Goal: Task Accomplishment & Management: Manage account settings

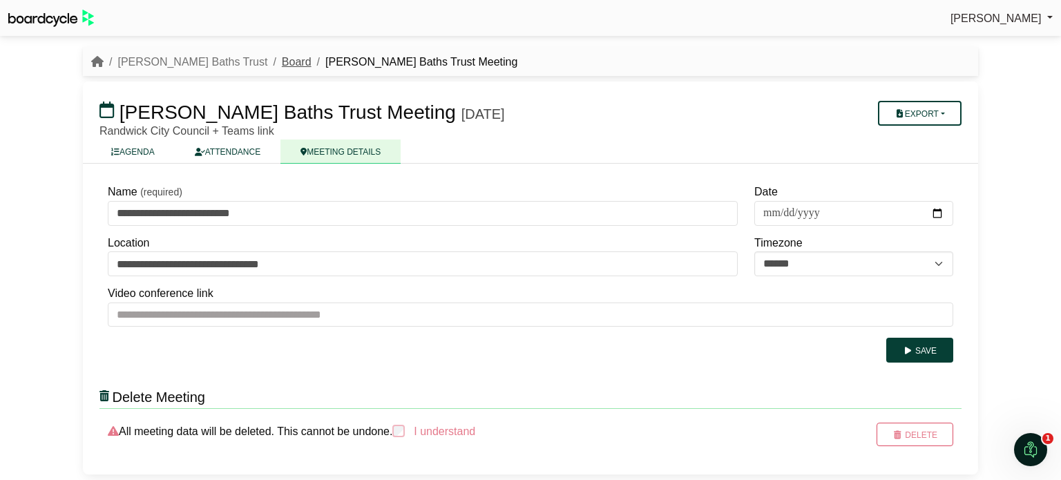
click at [282, 66] on link "Board" at bounding box center [297, 62] width 30 height 12
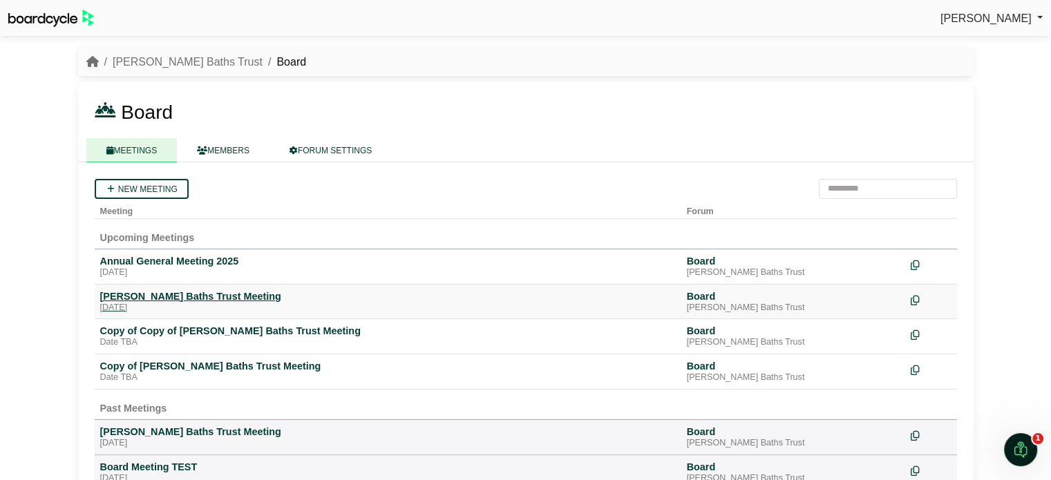
click at [152, 290] on div "[PERSON_NAME] Baths Trust Meeting" at bounding box center [387, 296] width 575 height 12
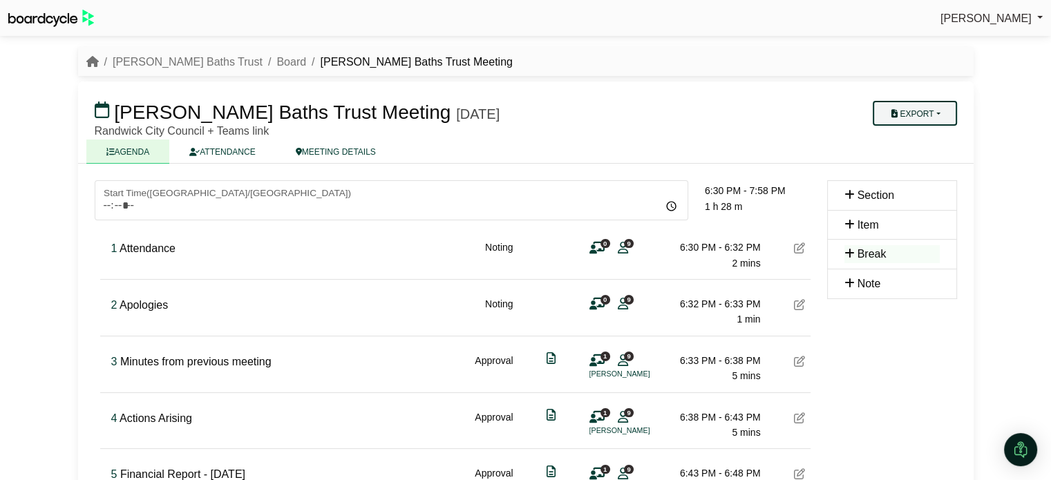
click at [912, 117] on button "Export" at bounding box center [914, 113] width 84 height 25
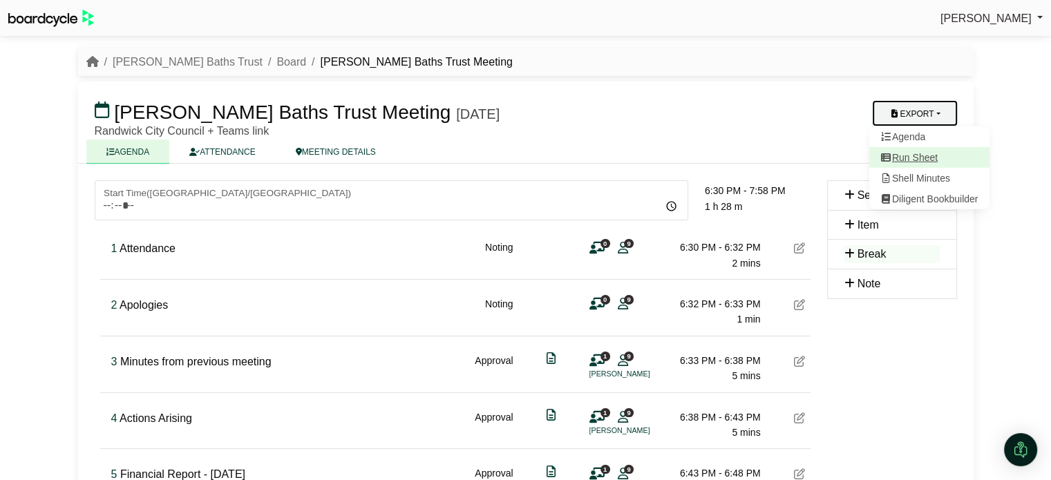
click at [920, 160] on link "Run Sheet" at bounding box center [928, 157] width 120 height 21
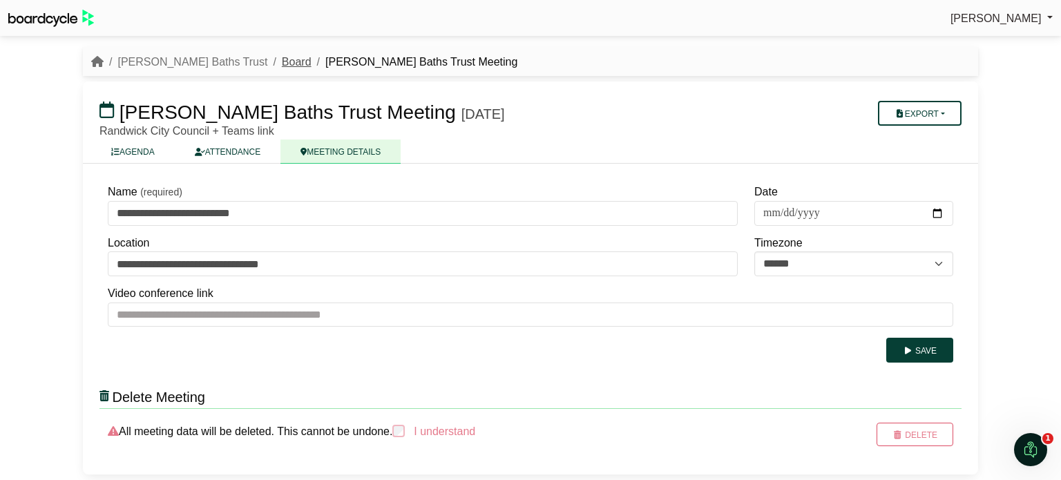
click at [282, 57] on link "Board" at bounding box center [297, 62] width 30 height 12
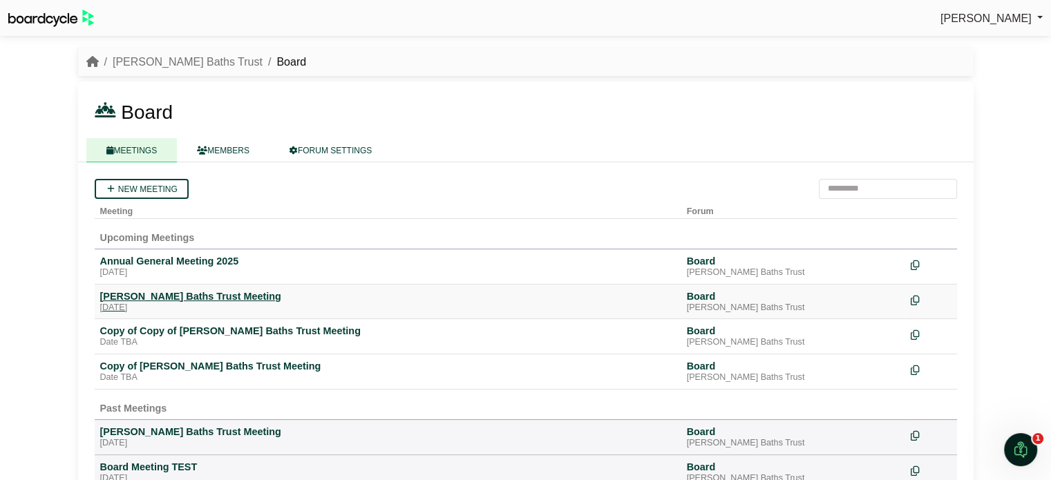
click at [155, 292] on div "[PERSON_NAME] Baths Trust Meeting" at bounding box center [387, 296] width 575 height 12
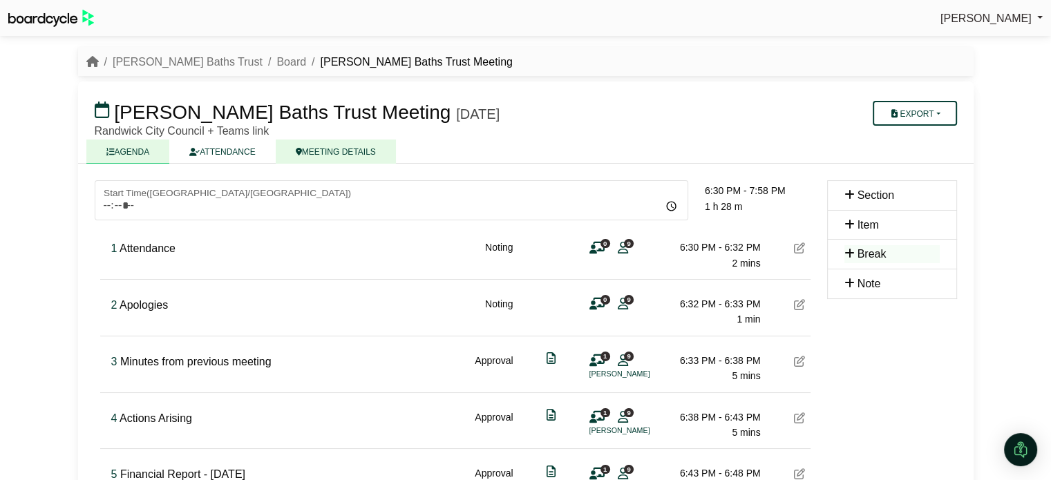
click at [364, 158] on link "MEETING DETAILS" at bounding box center [336, 152] width 120 height 24
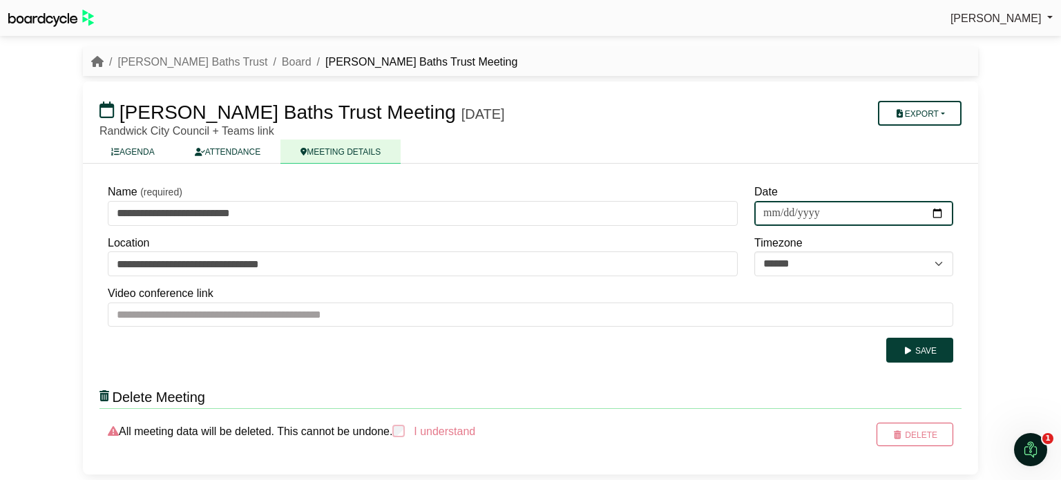
click at [940, 211] on input "**********" at bounding box center [853, 213] width 199 height 25
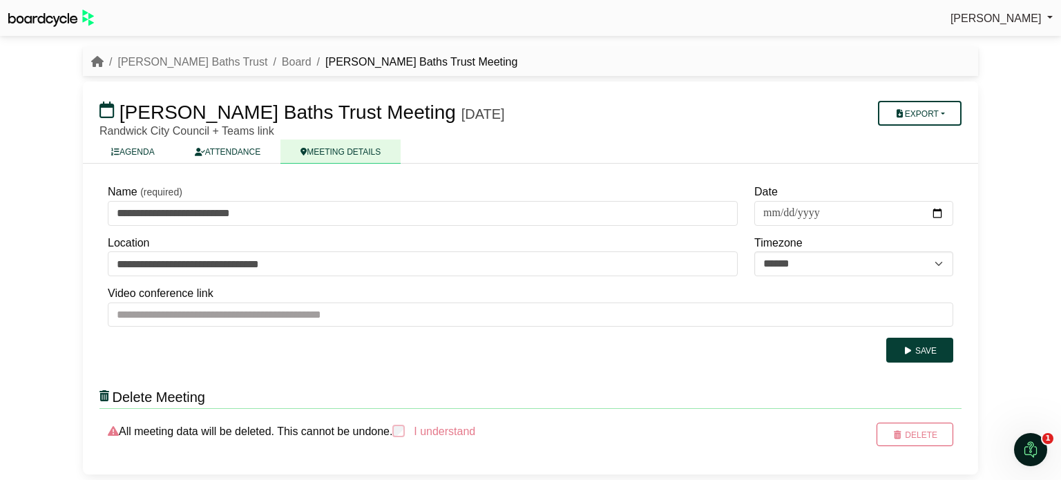
click at [975, 258] on div "**********" at bounding box center [530, 319] width 895 height 311
click at [251, 149] on link "ATTENDANCE" at bounding box center [228, 152] width 106 height 24
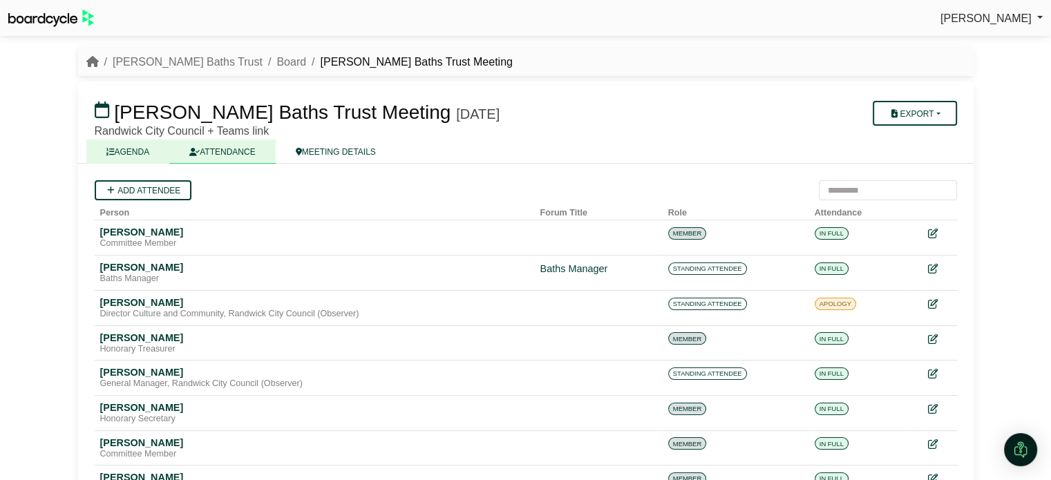
click at [124, 144] on link "AGENDA" at bounding box center [128, 152] width 84 height 24
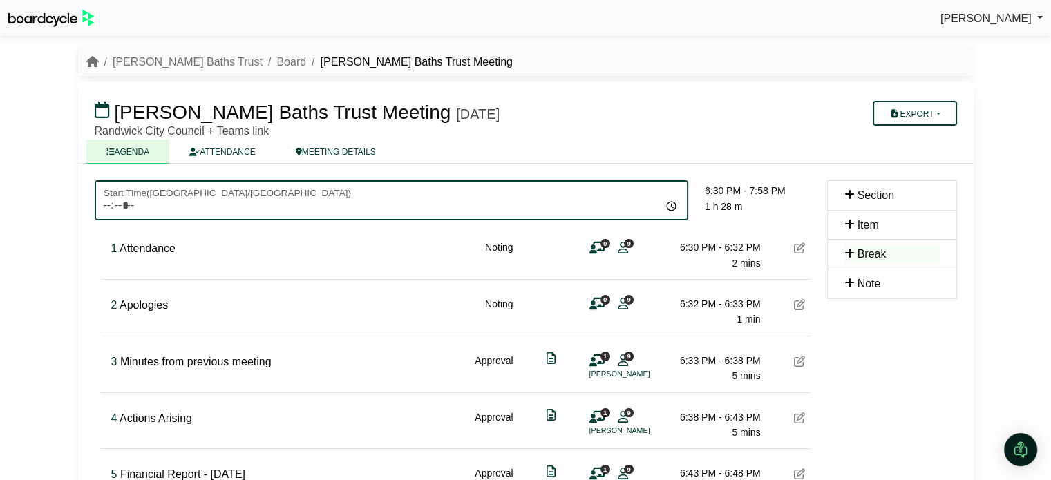
click at [146, 204] on input "*****" at bounding box center [391, 200] width 593 height 40
click at [125, 198] on input "*****" at bounding box center [391, 200] width 593 height 40
click at [106, 204] on input "*****" at bounding box center [391, 200] width 593 height 40
type input "*****"
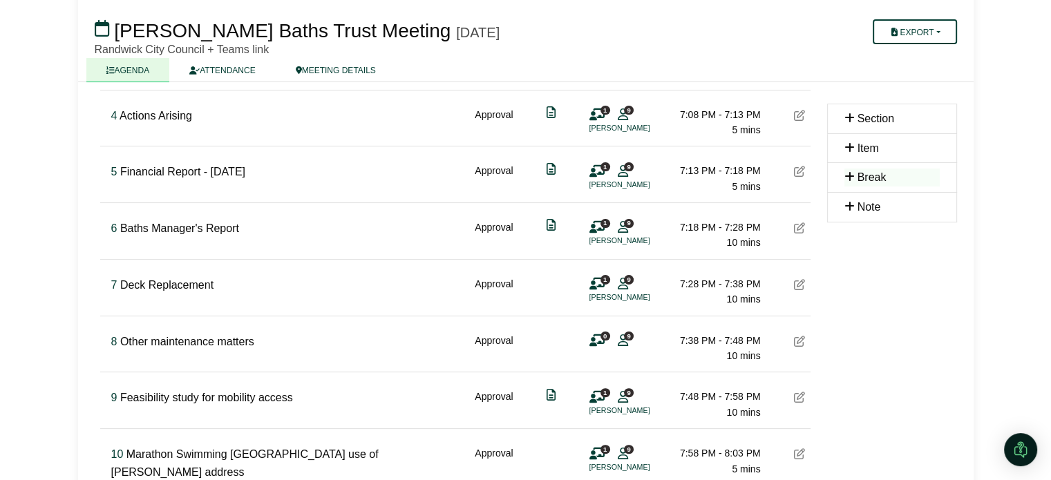
scroll to position [314, 0]
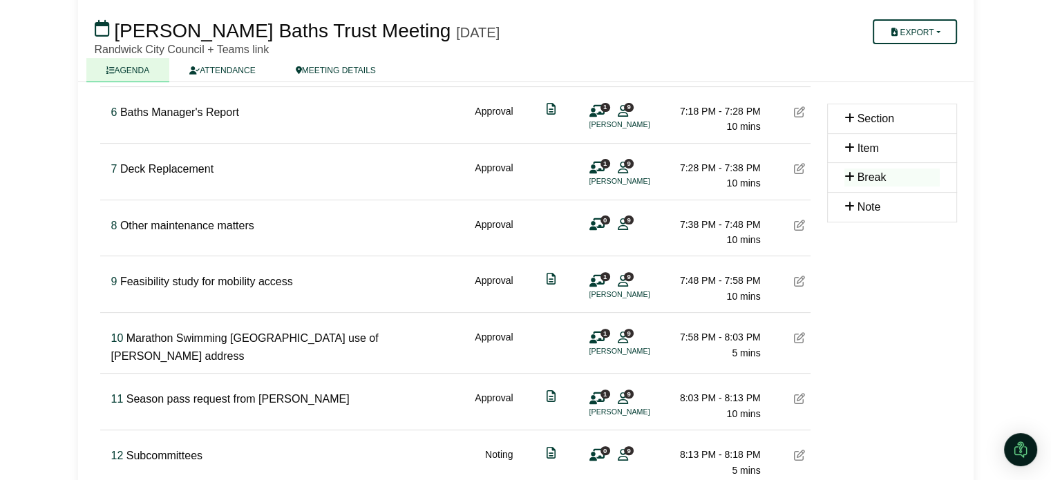
scroll to position [410, 0]
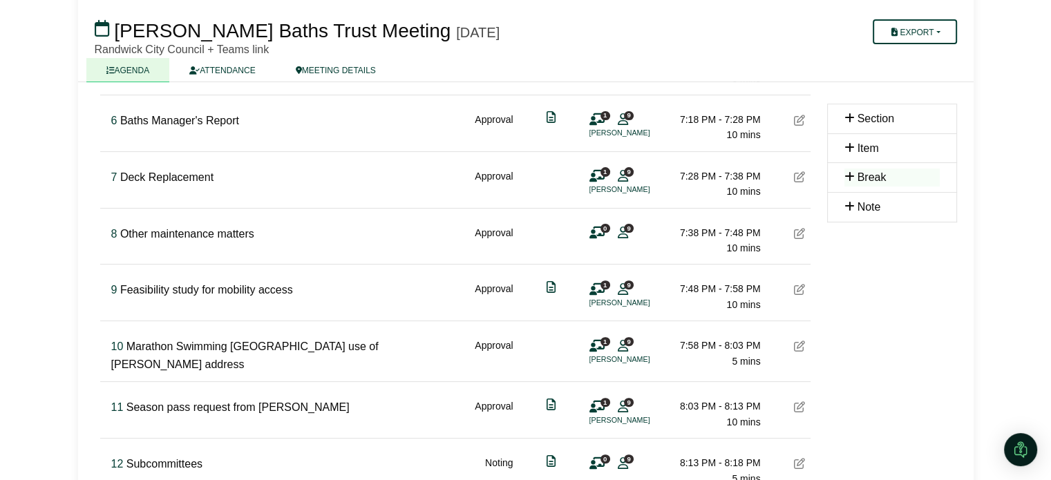
click at [786, 178] on div "7 Deck Replacement Approval 1 9 Tony Cousins 7:28 PM - 7:38 PM 10 mins" at bounding box center [458, 178] width 705 height 53
click at [796, 177] on icon at bounding box center [799, 176] width 11 height 11
click at [735, 186] on span "10 mins" at bounding box center [743, 191] width 34 height 11
click at [801, 172] on icon at bounding box center [799, 176] width 11 height 11
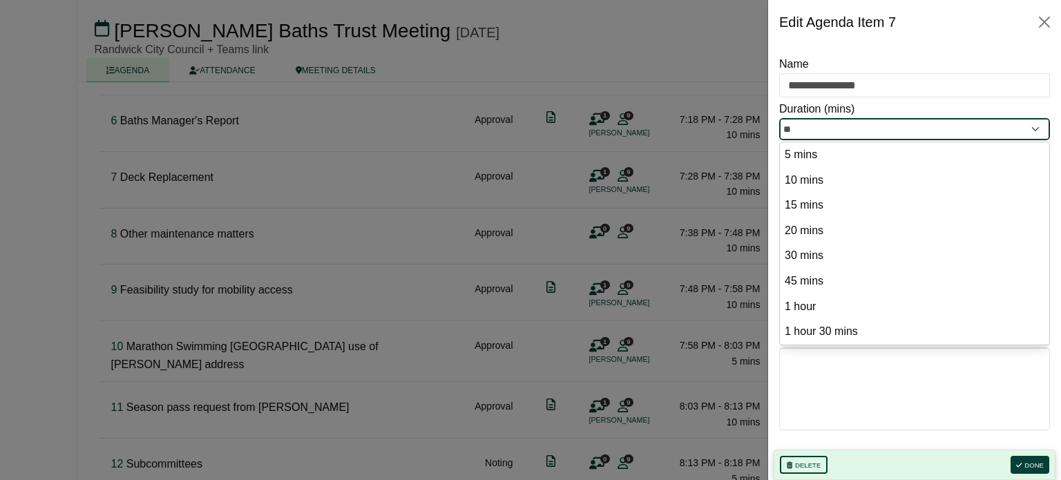
click at [1033, 129] on input "**" at bounding box center [914, 129] width 271 height 22
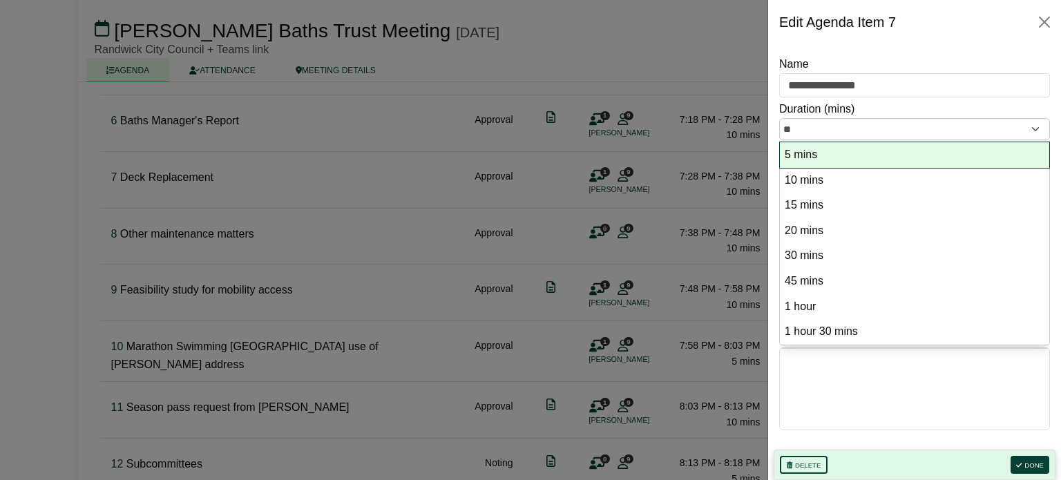
click at [920, 164] on li "5 mins" at bounding box center [914, 155] width 269 height 26
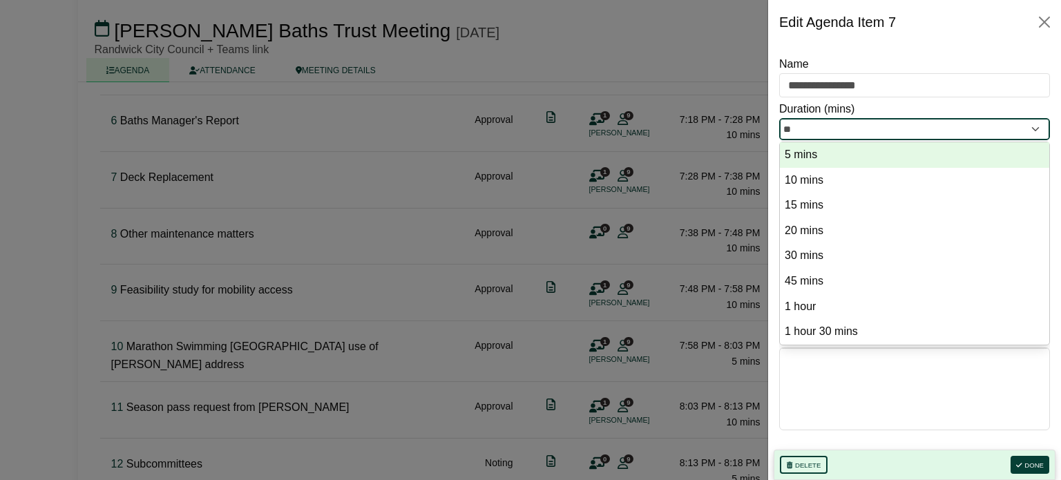
type input "*"
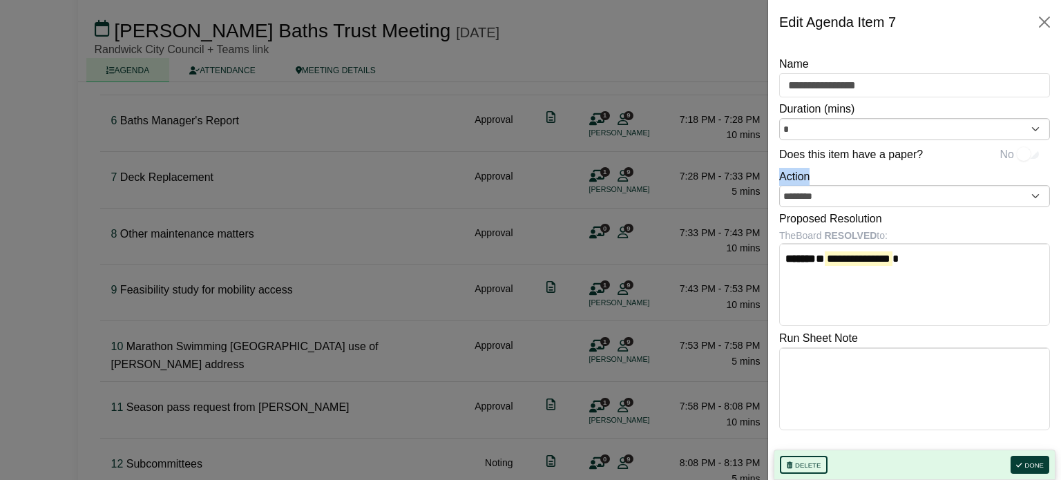
click at [920, 165] on div "Action ********" at bounding box center [914, 186] width 271 height 43
click at [1033, 193] on input "********" at bounding box center [914, 196] width 271 height 22
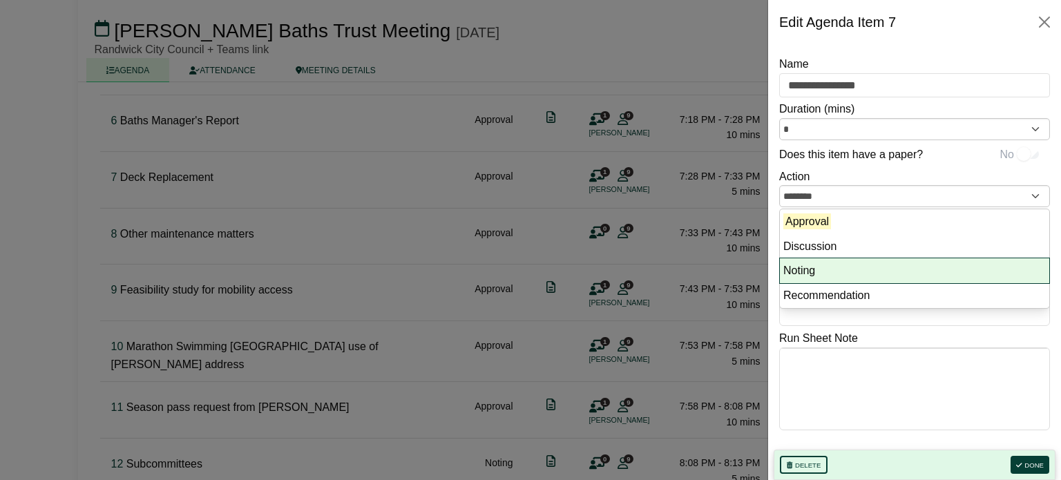
click at [935, 268] on li "Noting" at bounding box center [914, 270] width 269 height 25
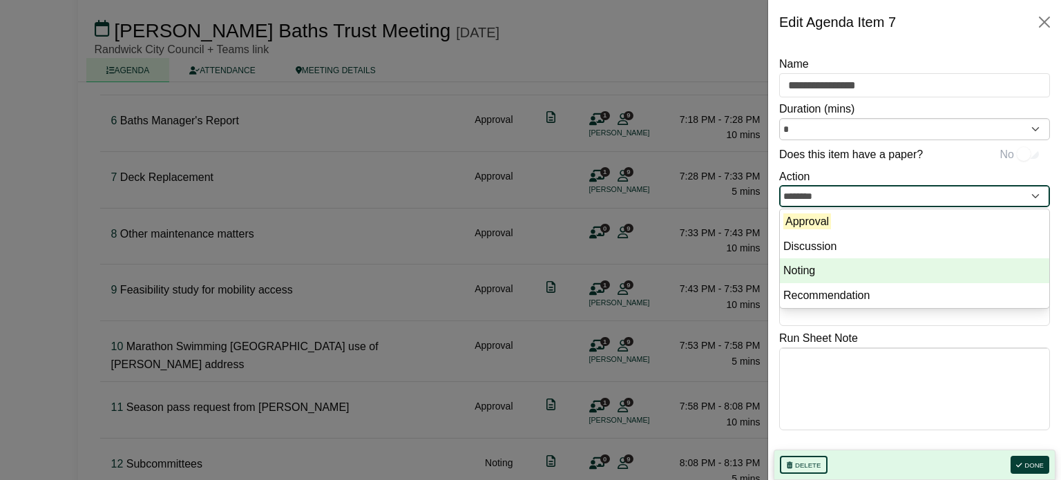
type input "******"
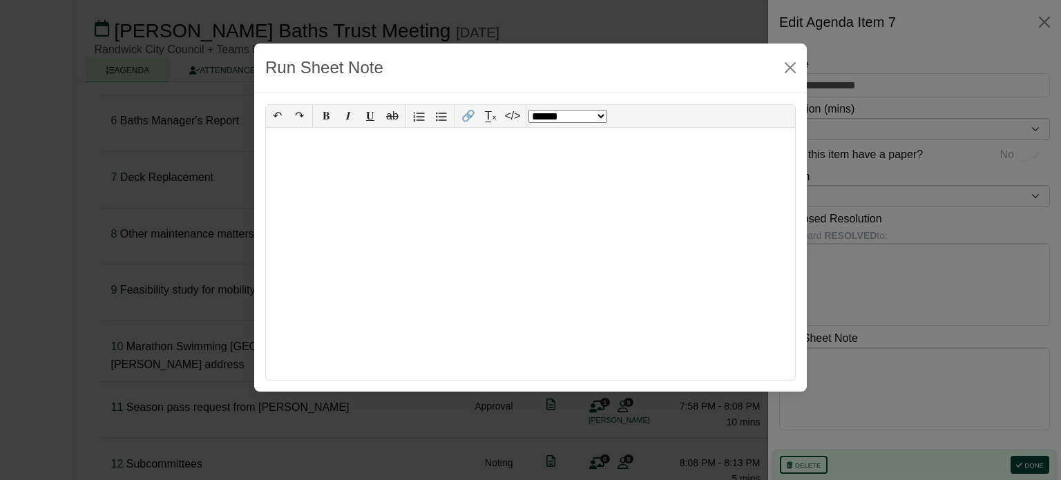
click at [857, 385] on div "**********" at bounding box center [530, 264] width 1061 height 480
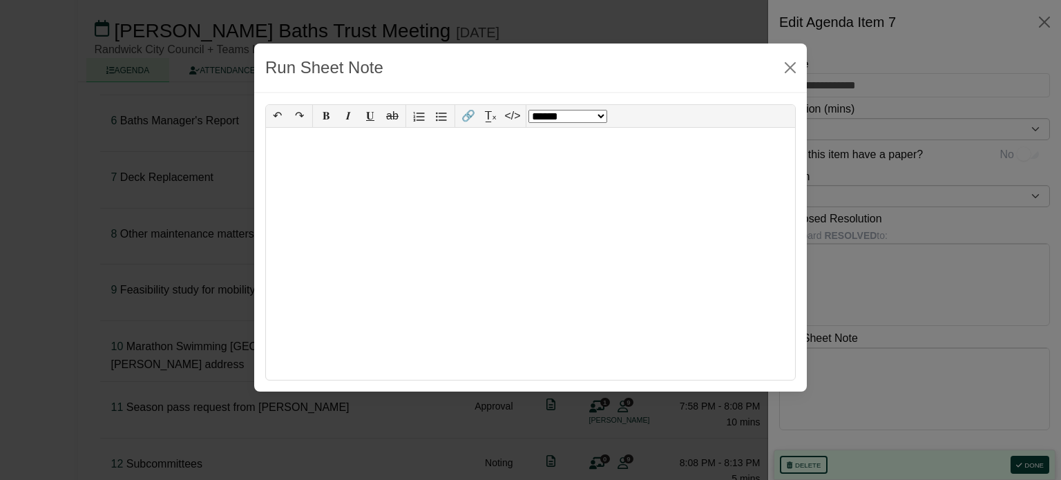
select select "*"
click at [799, 59] on button "Close" at bounding box center [790, 68] width 22 height 22
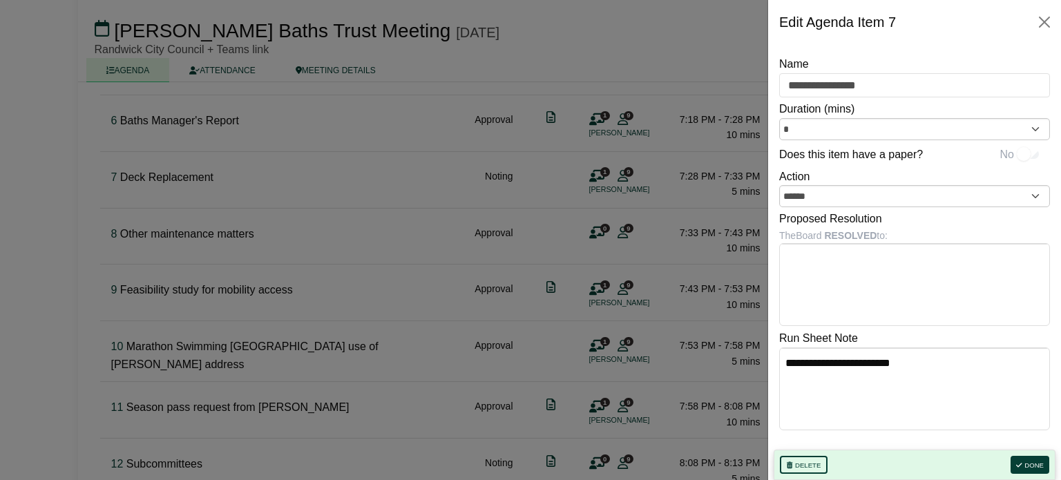
select select "******"
click at [1032, 468] on button "Done" at bounding box center [1030, 465] width 39 height 18
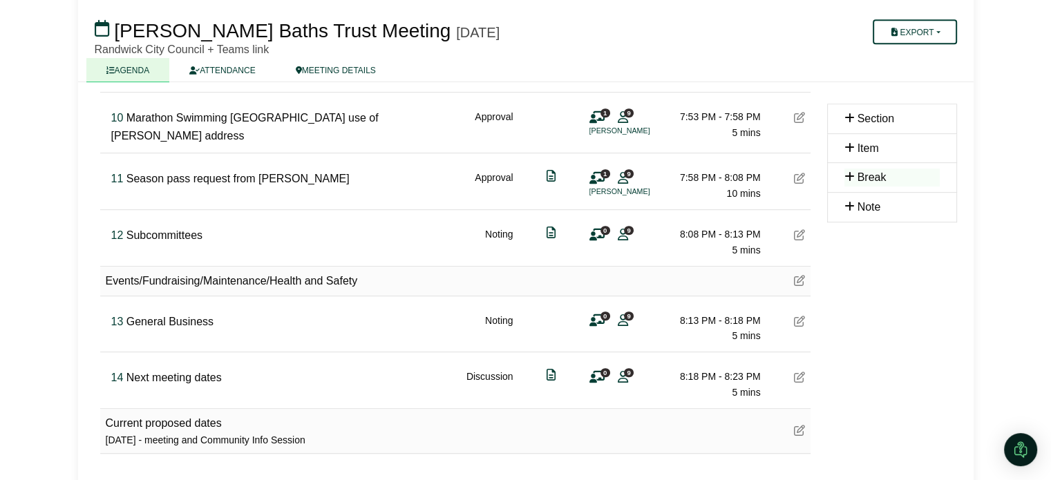
scroll to position [647, 0]
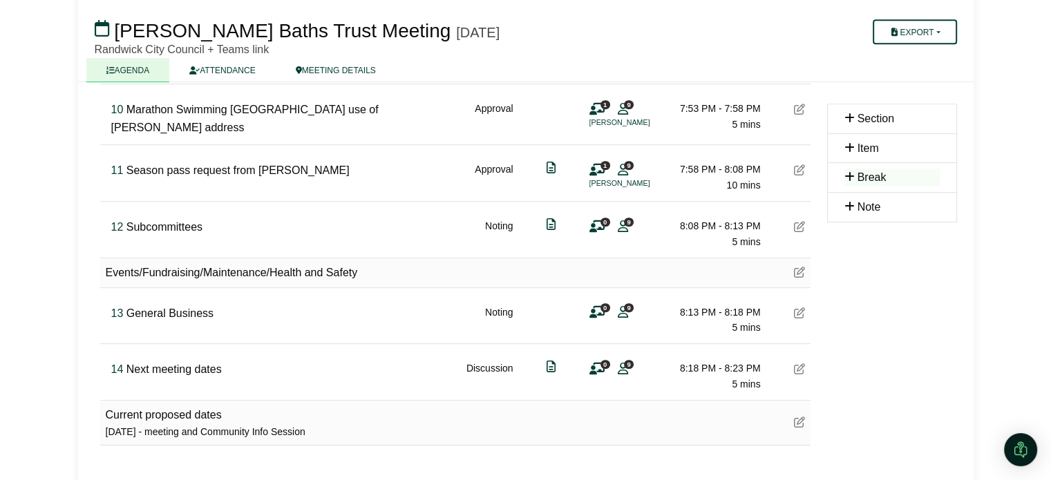
click at [799, 364] on icon at bounding box center [799, 368] width 11 height 11
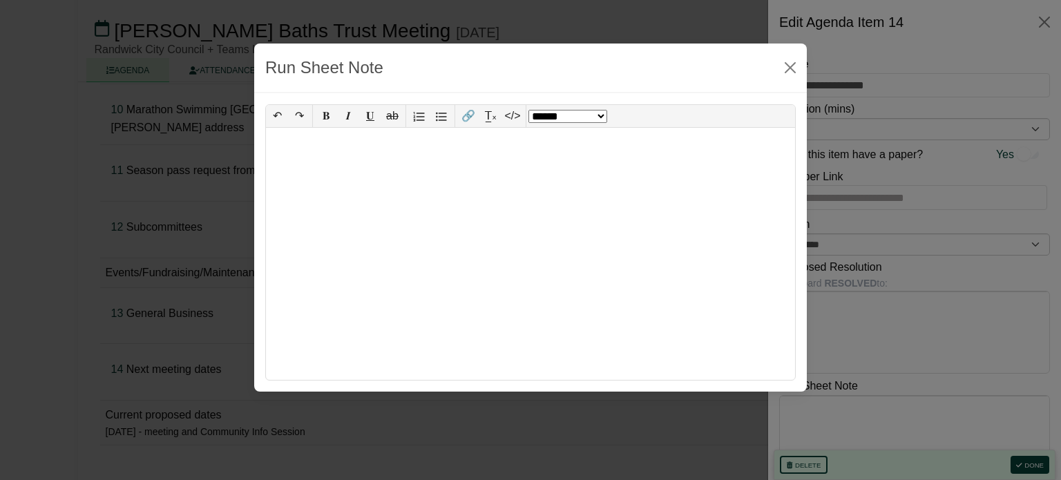
select select "*"
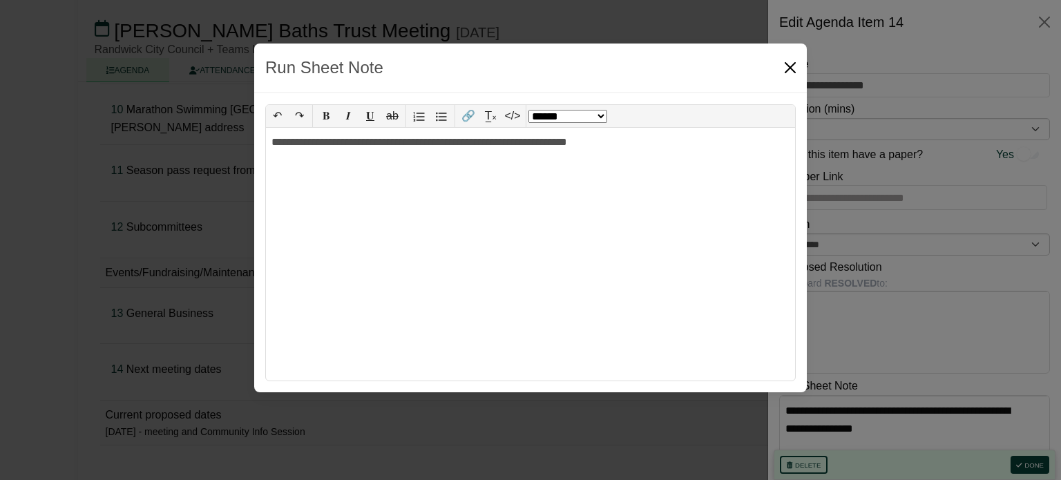
click at [798, 62] on button "Close" at bounding box center [790, 68] width 22 height 22
select select "******"
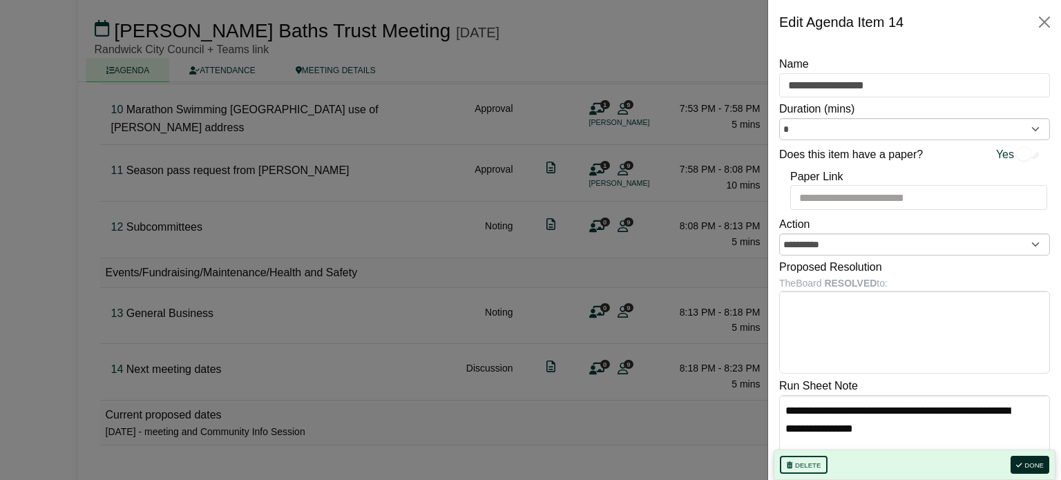
click at [1033, 467] on button "Done" at bounding box center [1030, 465] width 39 height 18
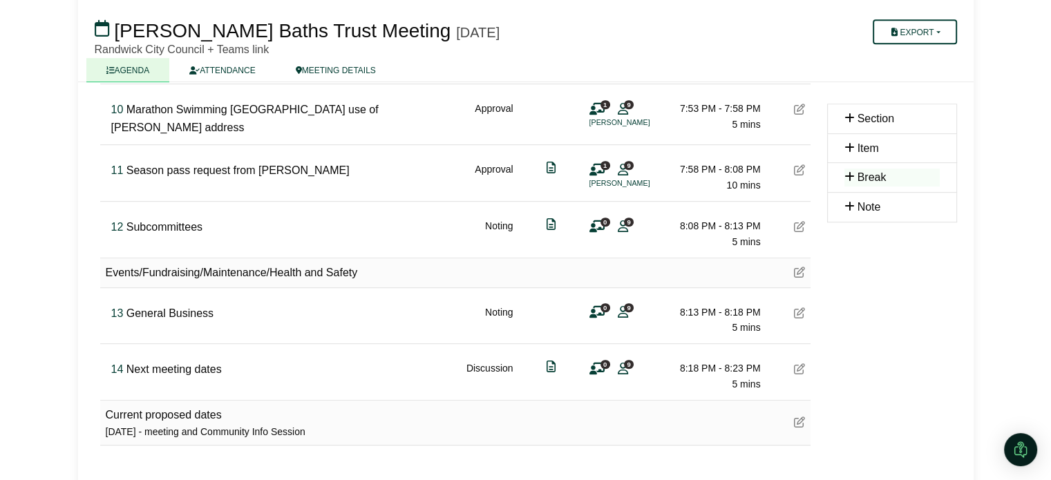
click at [801, 307] on icon at bounding box center [799, 312] width 11 height 11
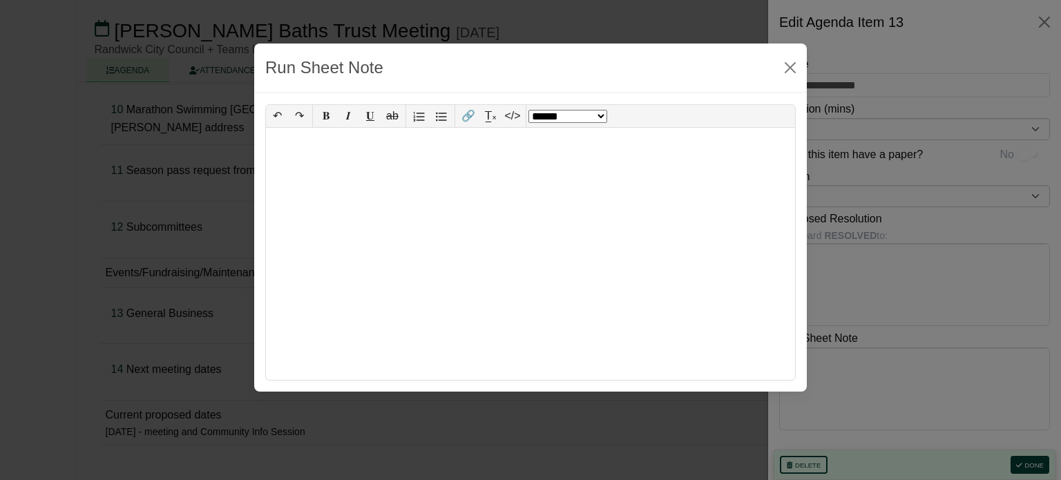
select select "*"
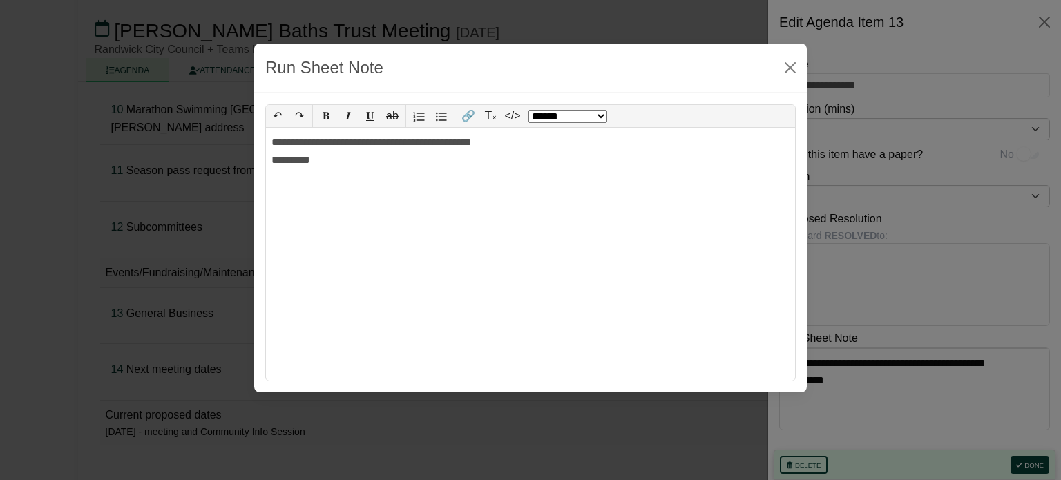
click at [364, 171] on div at bounding box center [530, 178] width 518 height 18
click at [353, 160] on div "*********" at bounding box center [530, 160] width 518 height 18
click at [783, 72] on button "Close" at bounding box center [790, 68] width 22 height 22
select select "******"
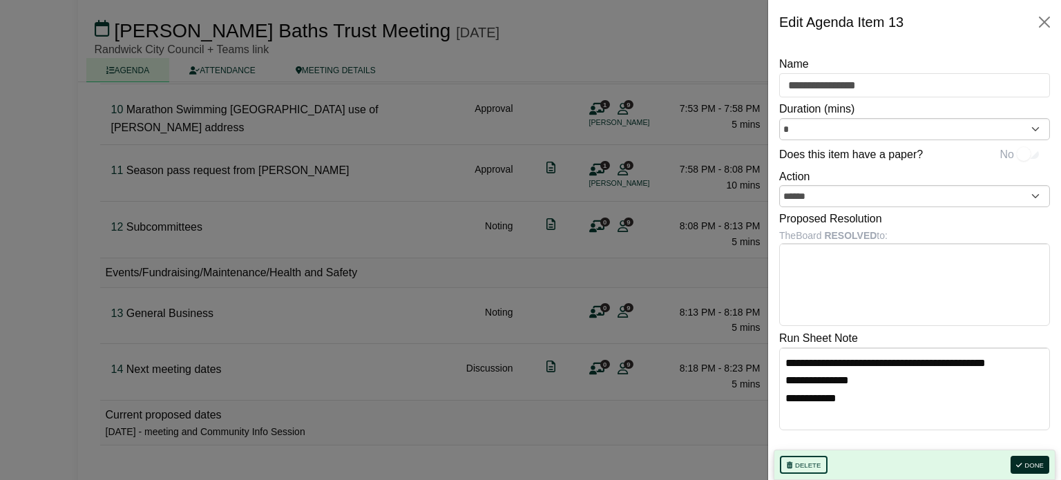
click at [1035, 470] on button "Done" at bounding box center [1030, 465] width 39 height 18
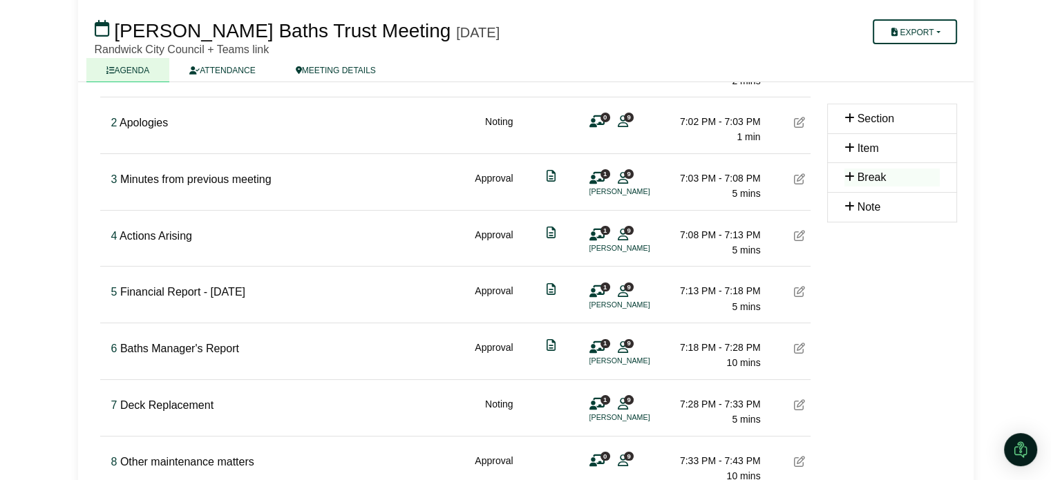
click at [1000, 298] on html "Sharon Trotter Sign Out Wylie's Baths Trust Board Wylie's Baths Trust Meeting W…" at bounding box center [525, 58] width 1051 height 480
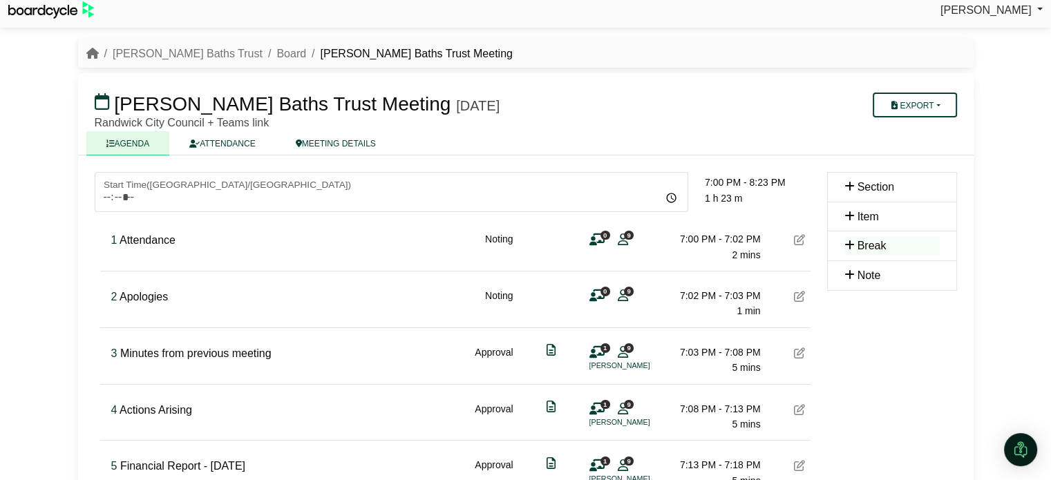
scroll to position [5, 0]
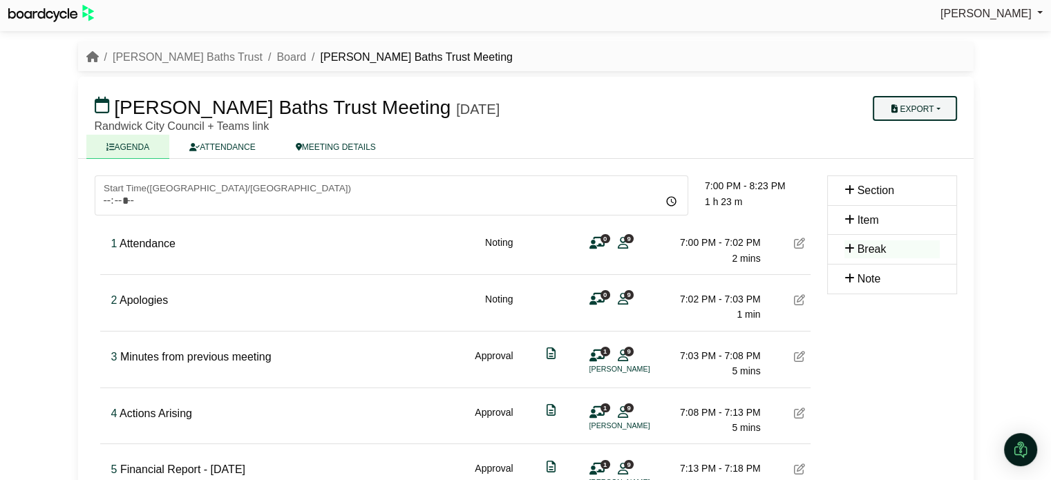
click at [923, 110] on button "Export" at bounding box center [914, 108] width 84 height 25
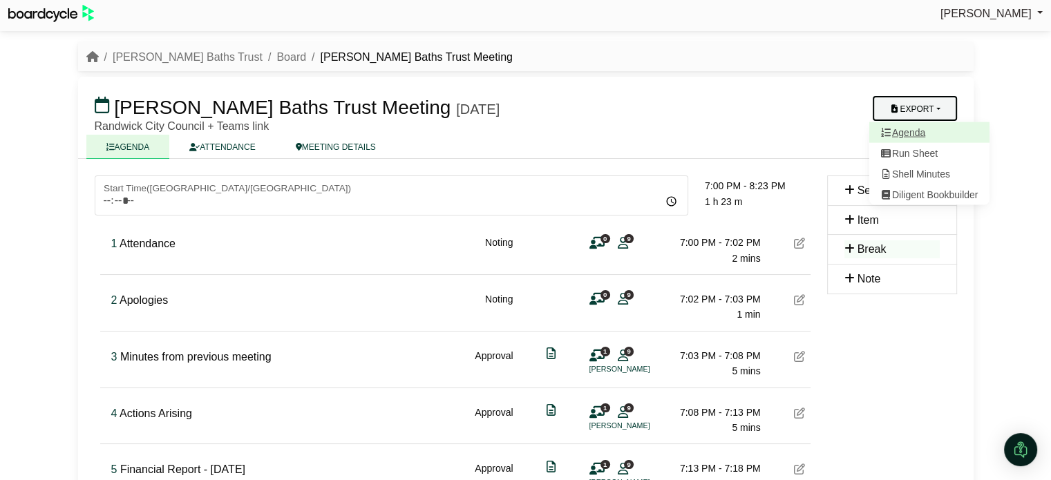
click at [912, 133] on link "Agenda" at bounding box center [928, 132] width 120 height 21
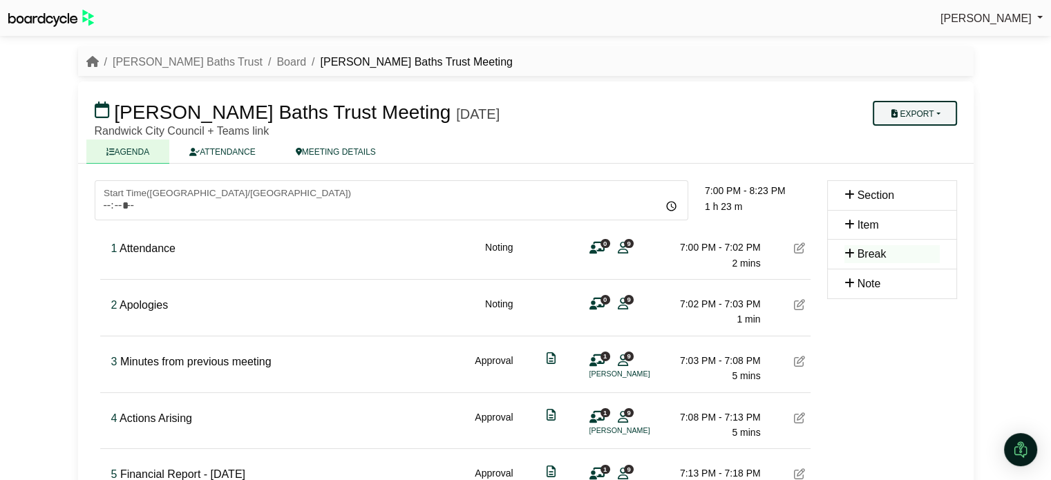
click at [922, 115] on button "Export" at bounding box center [914, 113] width 84 height 25
click at [918, 180] on link "Shell Minutes" at bounding box center [928, 178] width 120 height 21
click at [276, 63] on link "Board" at bounding box center [291, 62] width 30 height 12
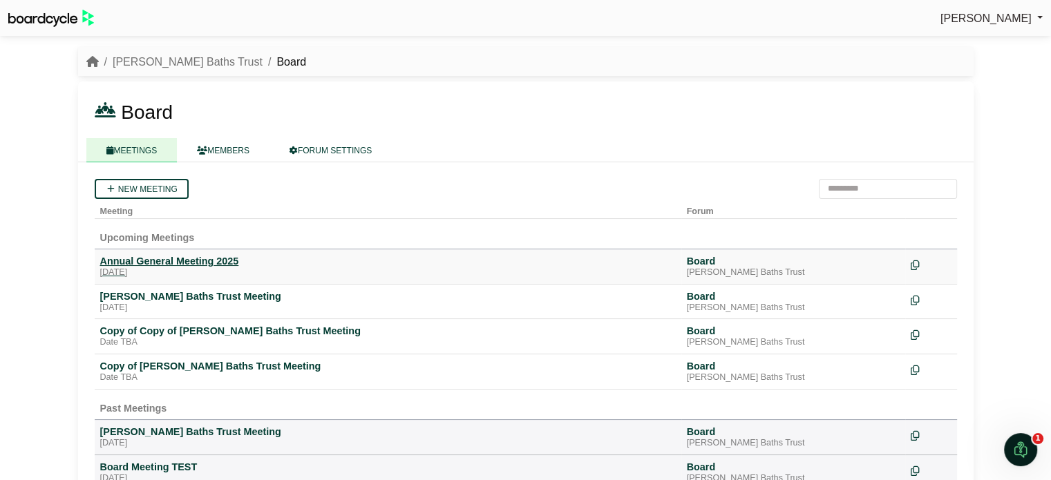
drag, startPoint x: 223, startPoint y: 260, endPoint x: 166, endPoint y: 256, distance: 57.5
click at [166, 256] on div "Annual General Meeting 2025" at bounding box center [387, 261] width 575 height 12
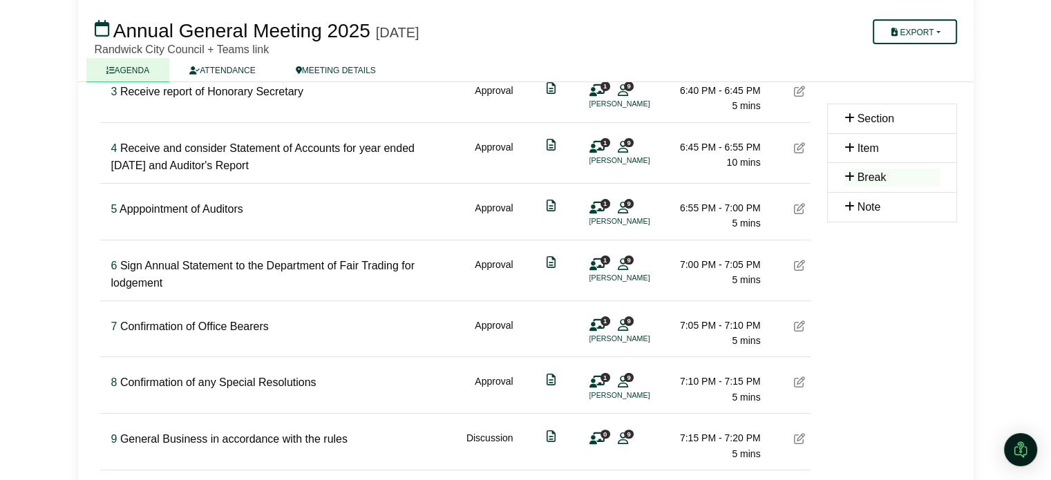
scroll to position [84, 0]
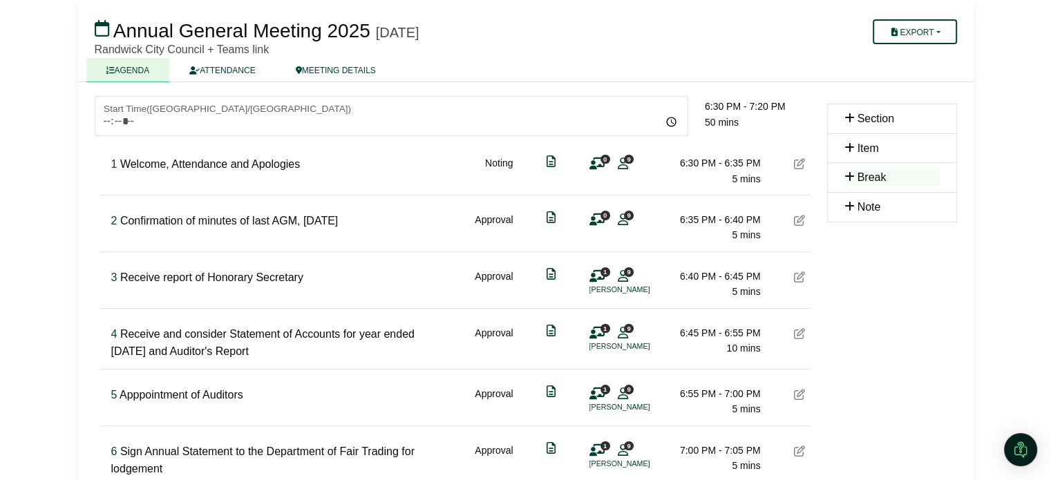
click at [795, 163] on icon at bounding box center [799, 163] width 11 height 11
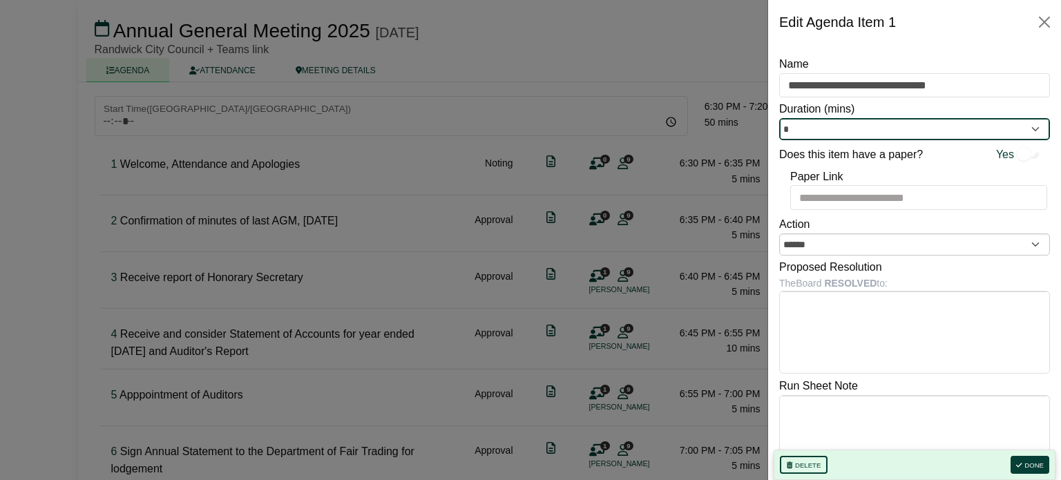
click at [1005, 127] on input "*" at bounding box center [914, 129] width 271 height 22
type input "*"
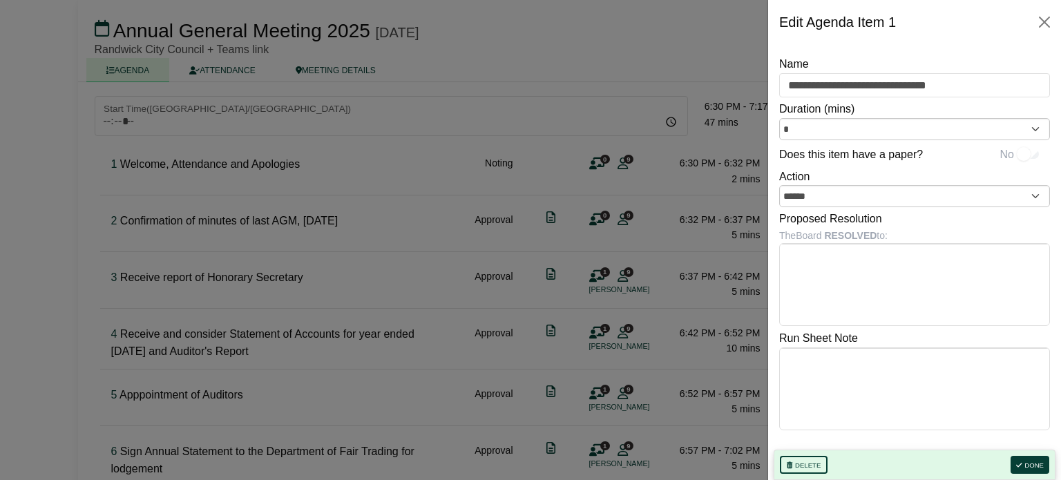
click at [933, 213] on div "Proposed Resolution The Board RESOLVED to:" at bounding box center [914, 267] width 271 height 120
click at [1031, 465] on button "Done" at bounding box center [1030, 465] width 39 height 18
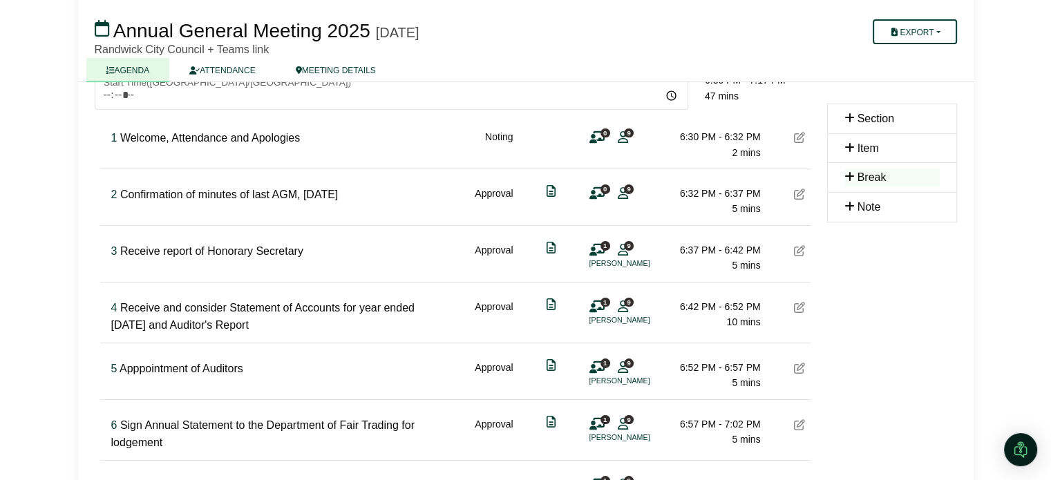
scroll to position [128, 0]
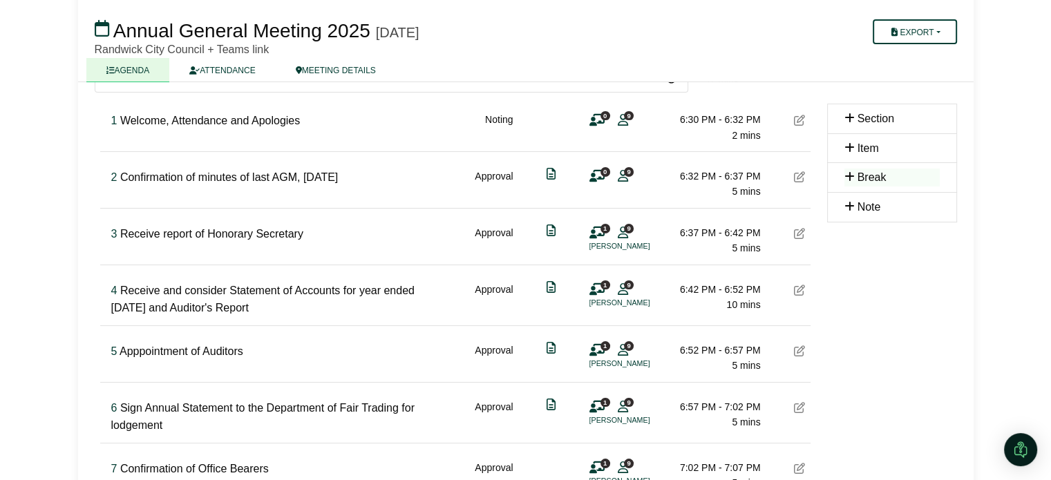
click at [797, 403] on icon at bounding box center [799, 407] width 11 height 11
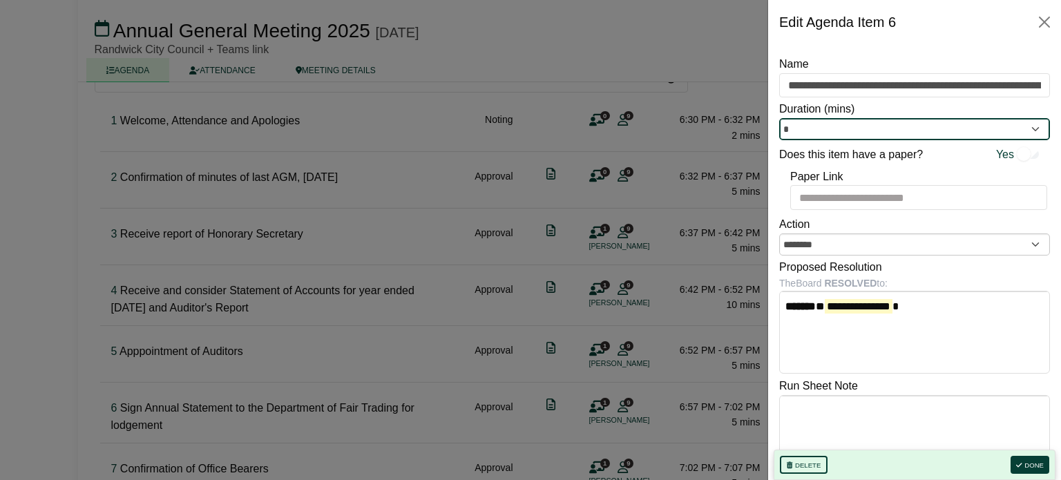
click at [874, 137] on input "*" at bounding box center [914, 129] width 271 height 22
type input "*"
click at [1031, 462] on button "Done" at bounding box center [1030, 465] width 39 height 18
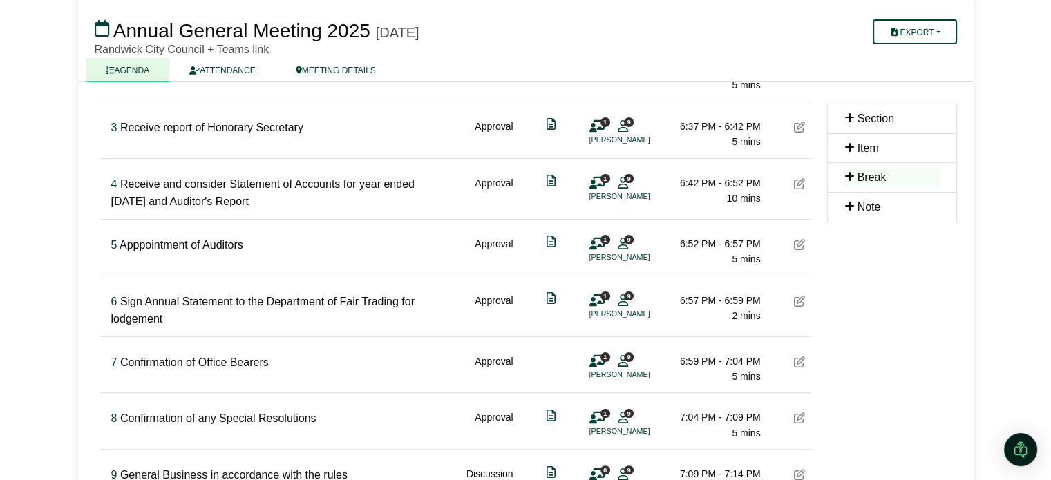
scroll to position [236, 0]
click at [795, 417] on icon at bounding box center [799, 416] width 11 height 11
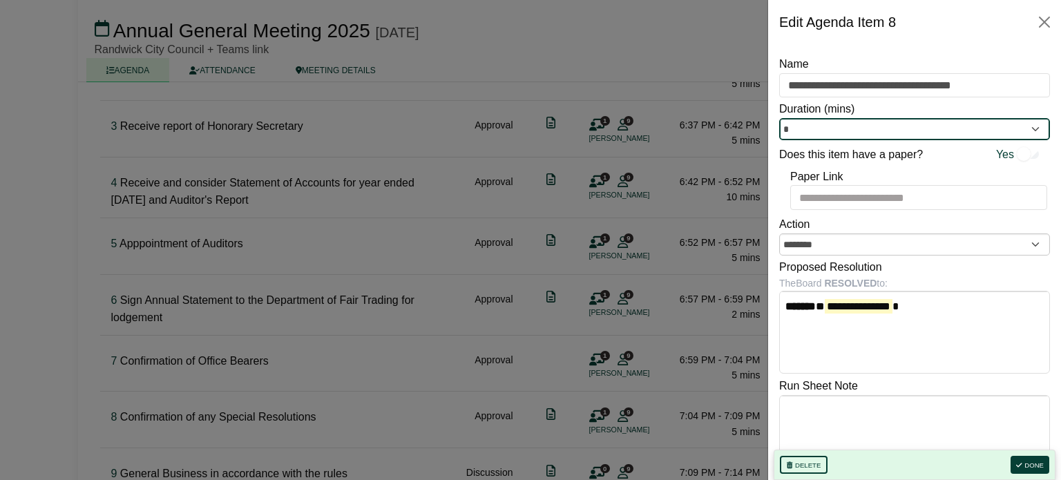
click at [1022, 129] on input "*" at bounding box center [914, 129] width 271 height 22
type input "*"
click at [1026, 463] on button "Done" at bounding box center [1030, 465] width 39 height 18
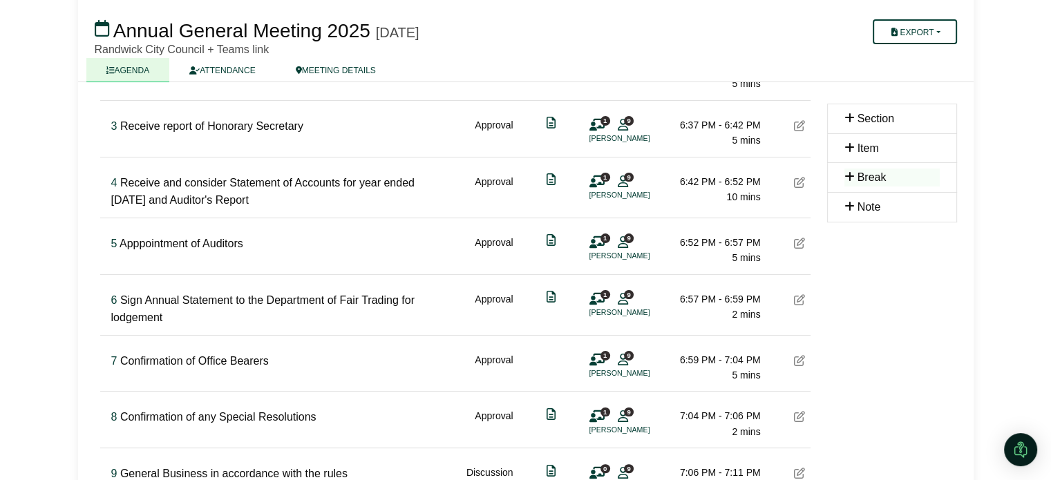
click at [1026, 463] on div "Open Intercom Messenger" at bounding box center [1020, 449] width 33 height 33
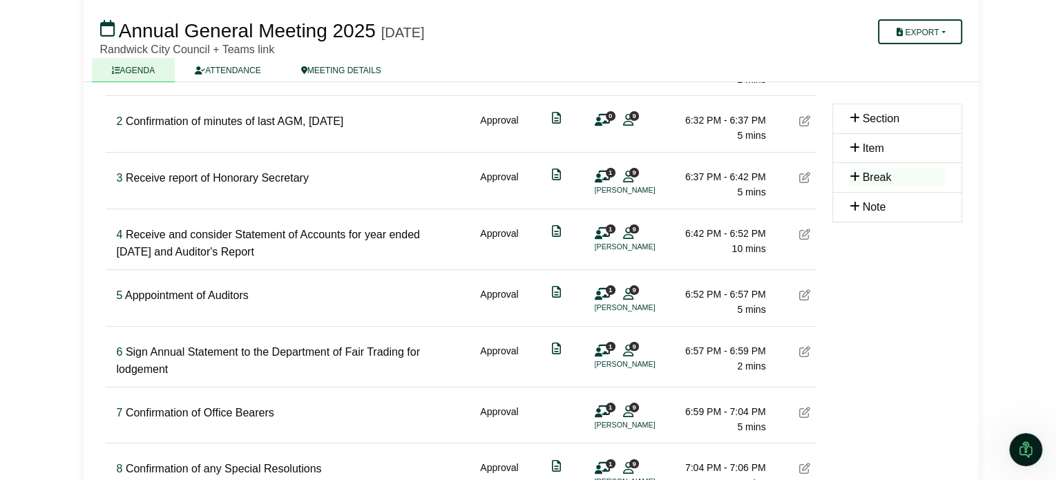
scroll to position [182, 0]
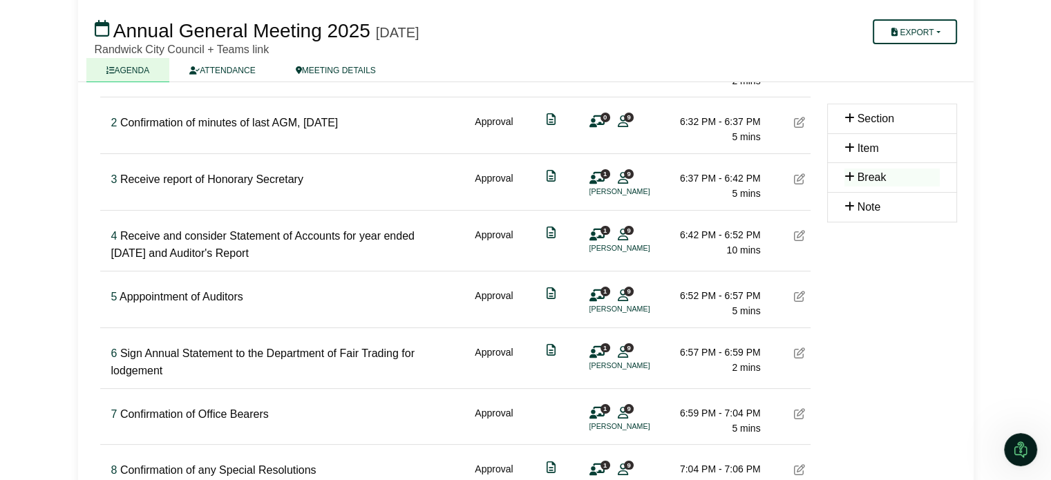
click at [796, 121] on icon at bounding box center [799, 122] width 11 height 11
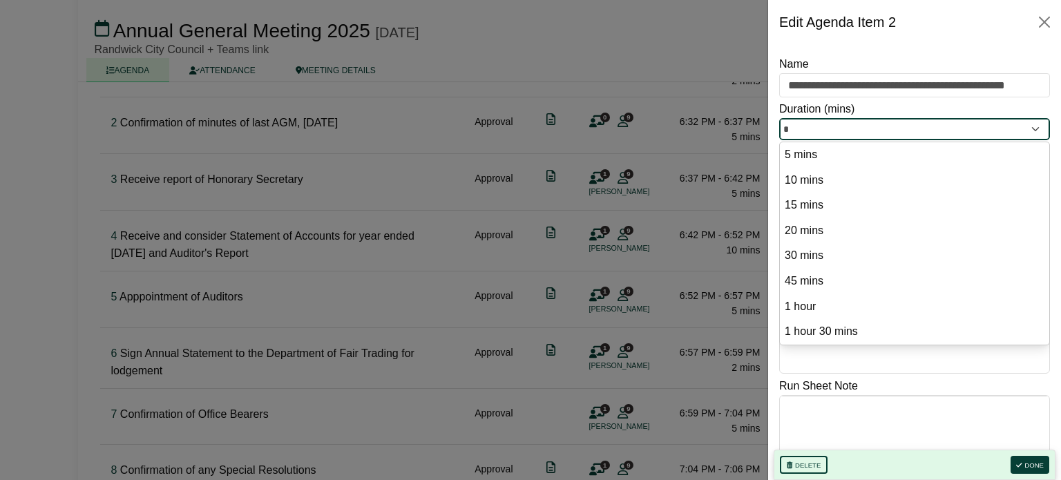
click at [851, 124] on input "*" at bounding box center [914, 129] width 271 height 22
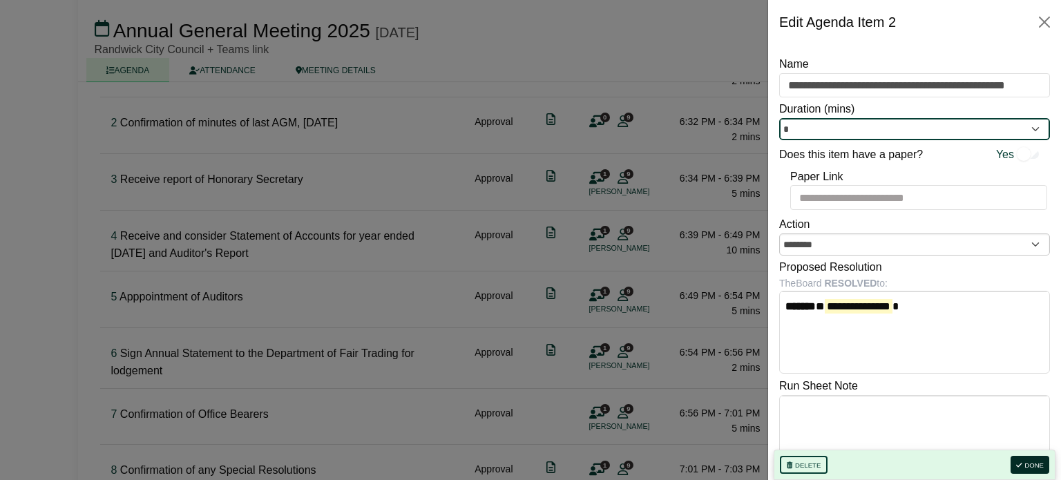
type input "*"
click at [1033, 469] on button "Done" at bounding box center [1030, 465] width 39 height 18
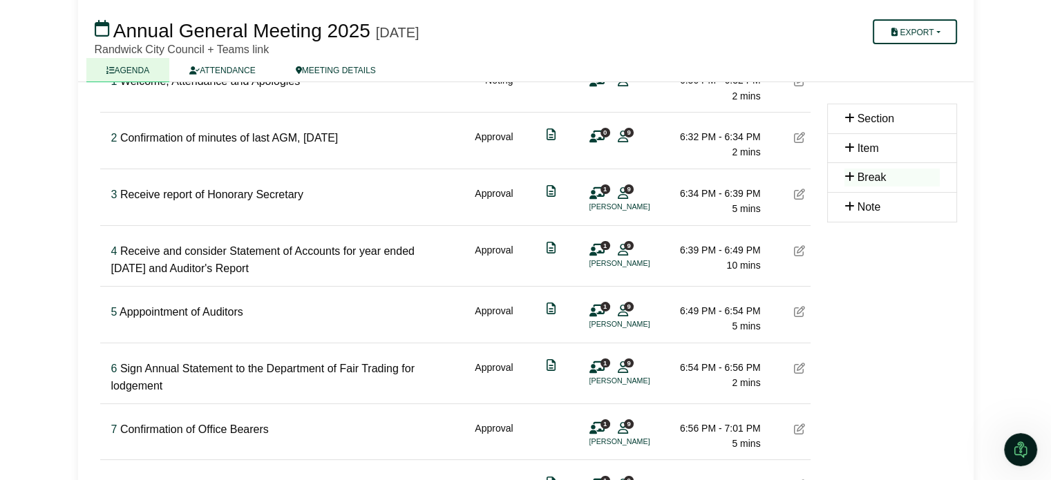
scroll to position [169, 0]
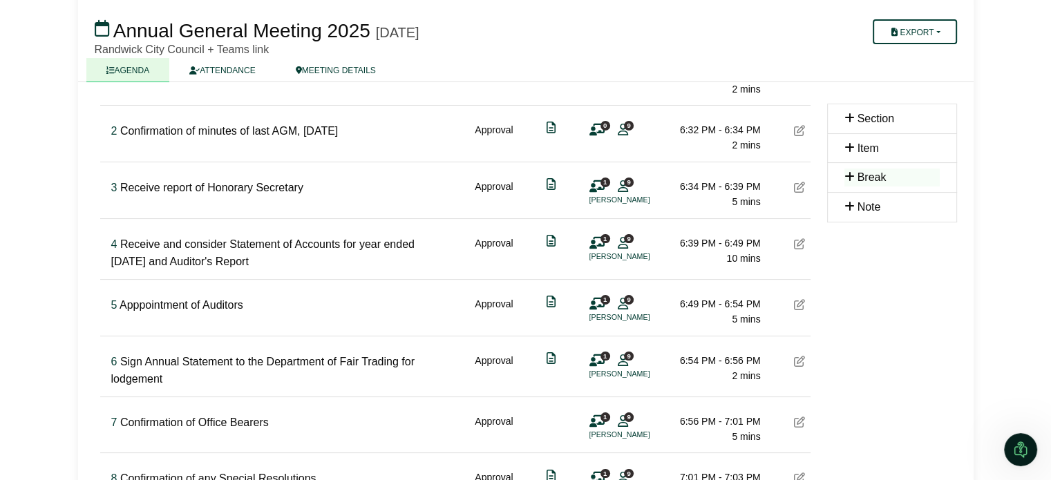
click at [978, 435] on div "Wylie's Baths Trust Board Annual General Meeting 2025 Annual General Meeting 20…" at bounding box center [526, 254] width 912 height 775
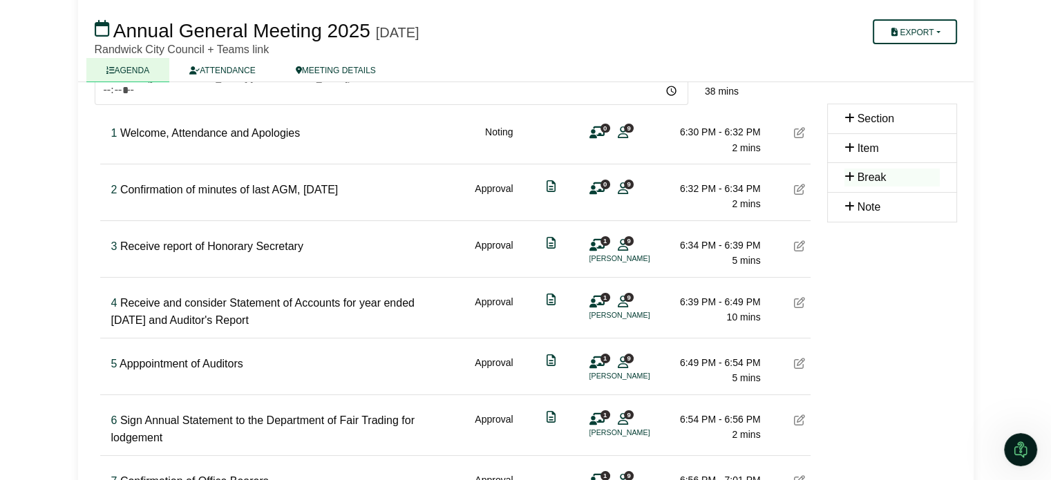
click at [973, 431] on div "Wylie's Baths Trust Board Annual General Meeting 2025 Annual General Meeting 20…" at bounding box center [526, 313] width 912 height 775
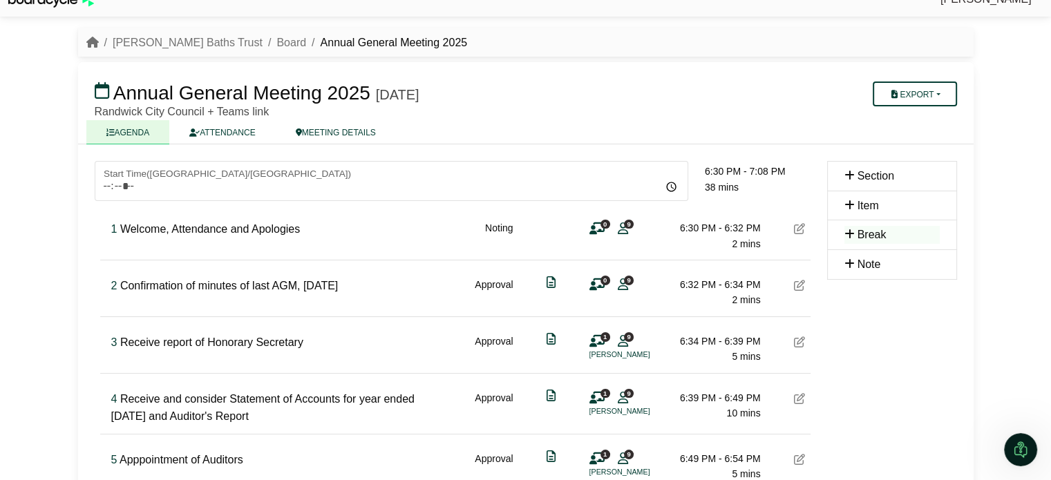
scroll to position [0, 0]
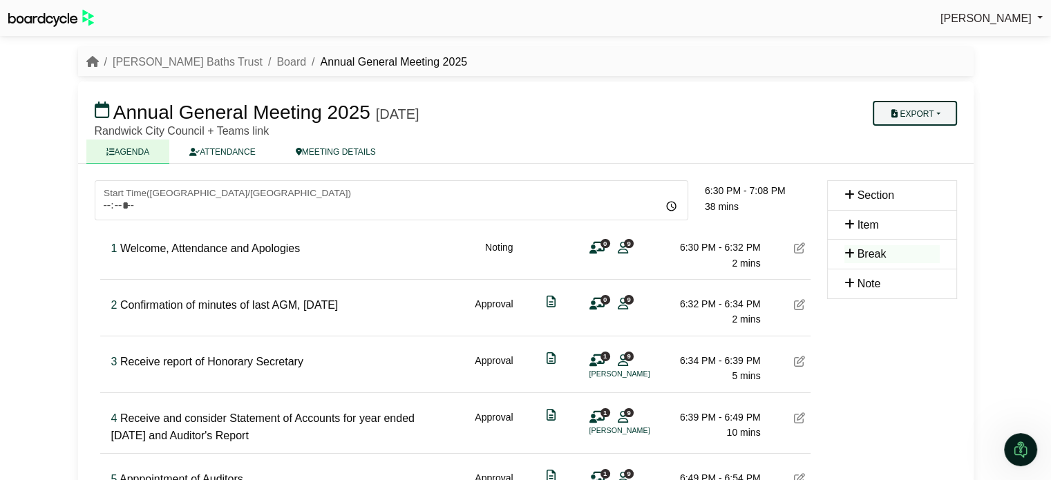
click at [917, 119] on button "Export" at bounding box center [914, 113] width 84 height 25
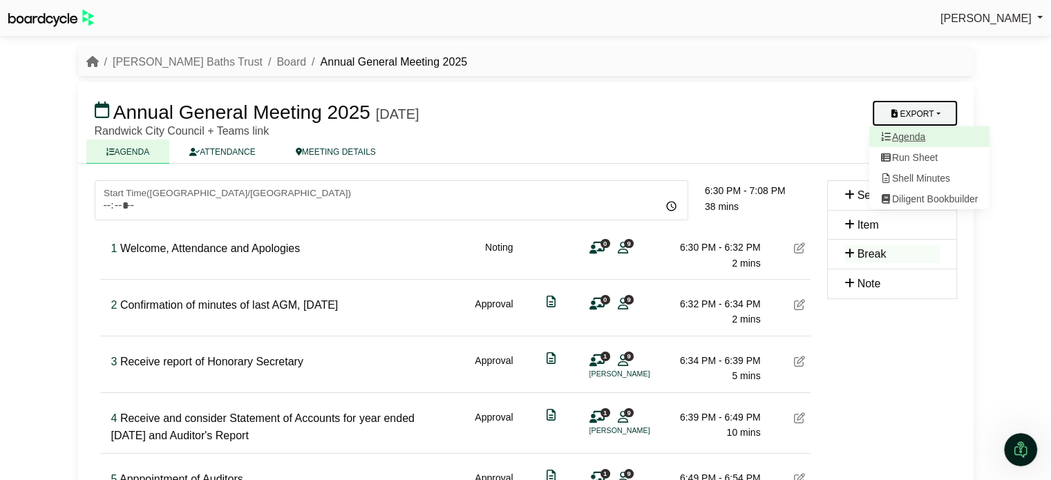
click at [904, 141] on link "Agenda" at bounding box center [928, 136] width 120 height 21
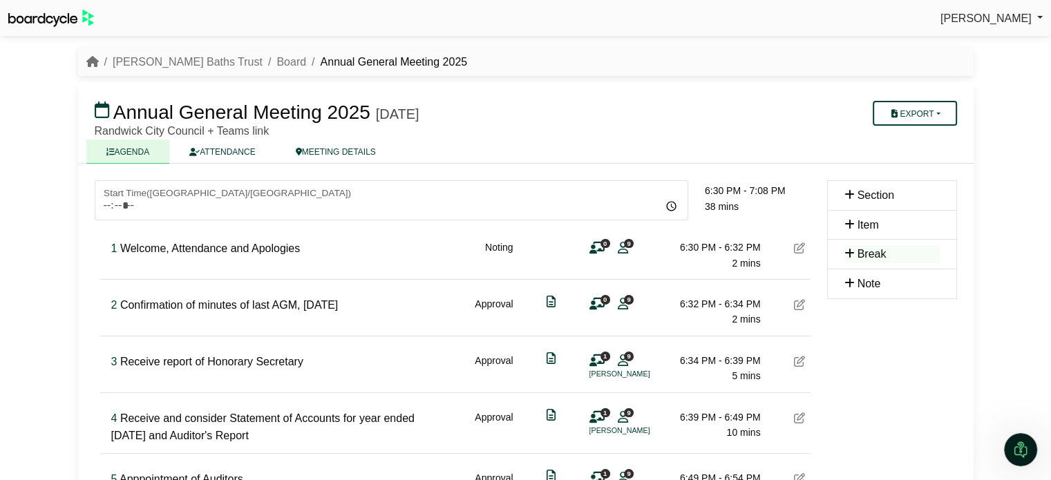
click at [919, 22] on div "Sharon Trotter Sign Out" at bounding box center [525, 18] width 1051 height 24
click at [326, 151] on link "MEETING DETAILS" at bounding box center [336, 152] width 120 height 24
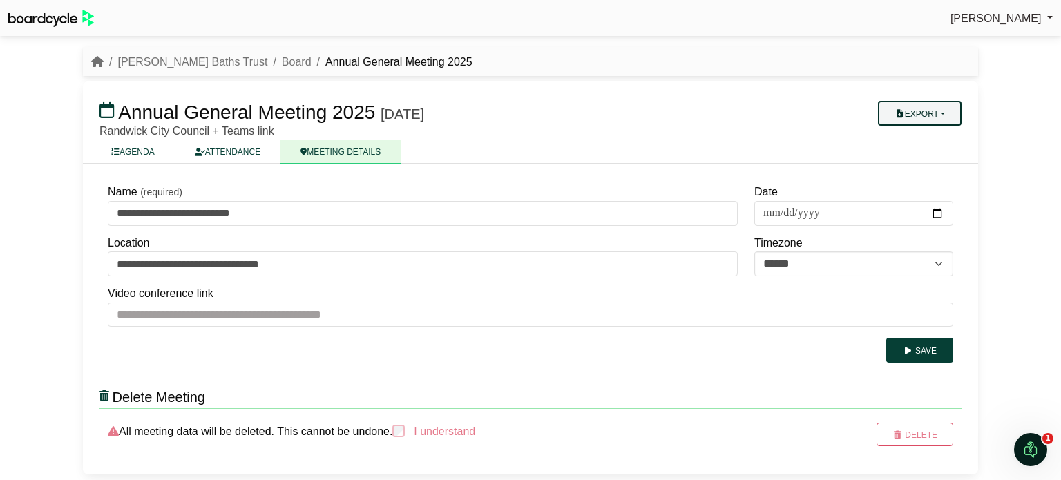
click at [945, 111] on button "Export" at bounding box center [920, 113] width 84 height 25
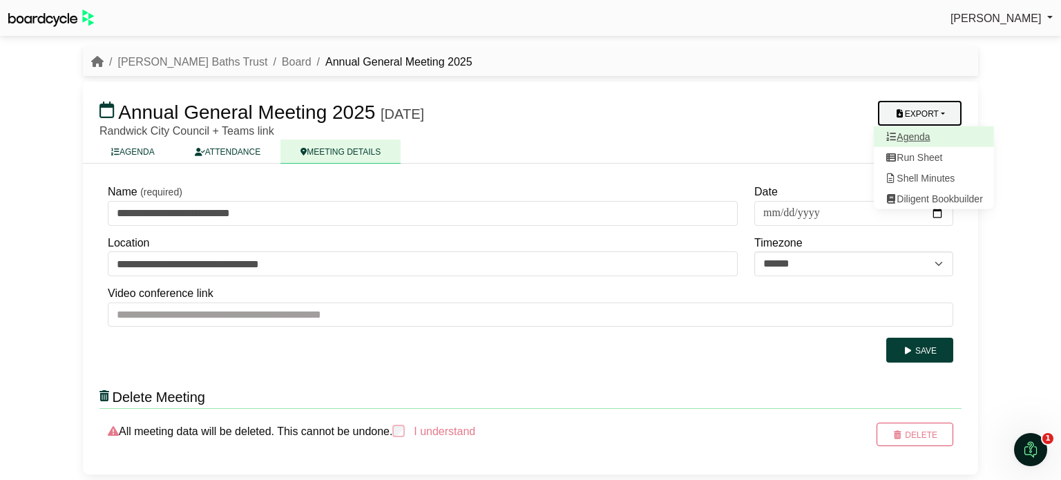
click at [930, 144] on link "Agenda" at bounding box center [934, 136] width 120 height 21
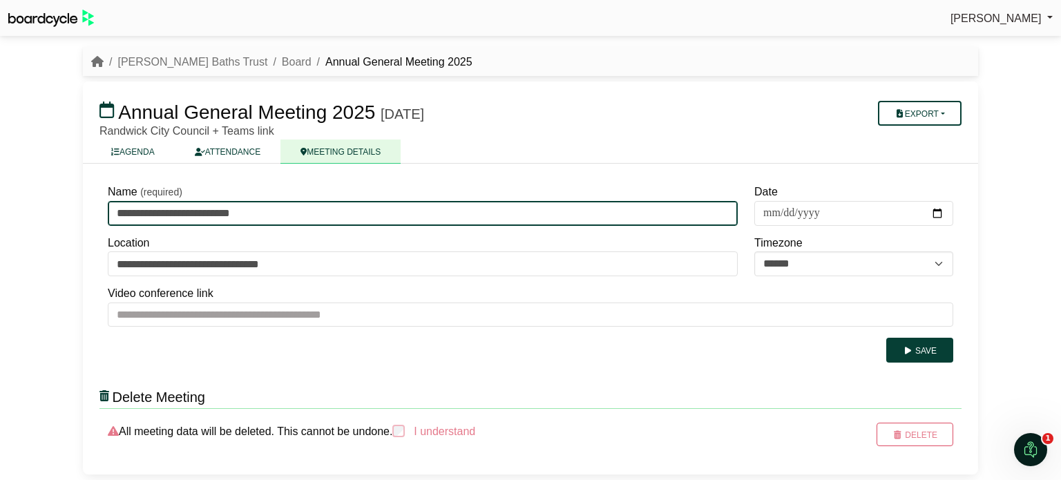
click at [335, 216] on input "**********" at bounding box center [423, 213] width 630 height 25
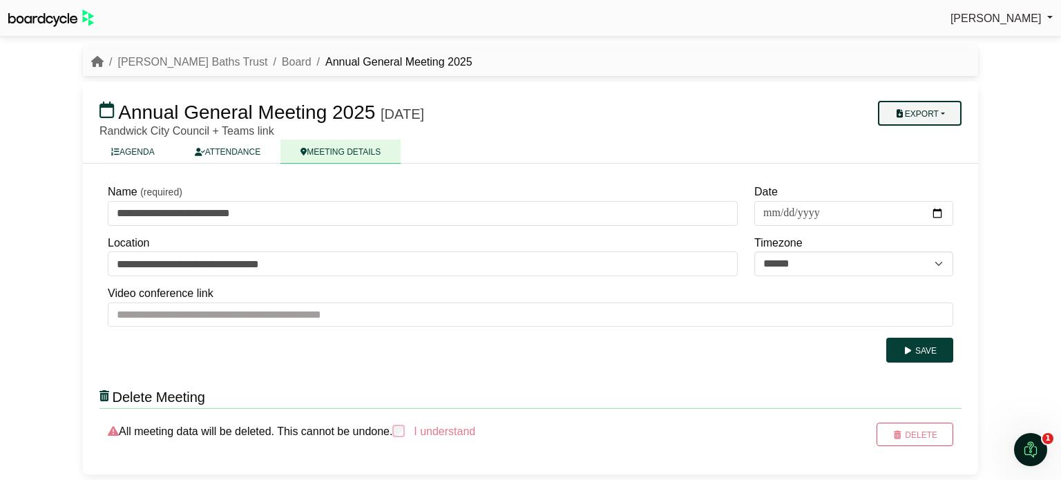
click at [912, 115] on button "Export" at bounding box center [920, 113] width 84 height 25
click at [906, 173] on link "Shell Minutes" at bounding box center [934, 178] width 120 height 21
click at [249, 151] on link "ATTENDANCE" at bounding box center [228, 152] width 106 height 24
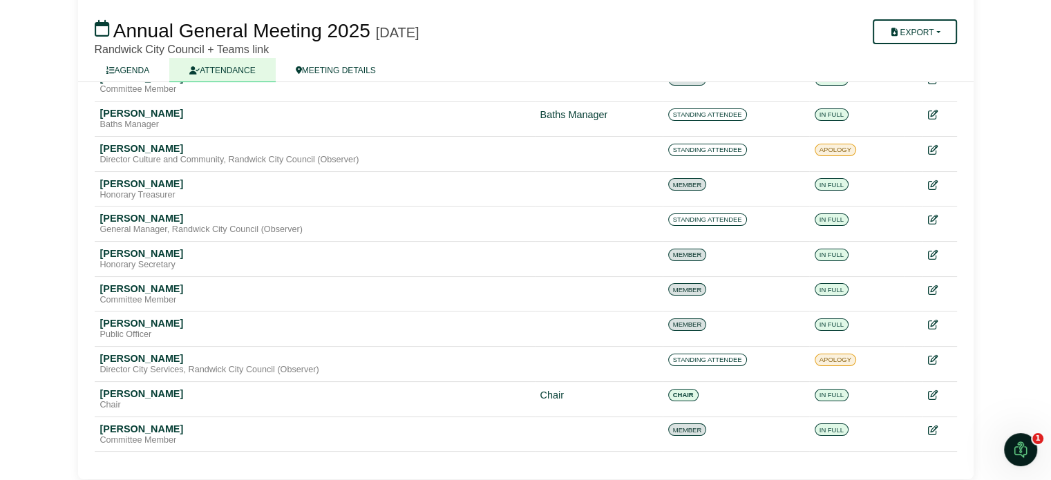
scroll to position [156, 0]
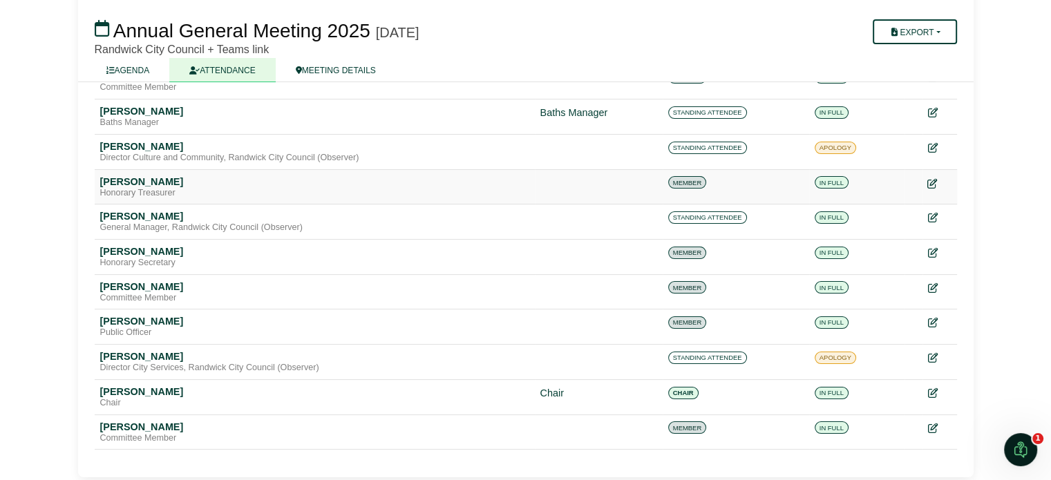
click at [932, 183] on icon at bounding box center [932, 183] width 10 height 10
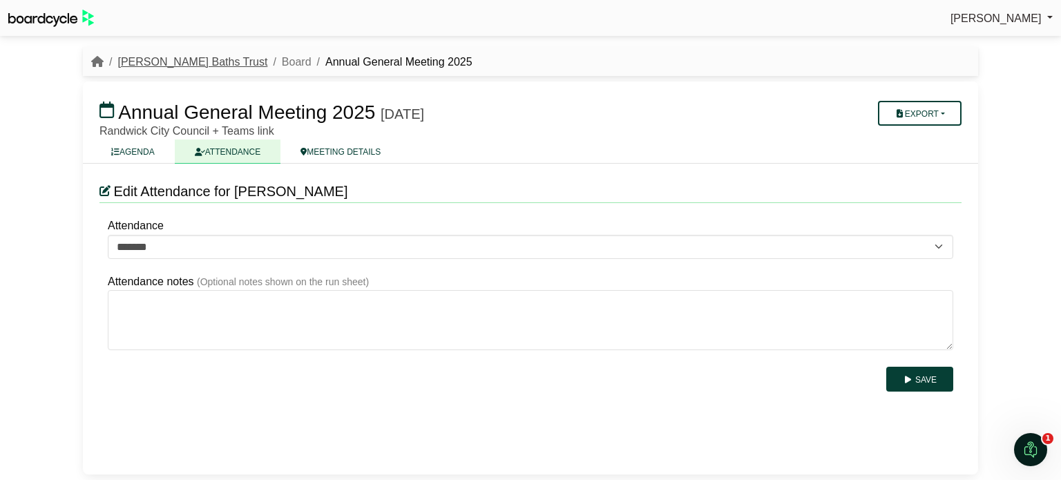
click at [170, 62] on link "[PERSON_NAME] Baths Trust" at bounding box center [192, 62] width 150 height 12
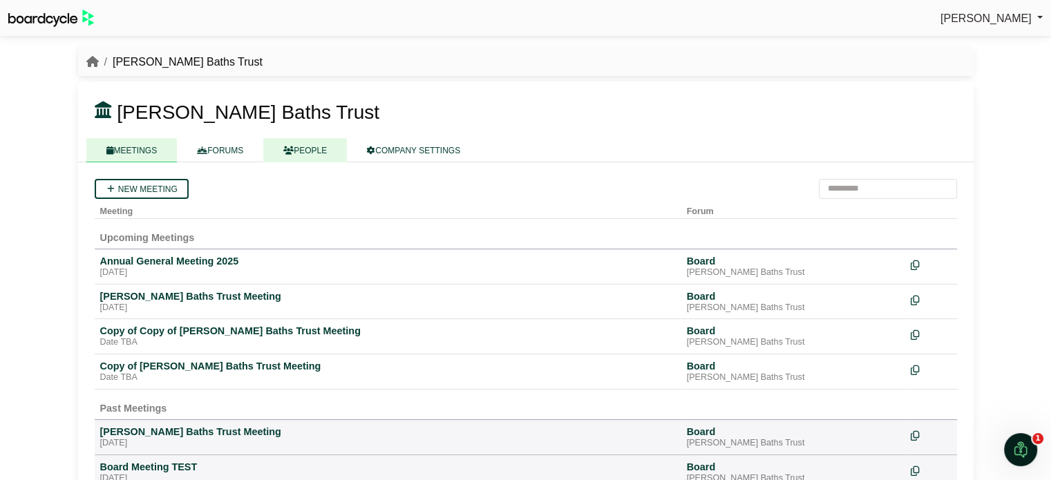
click at [306, 155] on link "PEOPLE" at bounding box center [305, 150] width 84 height 24
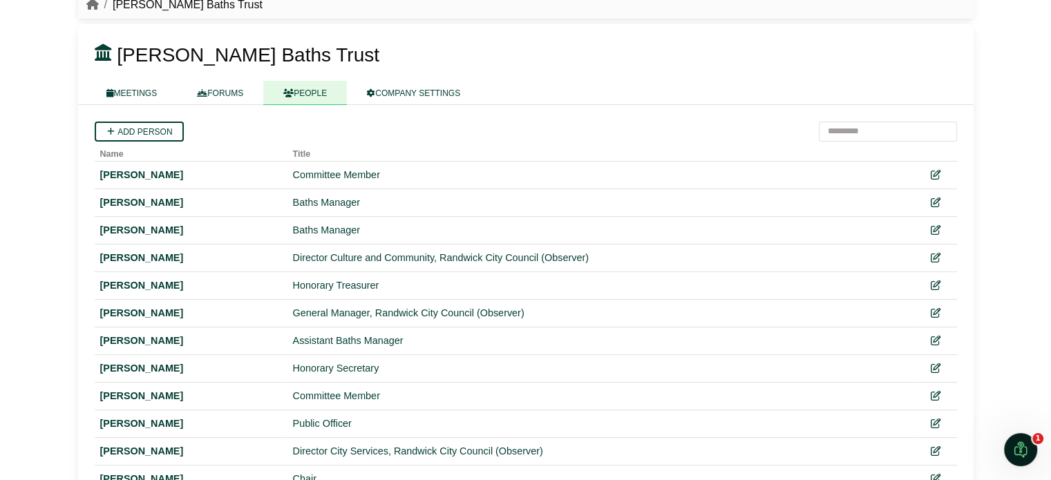
scroll to position [59, 0]
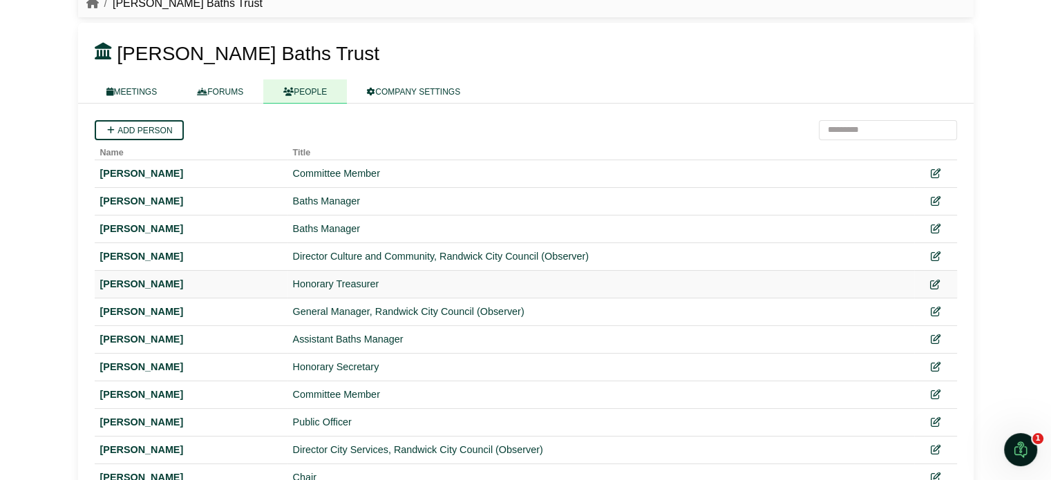
click at [932, 285] on icon at bounding box center [935, 285] width 10 height 10
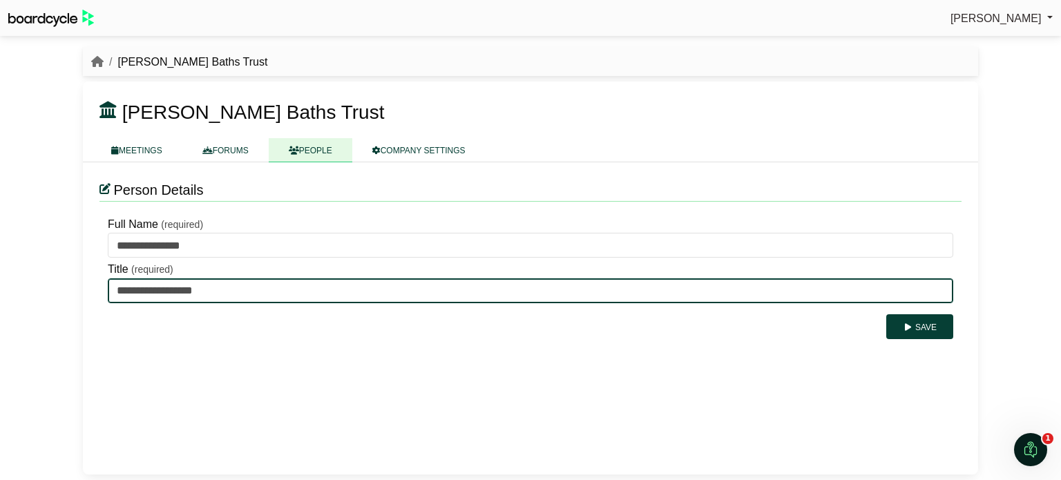
click at [166, 288] on input "**********" at bounding box center [531, 290] width 846 height 25
type input "*********"
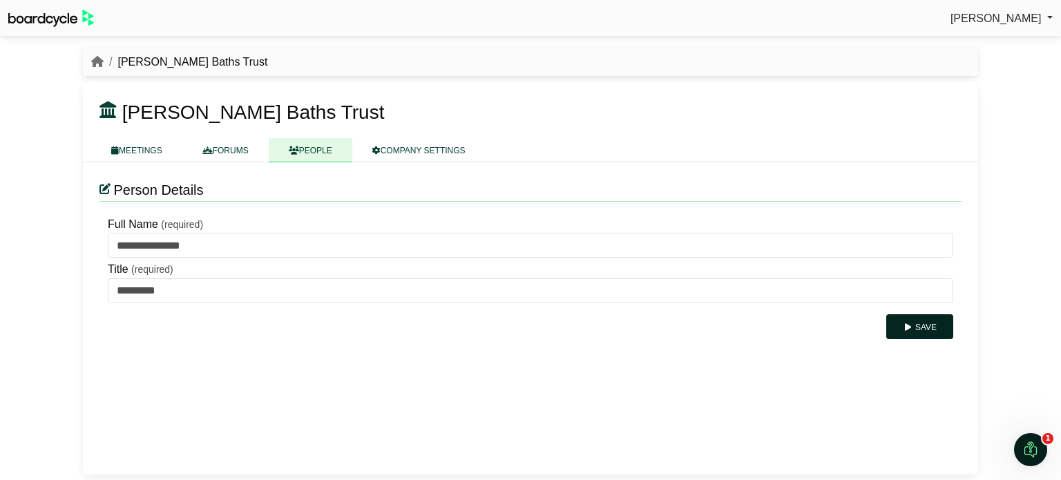
click at [920, 332] on button "Save" at bounding box center [919, 326] width 67 height 25
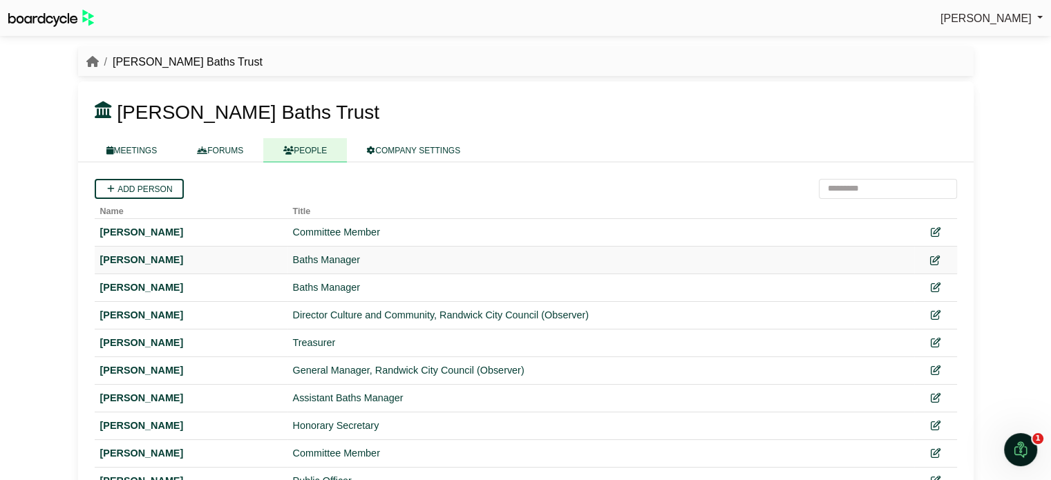
click at [934, 261] on icon at bounding box center [935, 261] width 10 height 10
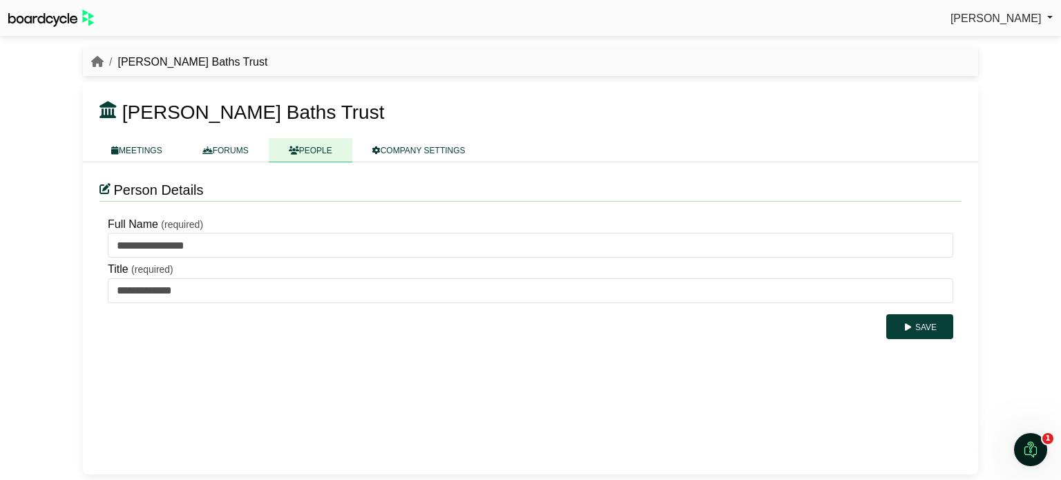
click at [108, 189] on icon at bounding box center [104, 188] width 11 height 11
click at [106, 195] on div at bounding box center [104, 190] width 11 height 21
click at [105, 189] on icon at bounding box center [104, 188] width 11 height 11
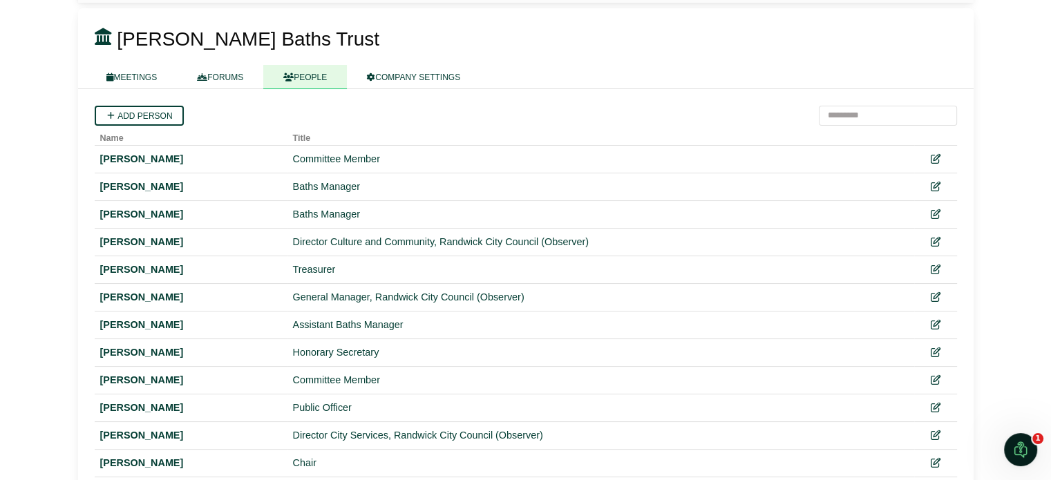
scroll to position [71, 0]
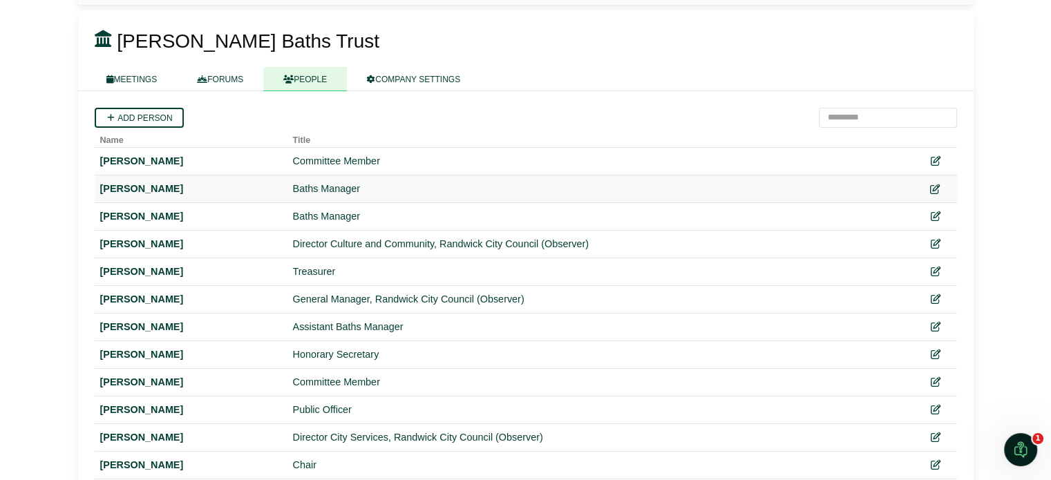
click at [934, 184] on icon at bounding box center [935, 189] width 10 height 10
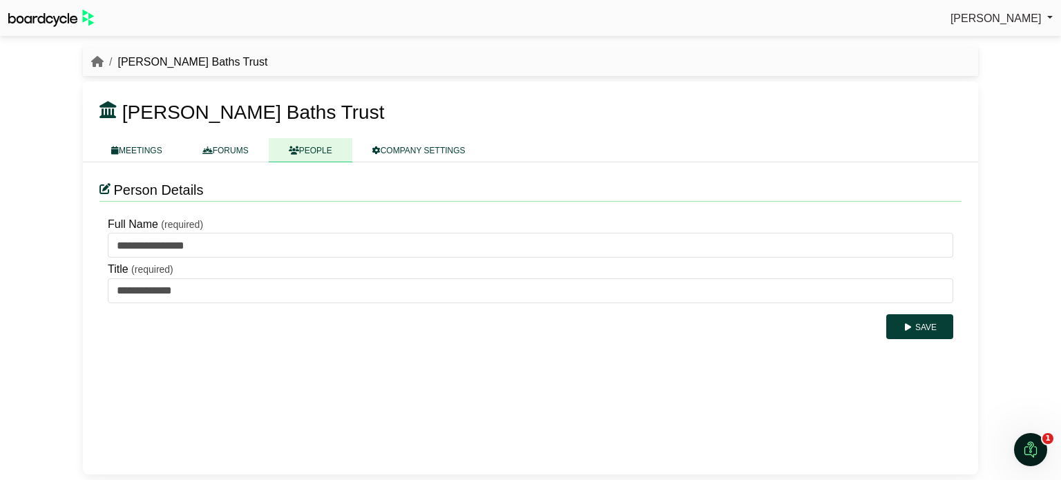
click at [108, 187] on icon at bounding box center [104, 188] width 11 height 11
click at [102, 184] on icon at bounding box center [104, 188] width 11 height 11
click at [328, 145] on link "PEOPLE" at bounding box center [311, 150] width 84 height 24
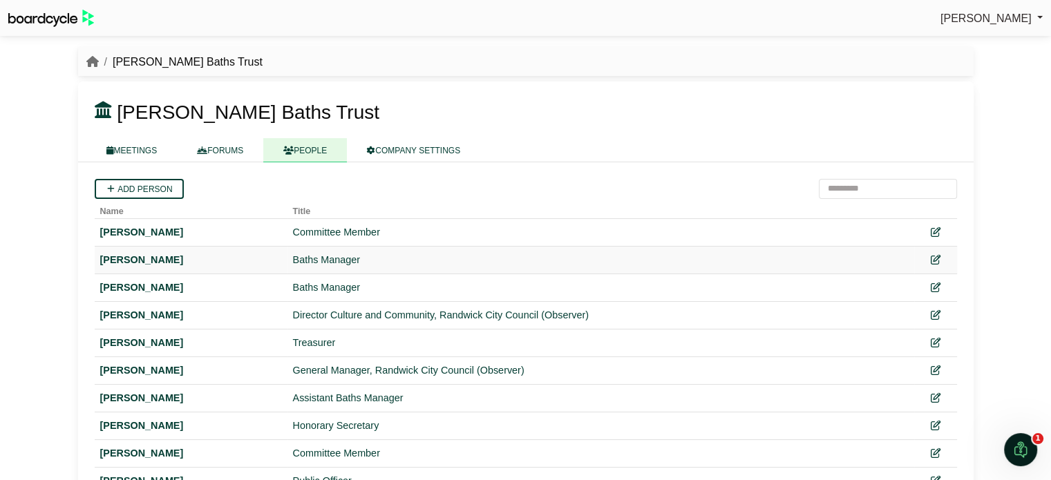
click at [184, 267] on div "Darina Lipinkova" at bounding box center [191, 260] width 182 height 16
click at [1013, 447] on icon "Open Intercom Messenger" at bounding box center [1018, 448] width 23 height 23
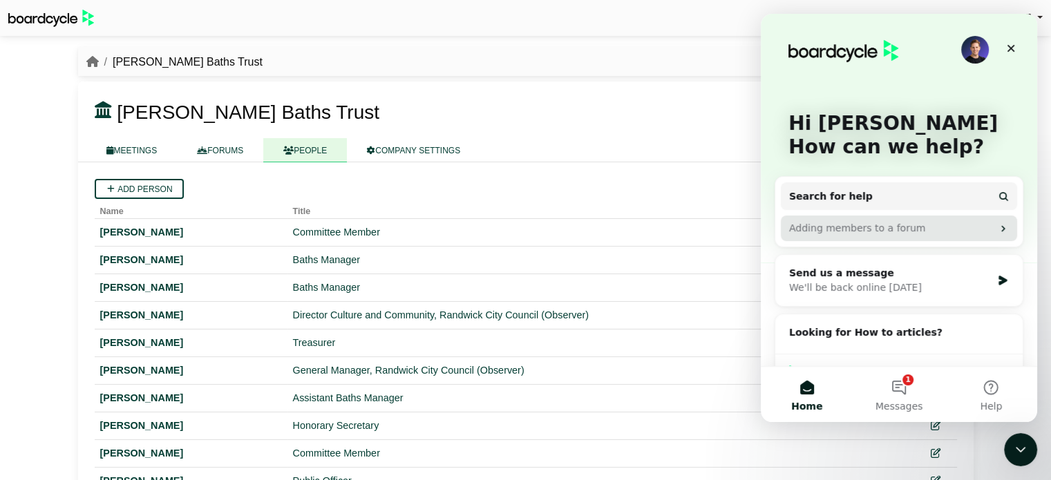
click at [831, 232] on div "Adding members to a forum" at bounding box center [890, 228] width 203 height 15
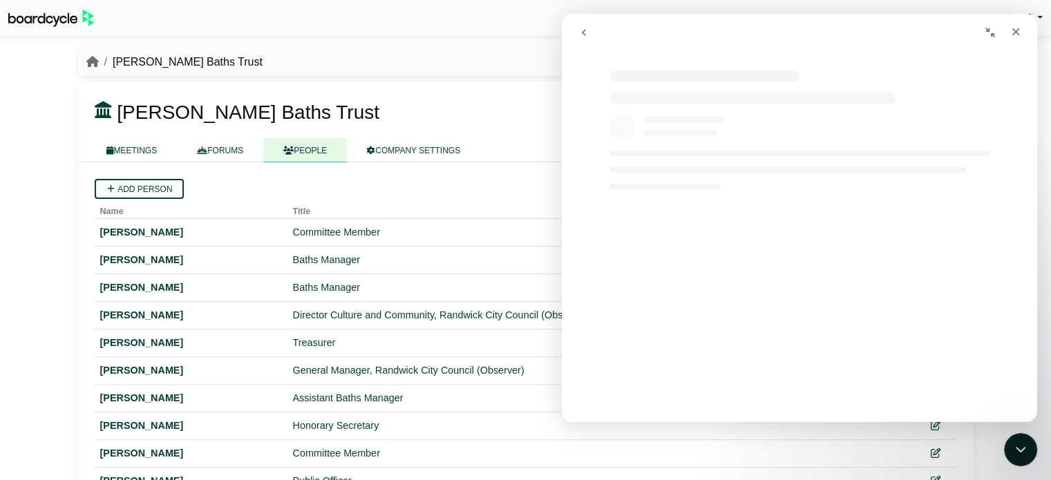
click at [585, 34] on icon "go back" at bounding box center [583, 32] width 11 height 11
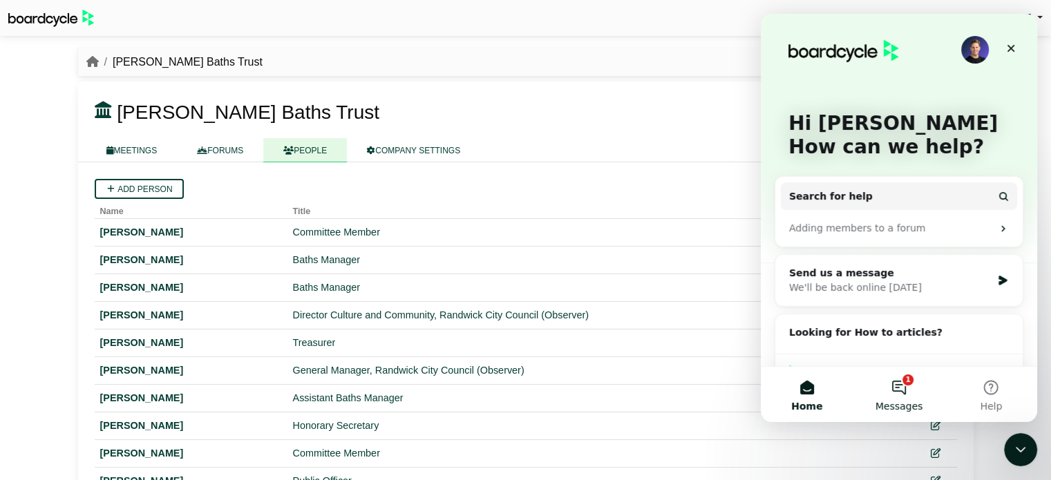
click at [901, 396] on button "1 Messages" at bounding box center [898, 394] width 92 height 55
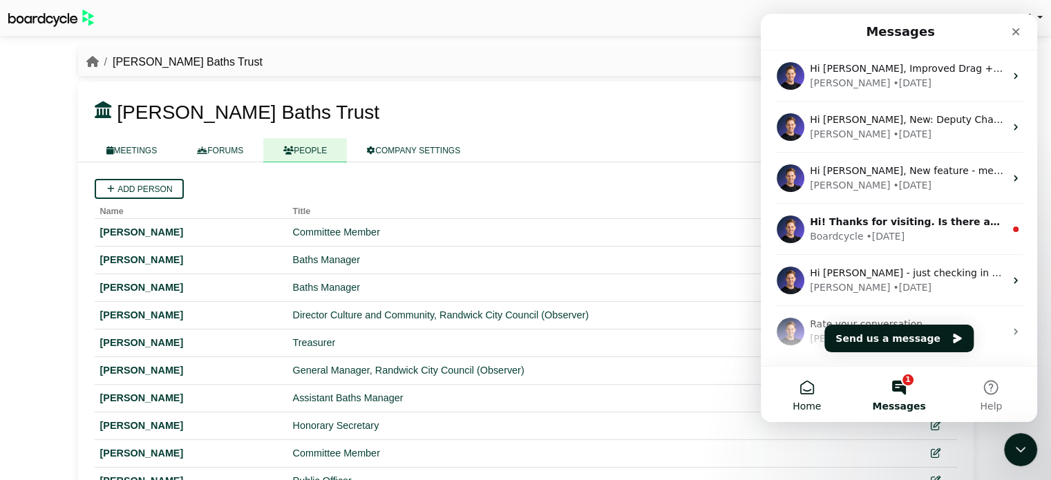
click at [806, 387] on button "Home" at bounding box center [807, 394] width 92 height 55
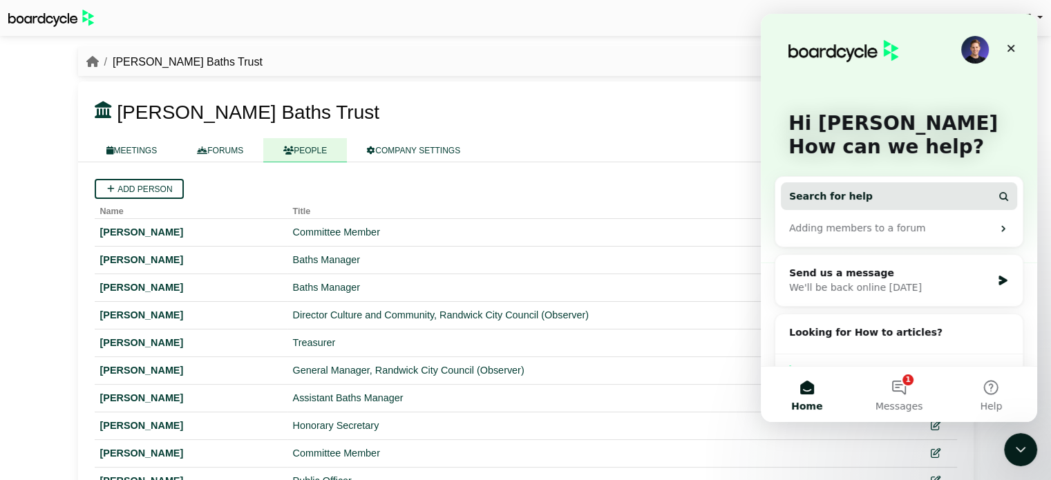
click at [998, 201] on icon "Intercom messenger" at bounding box center [1003, 196] width 11 height 11
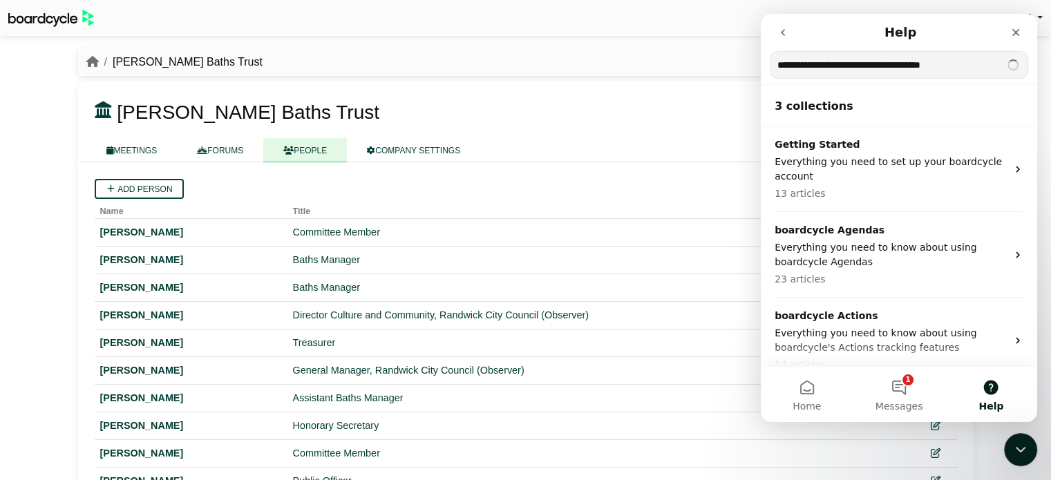
type input "**********"
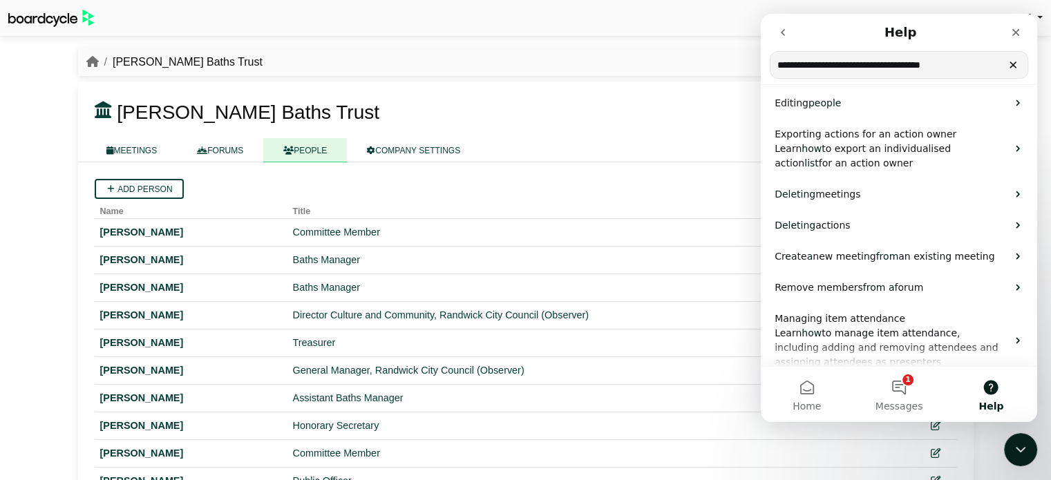
scroll to position [40, 0]
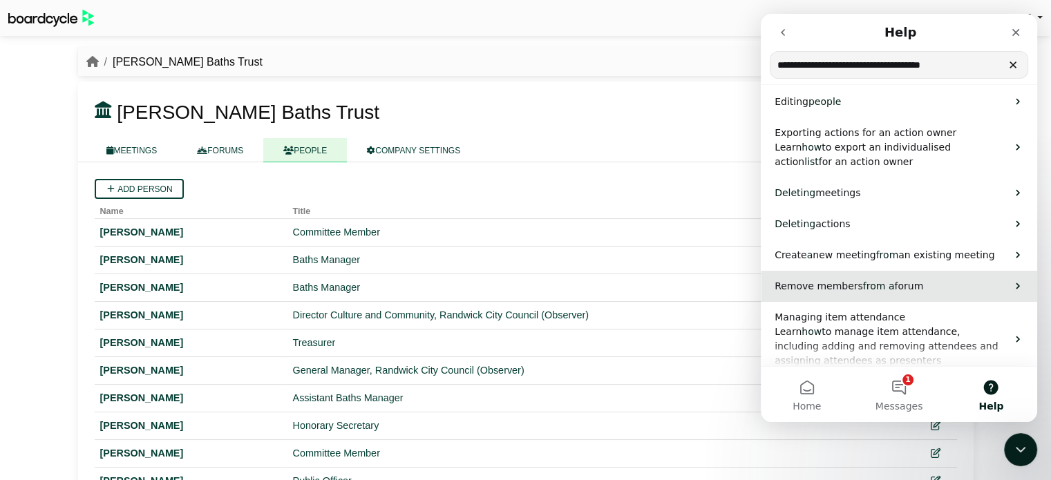
click at [894, 292] on span "forum" at bounding box center [908, 285] width 29 height 11
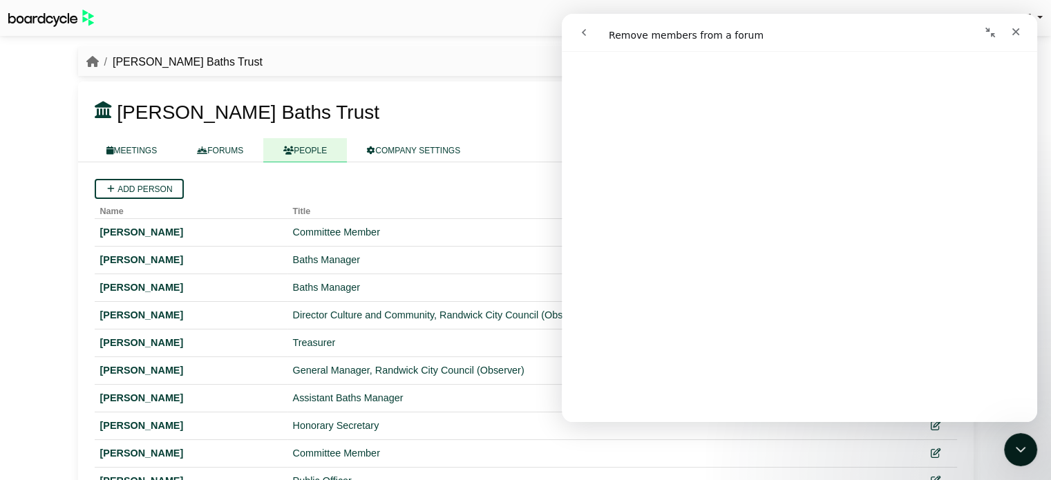
scroll to position [439, 0]
click at [1011, 33] on icon "Close" at bounding box center [1015, 31] width 11 height 11
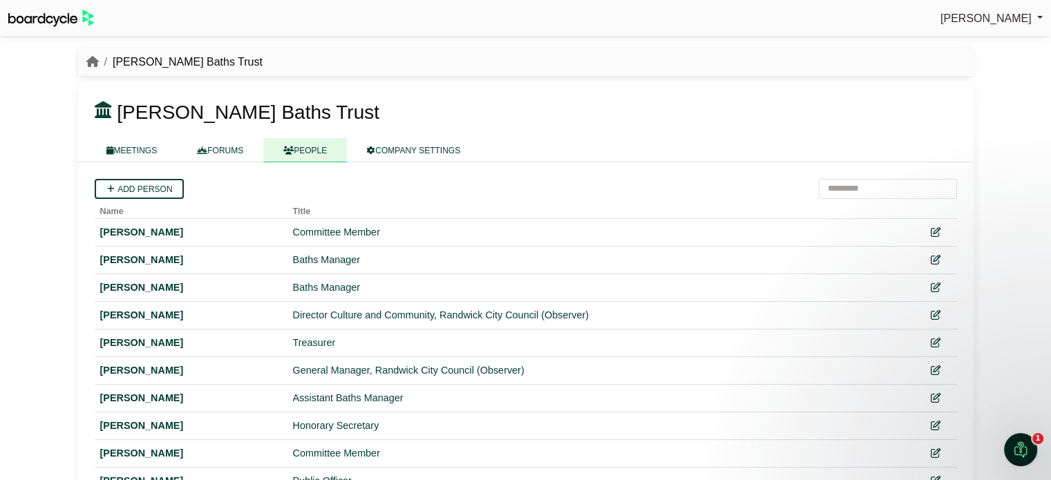
scroll to position [0, 0]
click at [931, 261] on icon at bounding box center [935, 261] width 10 height 10
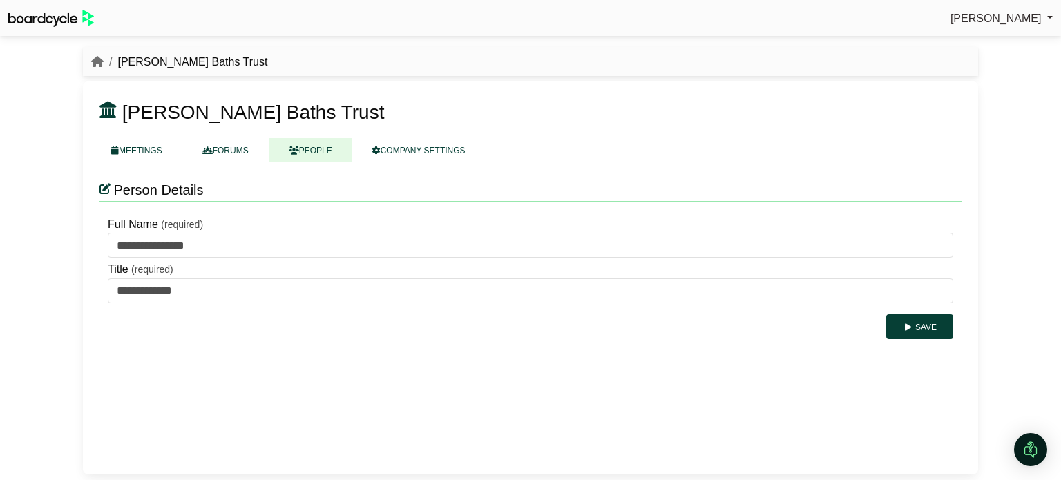
click at [470, 225] on div "**********" at bounding box center [530, 235] width 862 height 45
drag, startPoint x: 1037, startPoint y: 175, endPoint x: 1024, endPoint y: 248, distance: 74.3
click at [1024, 248] on div "Sharon Trotter Sign Out Wylie's Baths Trust Wylie's Baths Trust" at bounding box center [530, 240] width 1061 height 480
click at [106, 187] on icon at bounding box center [104, 188] width 11 height 11
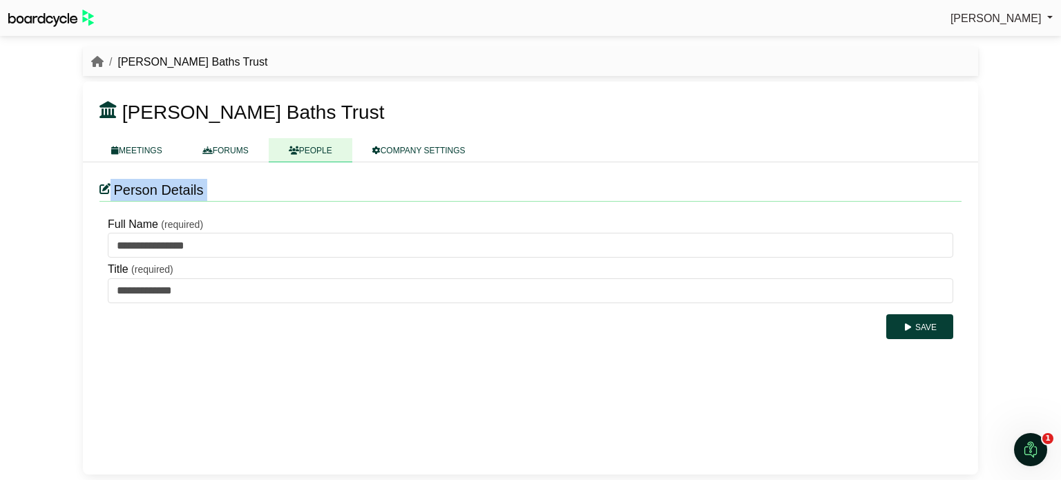
click at [106, 187] on icon at bounding box center [104, 188] width 11 height 11
drag, startPoint x: 106, startPoint y: 187, endPoint x: 862, endPoint y: 361, distance: 775.5
click at [862, 361] on div "**********" at bounding box center [530, 318] width 895 height 312
click at [321, 154] on link "PEOPLE" at bounding box center [311, 150] width 84 height 24
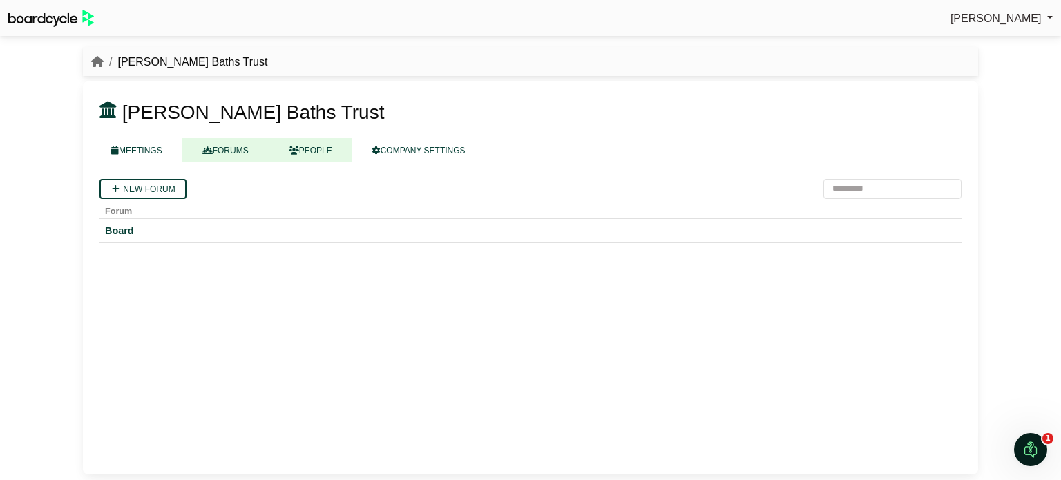
click at [312, 155] on link "PEOPLE" at bounding box center [311, 150] width 84 height 24
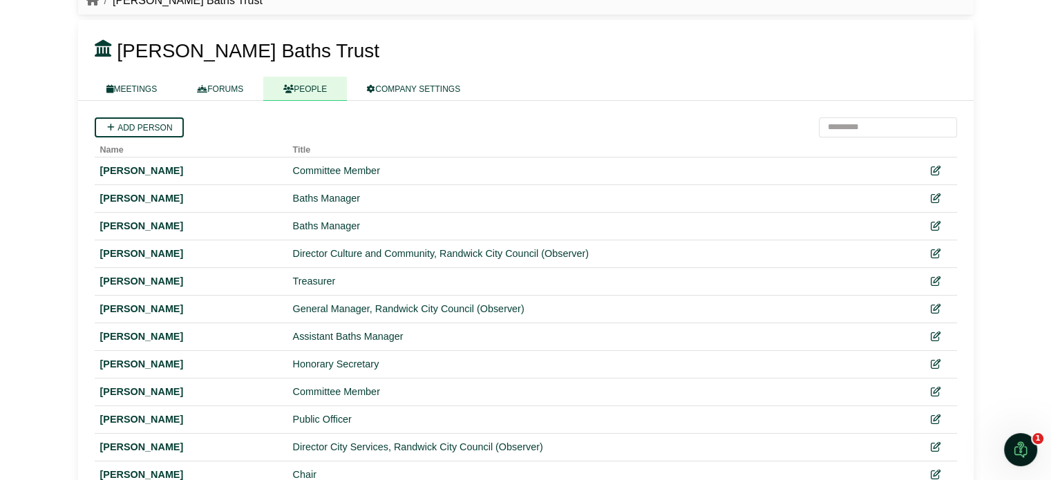
scroll to position [17, 0]
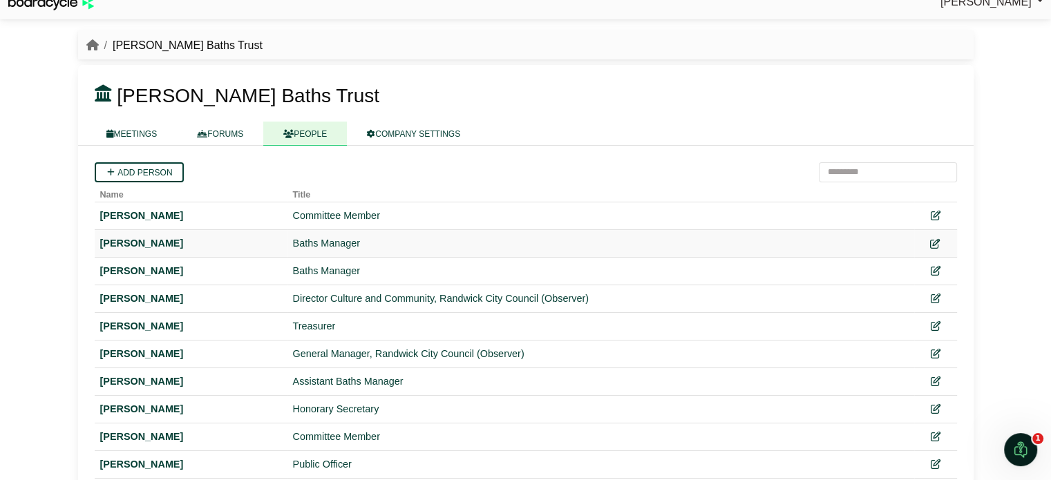
click at [931, 241] on icon at bounding box center [935, 244] width 10 height 10
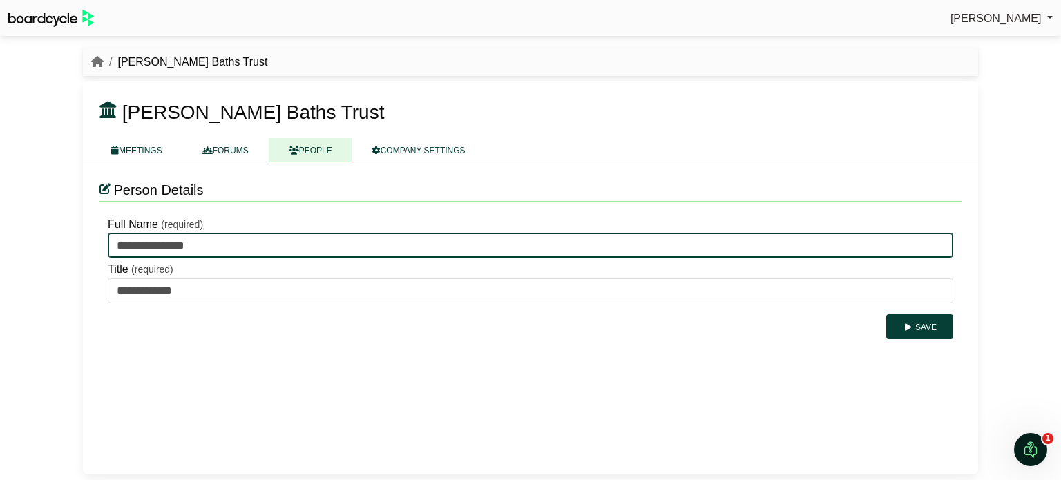
click at [289, 243] on input "**********" at bounding box center [531, 245] width 846 height 25
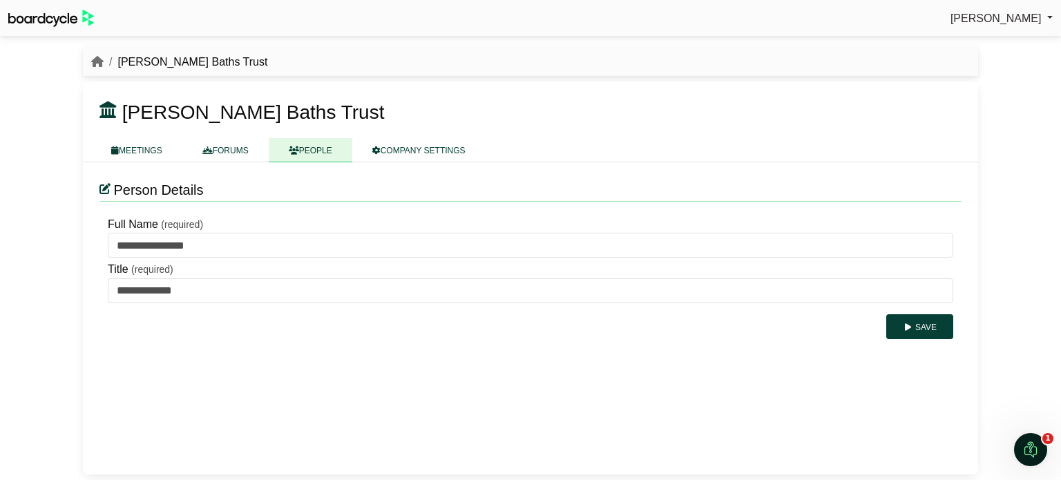
click at [671, 384] on div "**********" at bounding box center [530, 318] width 895 height 312
click at [792, 412] on div "**********" at bounding box center [530, 318] width 895 height 312
click at [1018, 450] on icon "Open Intercom Messenger" at bounding box center [1029, 448] width 23 height 23
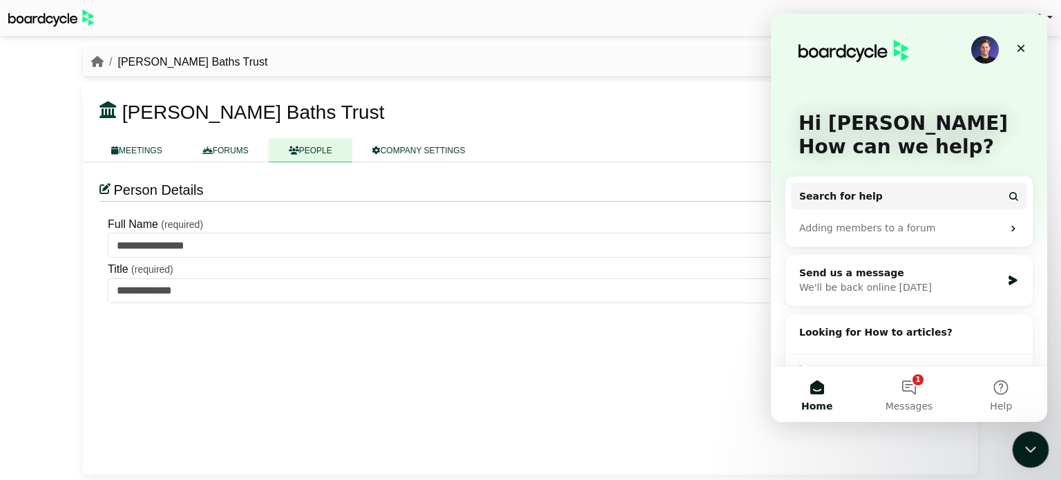
click at [862, 361] on div "Visit our Help Centre Find helpful step-by-step guides on how to use boardcycle." at bounding box center [908, 392] width 247 height 77
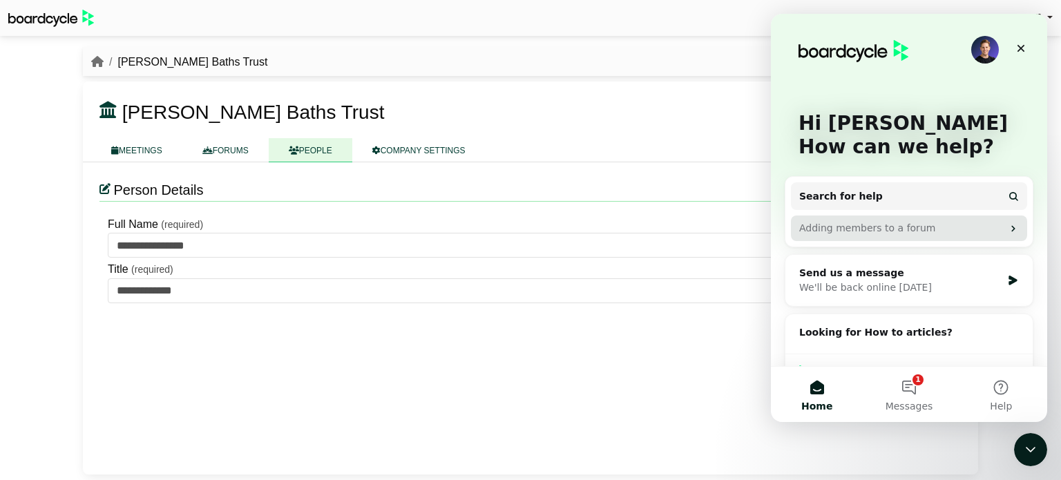
click at [924, 230] on div "Adding members to a forum" at bounding box center [900, 228] width 203 height 15
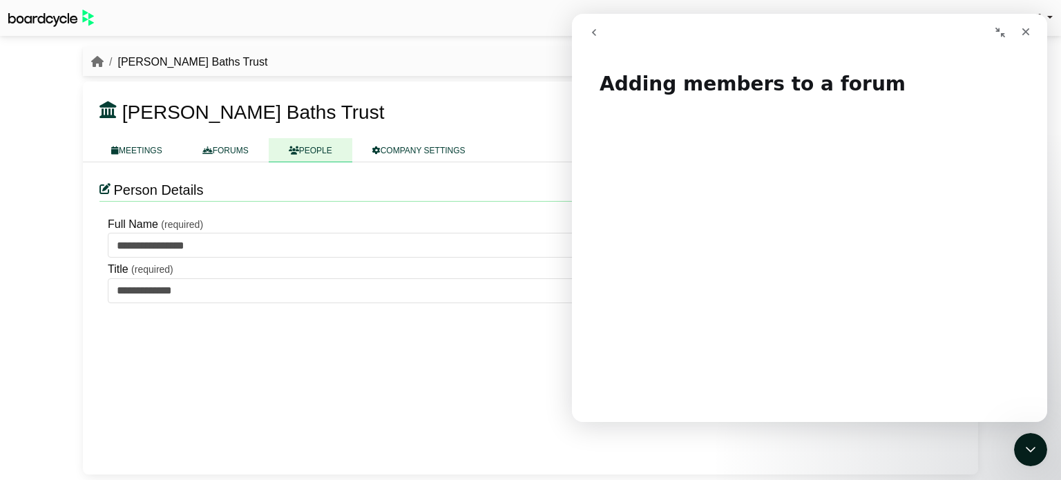
click at [595, 33] on icon "go back" at bounding box center [594, 32] width 11 height 11
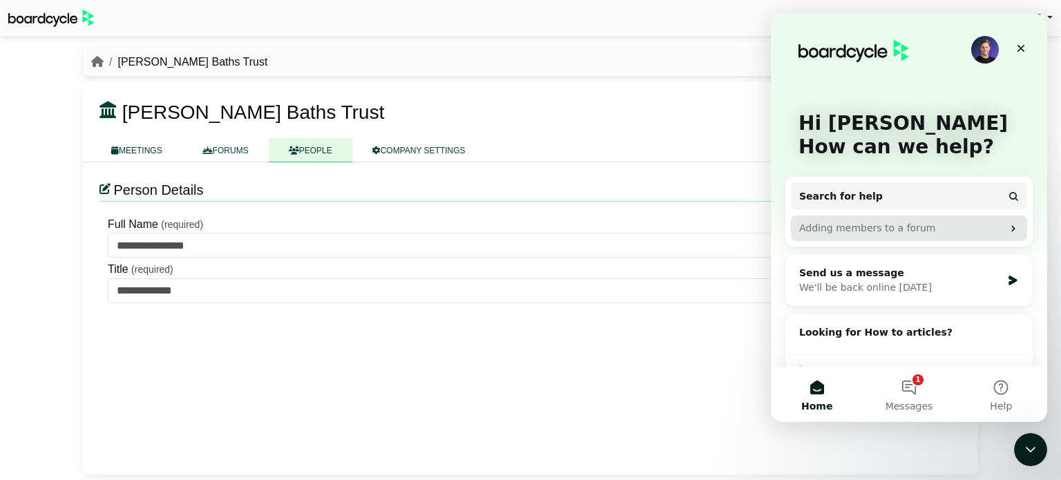
click at [921, 232] on div "Adding members to a forum" at bounding box center [900, 228] width 203 height 15
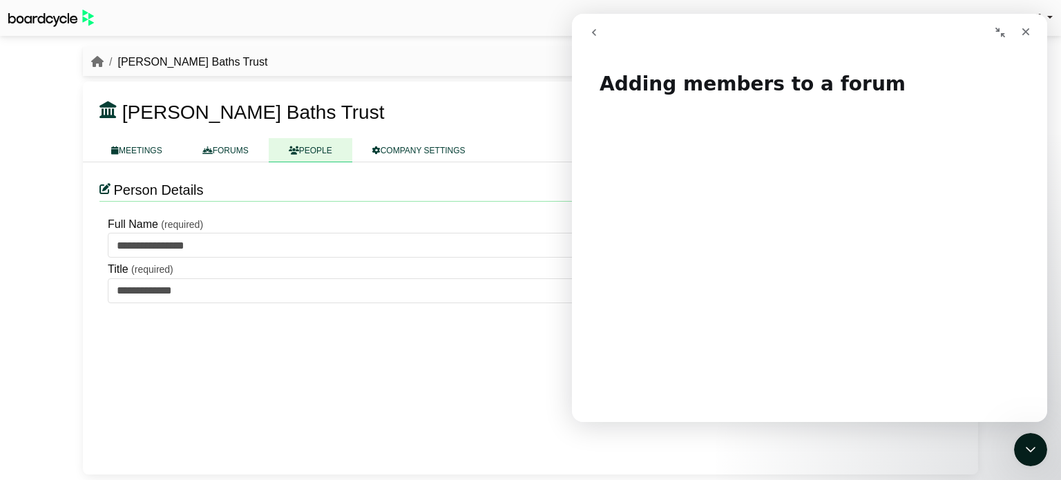
click at [600, 37] on button "go back" at bounding box center [594, 32] width 26 height 26
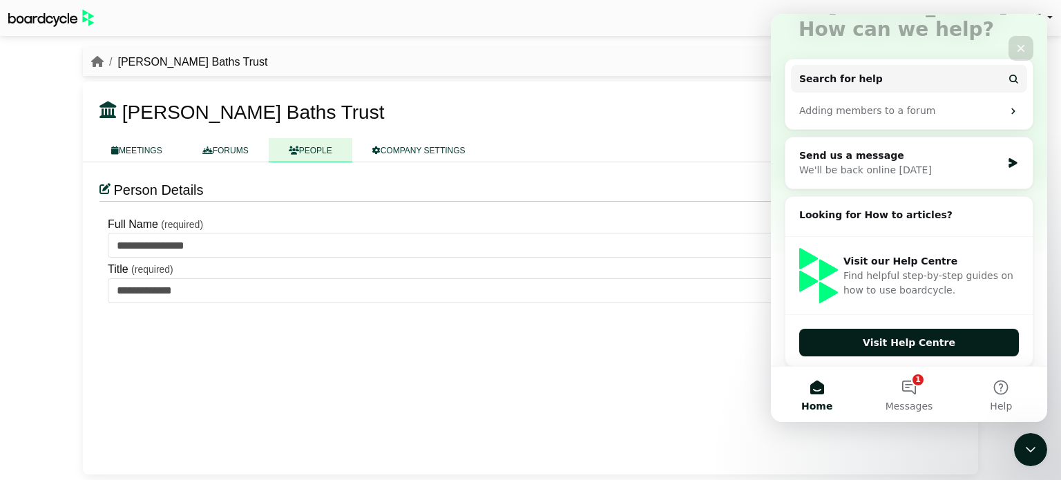
scroll to position [120, 0]
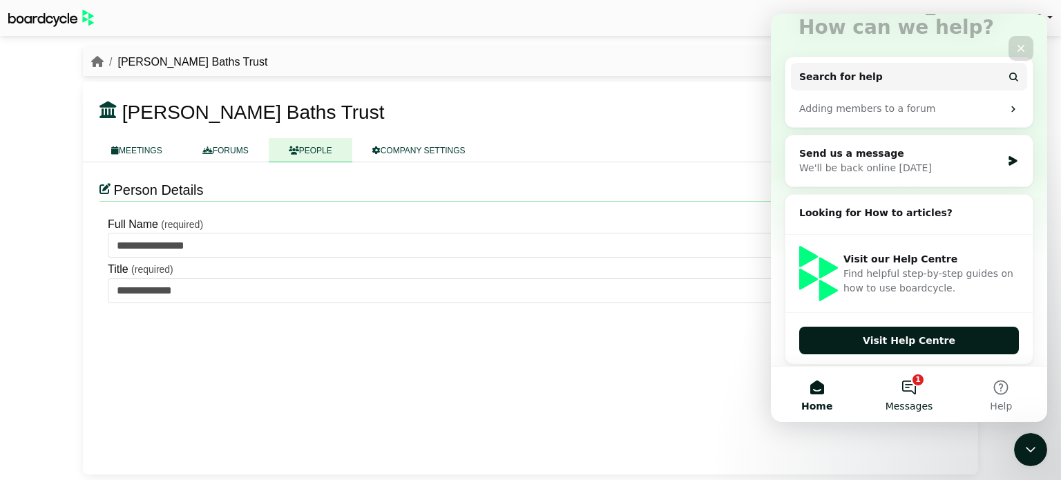
click at [908, 399] on button "1 Messages" at bounding box center [909, 394] width 92 height 55
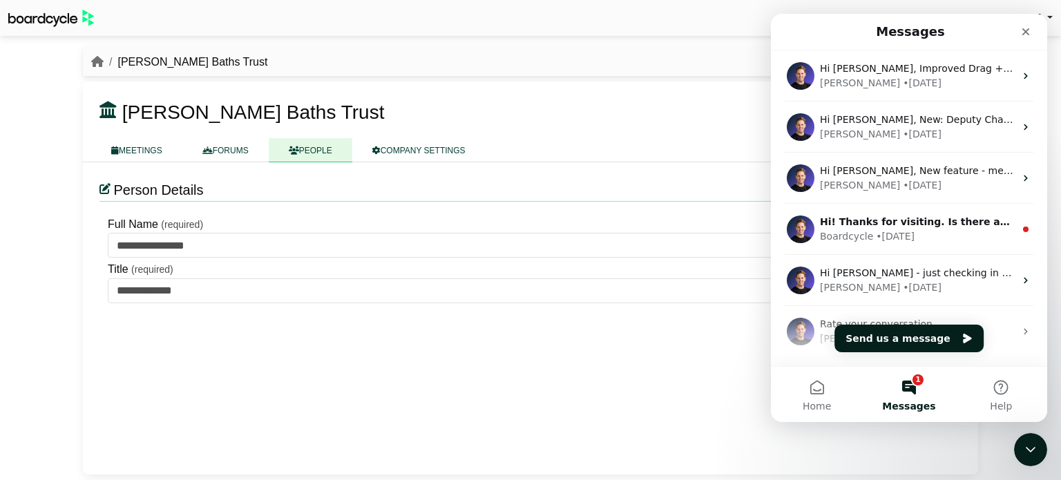
click at [915, 337] on button "Send us a message" at bounding box center [908, 339] width 149 height 28
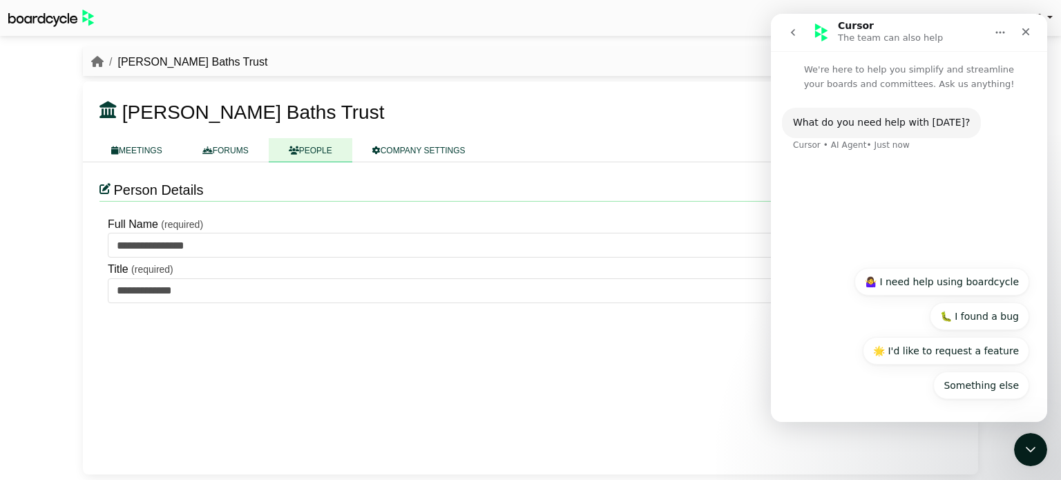
click at [877, 144] on div "Cursor • AI Agent • Just now" at bounding box center [851, 145] width 117 height 8
click at [826, 116] on div "What do you need help with today?" at bounding box center [881, 123] width 177 height 14
click at [799, 32] on button "go back" at bounding box center [793, 32] width 26 height 26
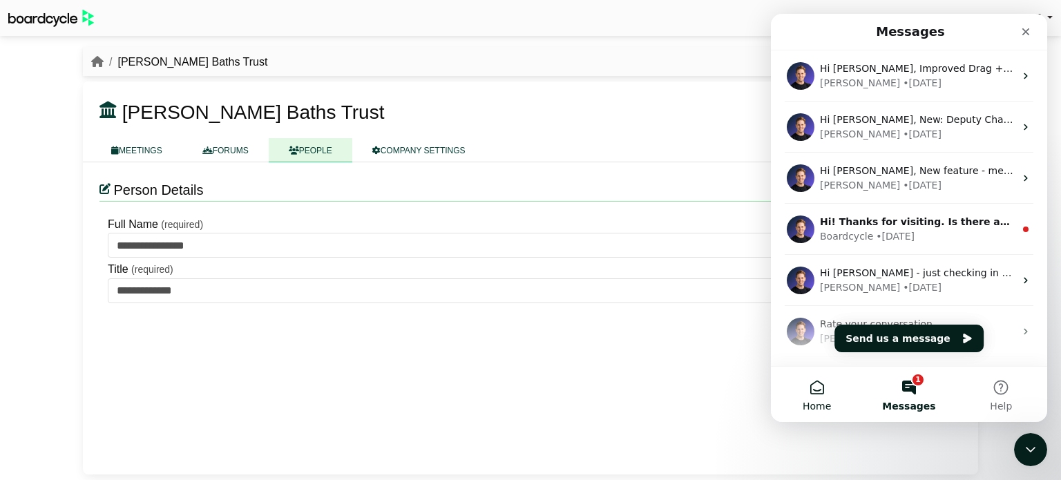
click at [832, 388] on button "Home" at bounding box center [817, 394] width 92 height 55
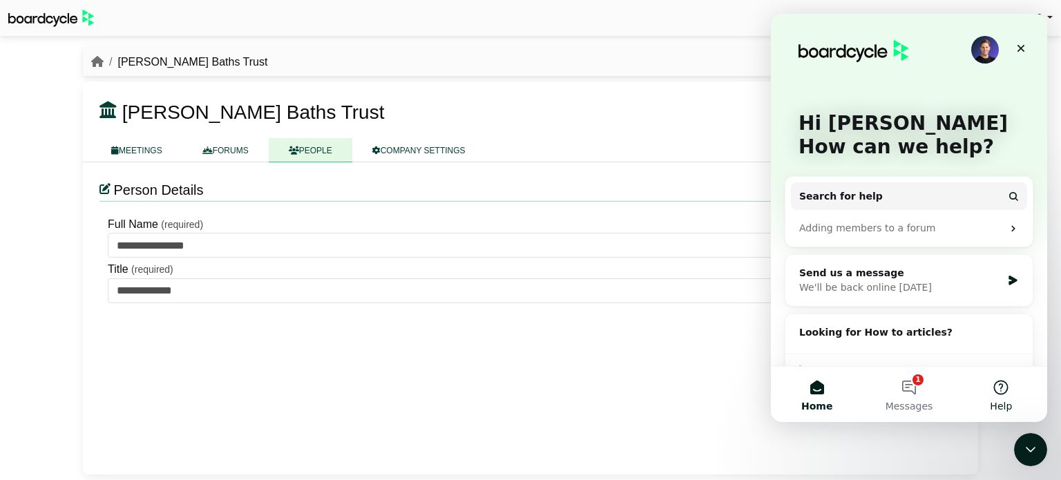
click at [1010, 395] on button "Help" at bounding box center [1001, 394] width 92 height 55
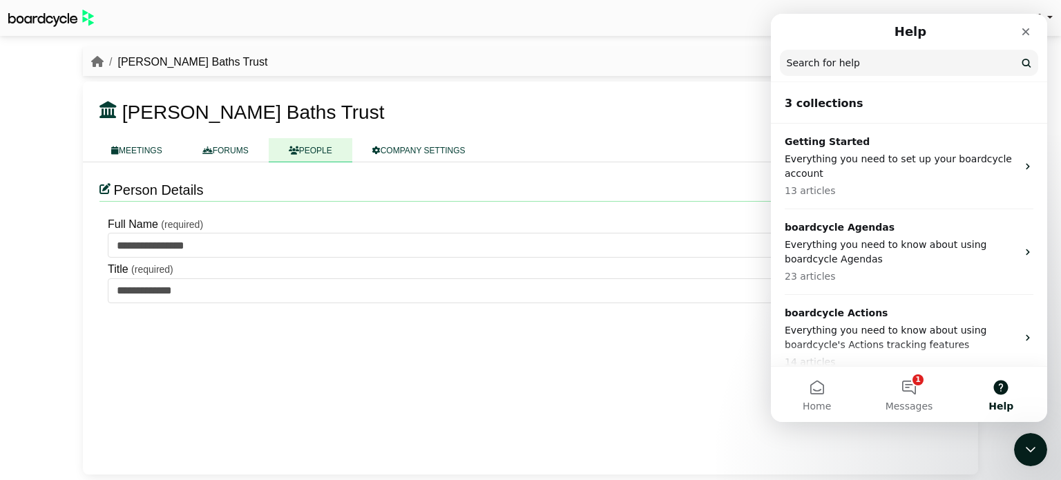
click at [847, 68] on input "Search for help" at bounding box center [909, 63] width 258 height 26
type input "**********"
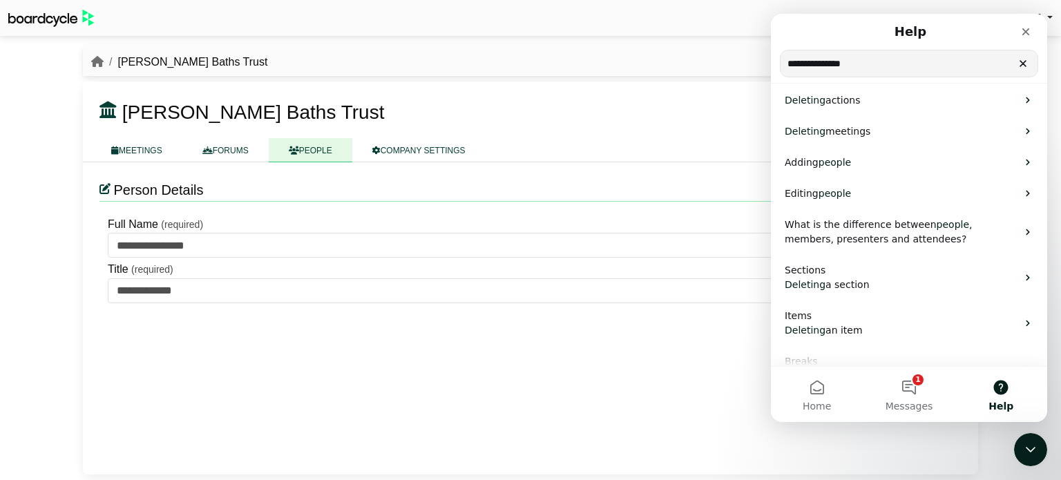
scroll to position [8, 0]
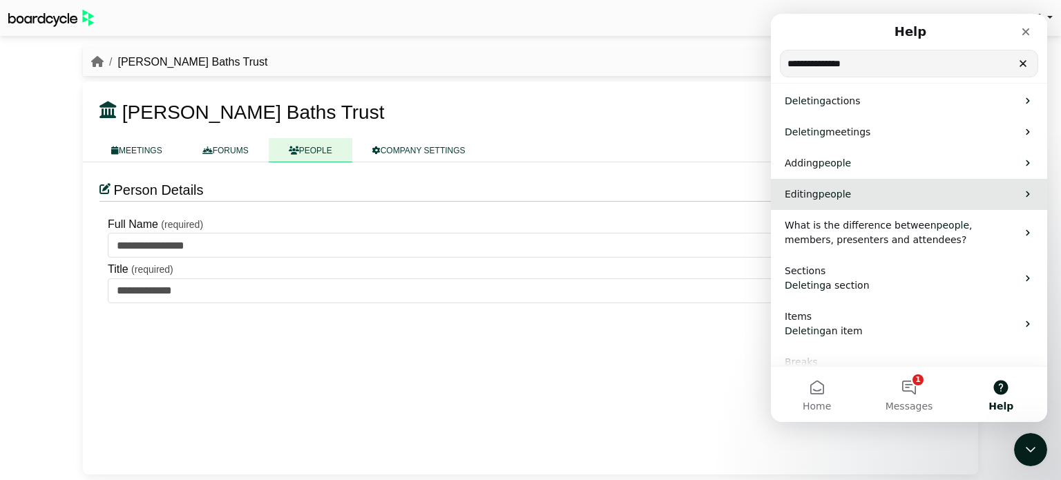
click at [841, 193] on span "people" at bounding box center [835, 194] width 32 height 11
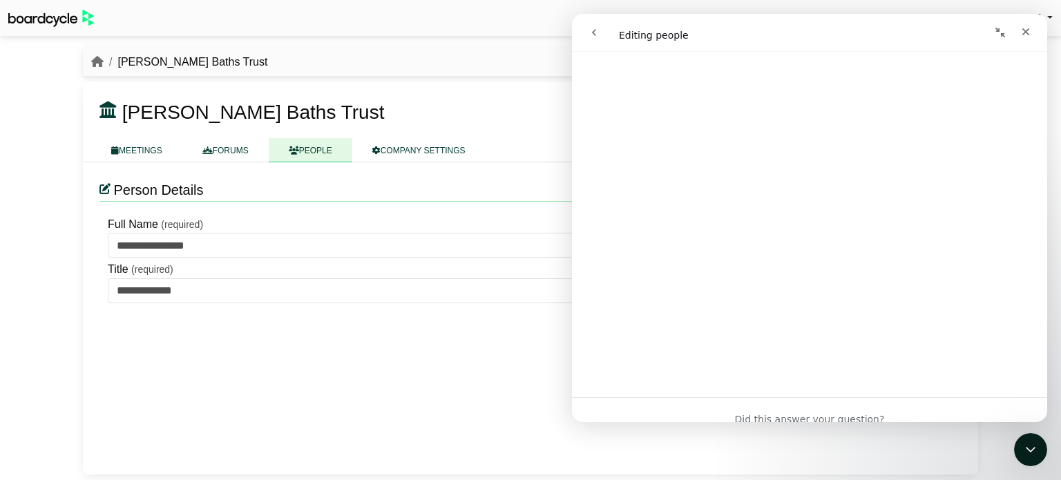
scroll to position [964, 0]
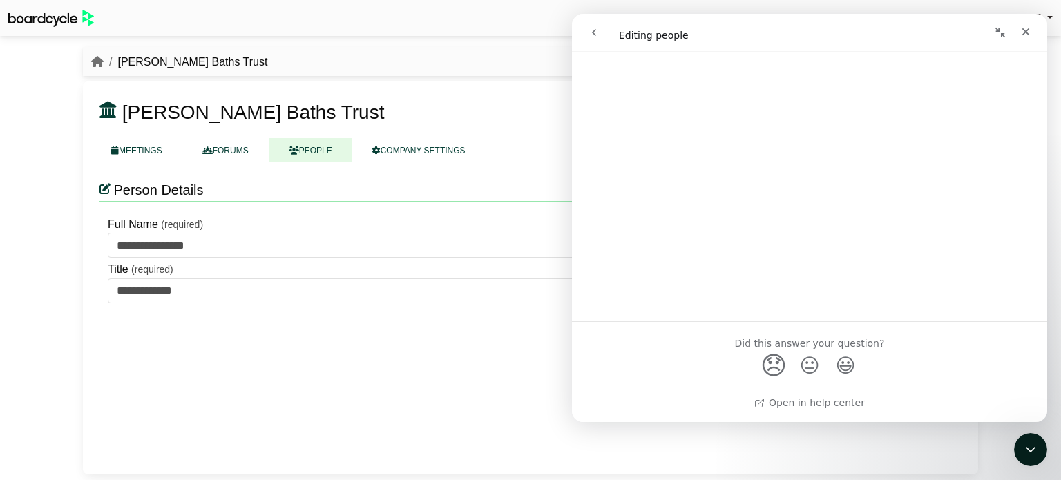
click at [761, 376] on span "😞" at bounding box center [774, 365] width 27 height 37
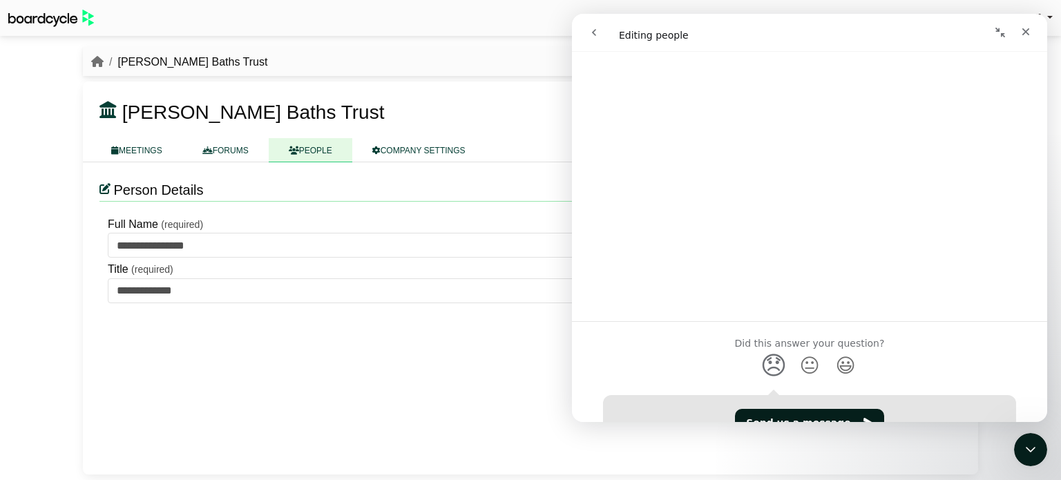
scroll to position [1058, 0]
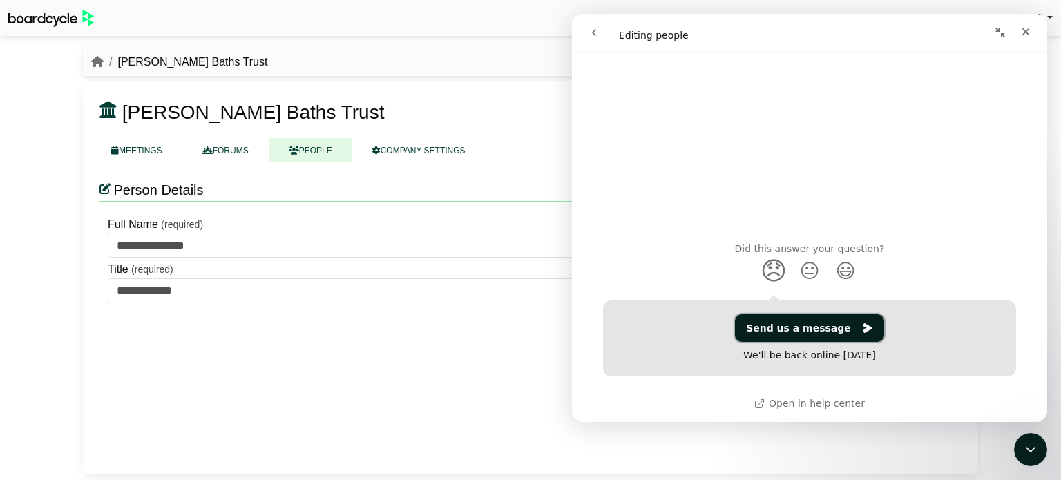
click at [823, 337] on button "Send us a message" at bounding box center [809, 328] width 149 height 28
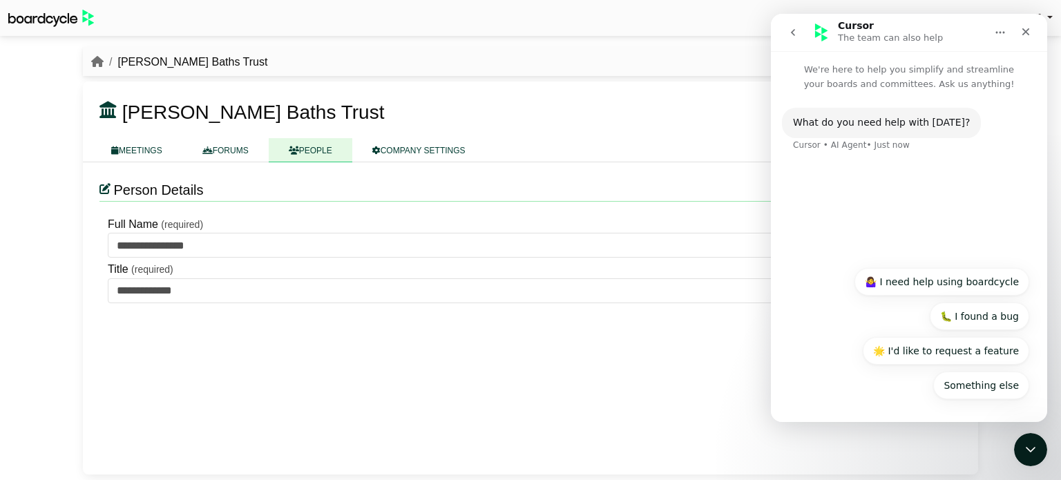
click at [826, 159] on div "What do you need help with today? Cursor • AI Agent • Just now" at bounding box center [909, 138] width 254 height 61
click at [833, 143] on div "Cursor • AI Agent • Just now" at bounding box center [851, 145] width 117 height 8
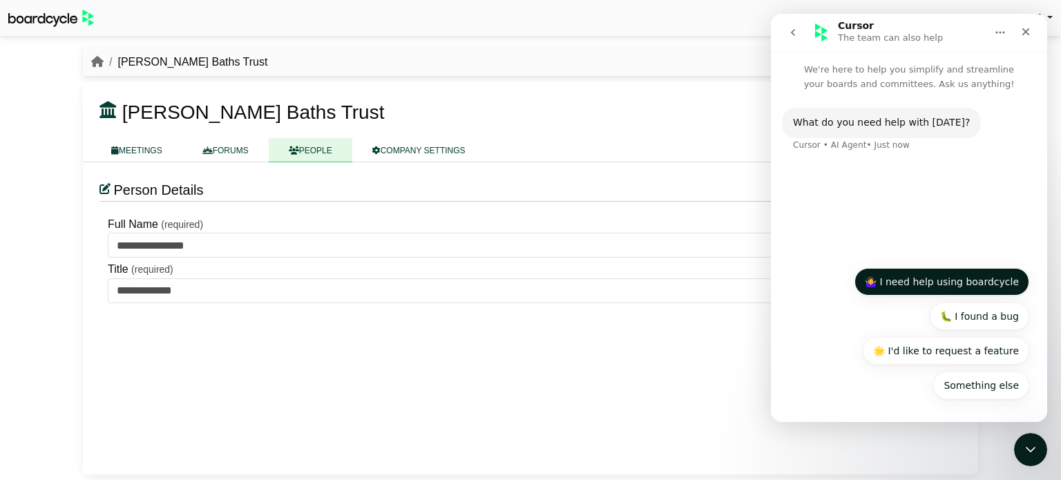
click at [994, 287] on button "🤷‍♀️ I need help using boardcycle" at bounding box center [942, 282] width 175 height 28
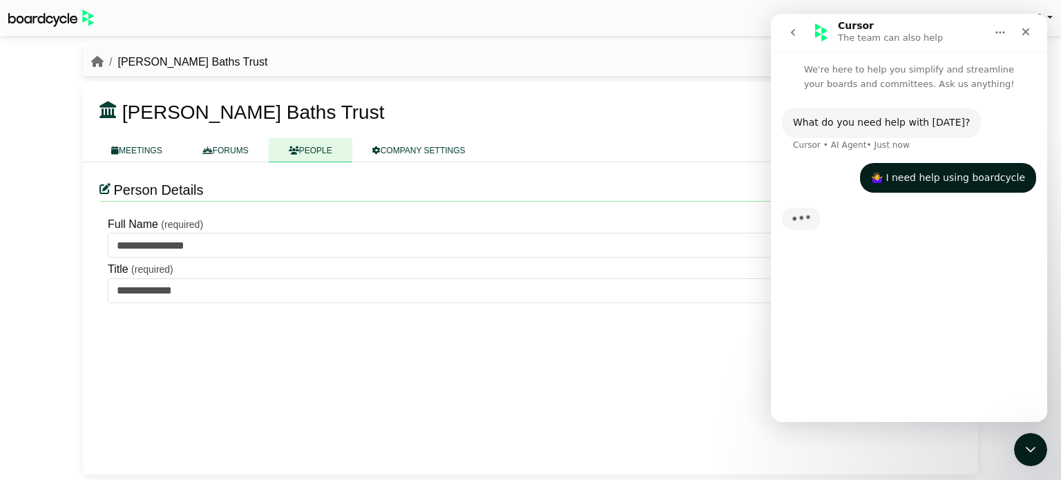
click at [896, 126] on div "What do you need help with today?" at bounding box center [881, 123] width 177 height 14
click at [829, 232] on div "Typing" at bounding box center [909, 227] width 254 height 53
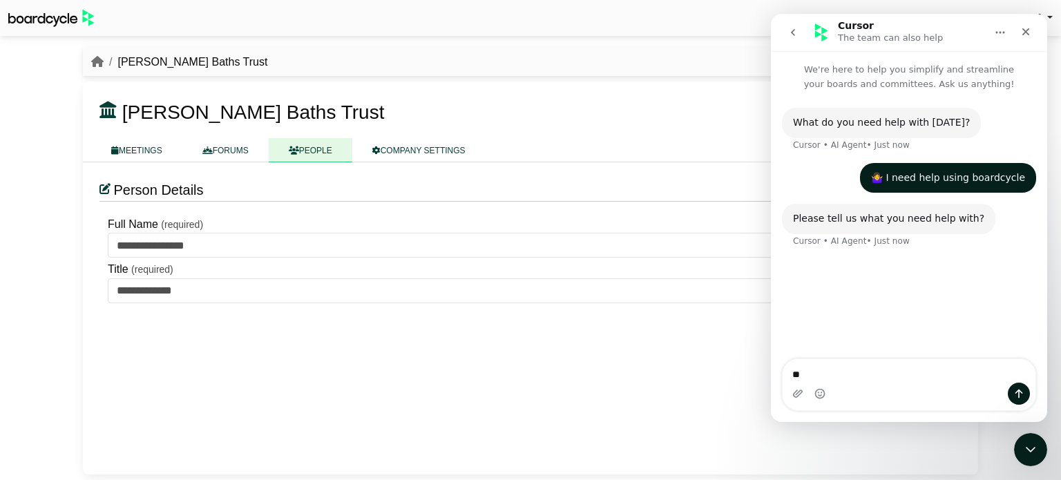
type textarea "*"
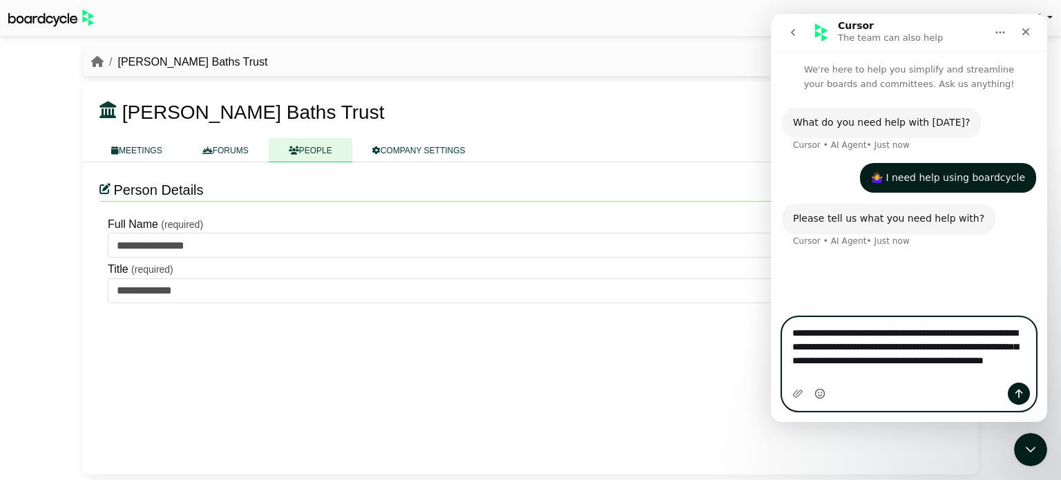
click at [823, 395] on icon "Emoji picker" at bounding box center [819, 393] width 11 height 11
click at [819, 396] on icon "Emoji picker" at bounding box center [820, 395] width 3 height 1
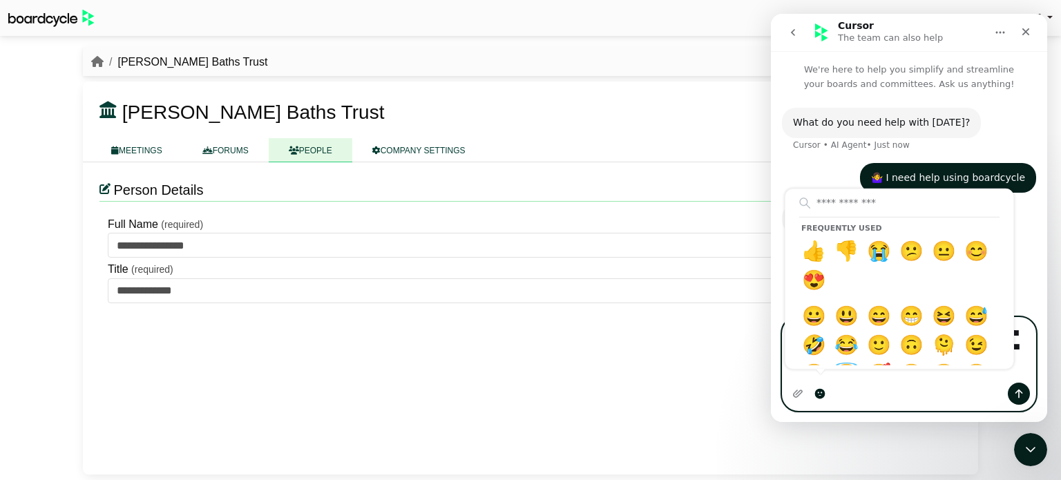
type textarea "**********"
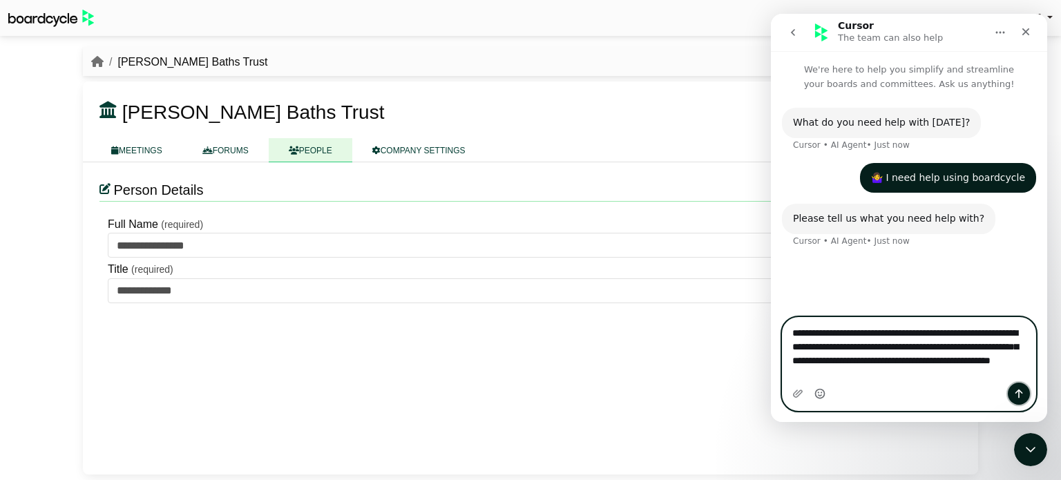
click at [1024, 395] on icon "Send a message…" at bounding box center [1018, 393] width 11 height 11
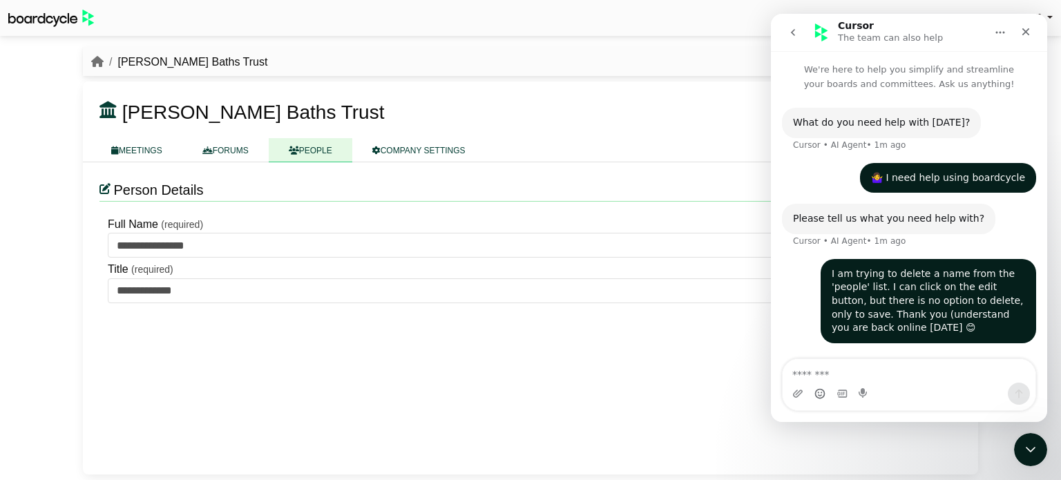
click at [598, 390] on div "**********" at bounding box center [530, 318] width 895 height 312
click at [1024, 35] on icon "Close" at bounding box center [1025, 31] width 11 height 11
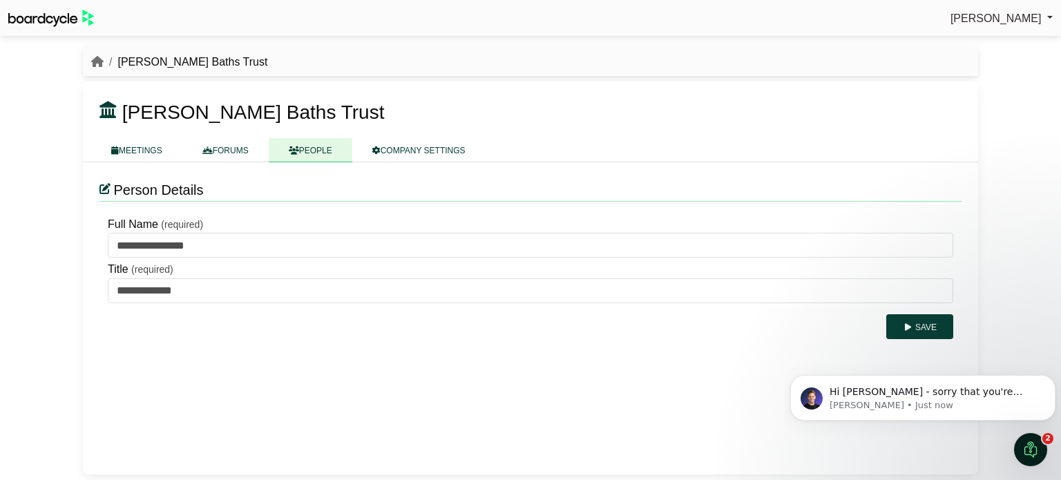
scroll to position [266, 0]
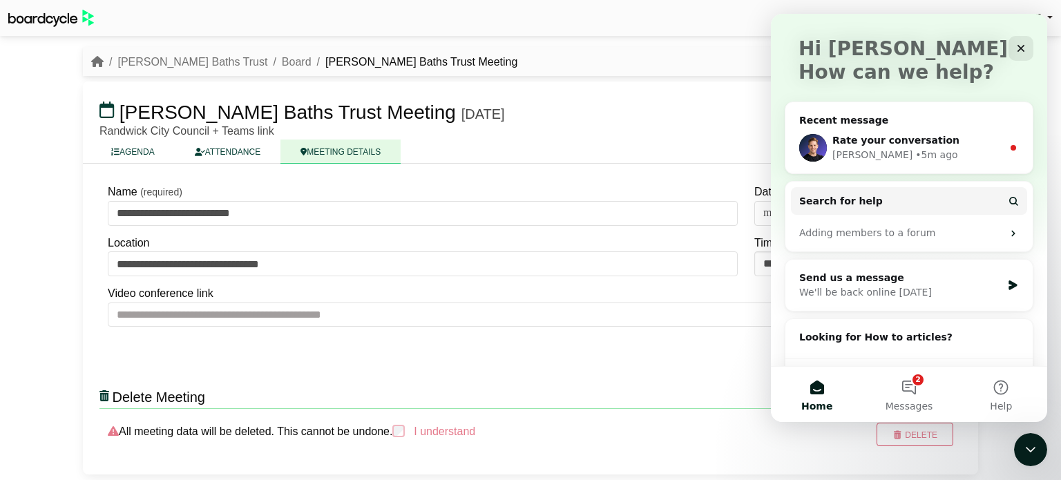
scroll to position [50, 0]
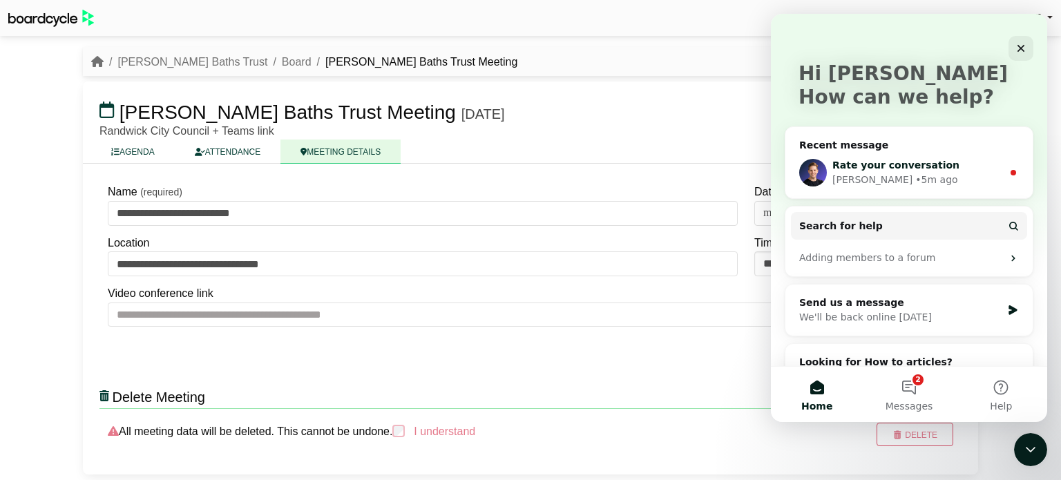
click at [931, 173] on div "Richard • 5m ago" at bounding box center [917, 180] width 170 height 15
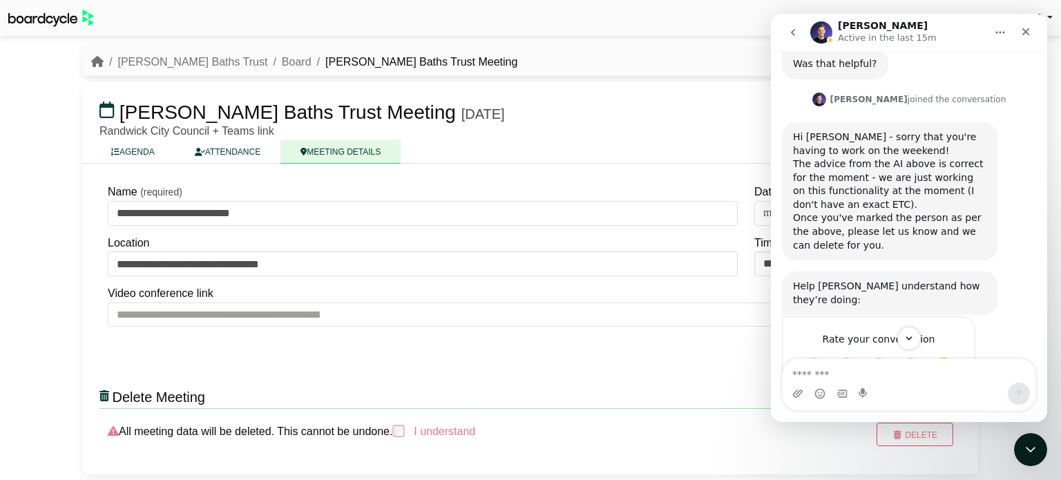
scroll to position [403, 0]
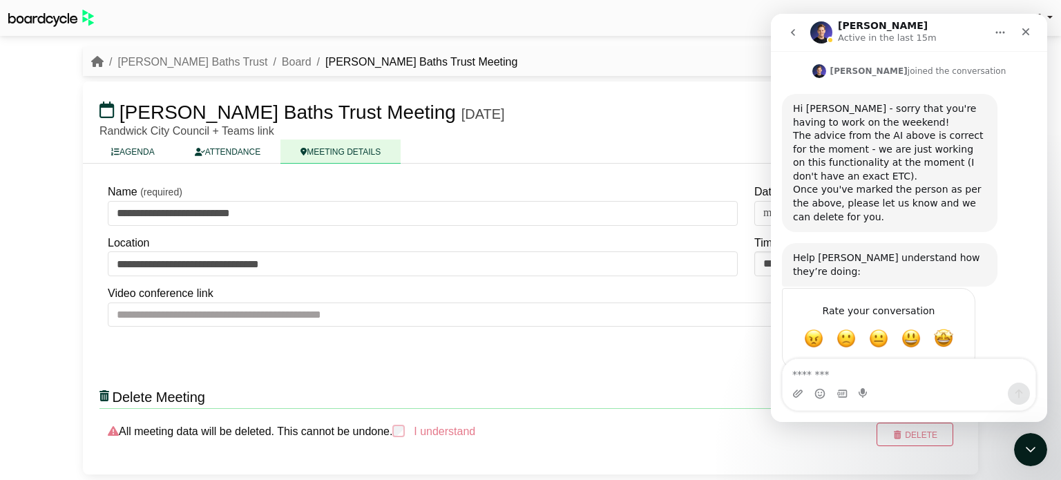
click at [1015, 288] on div "Rate your conversation Terrible Bad OK Great Amazing" at bounding box center [909, 337] width 254 height 98
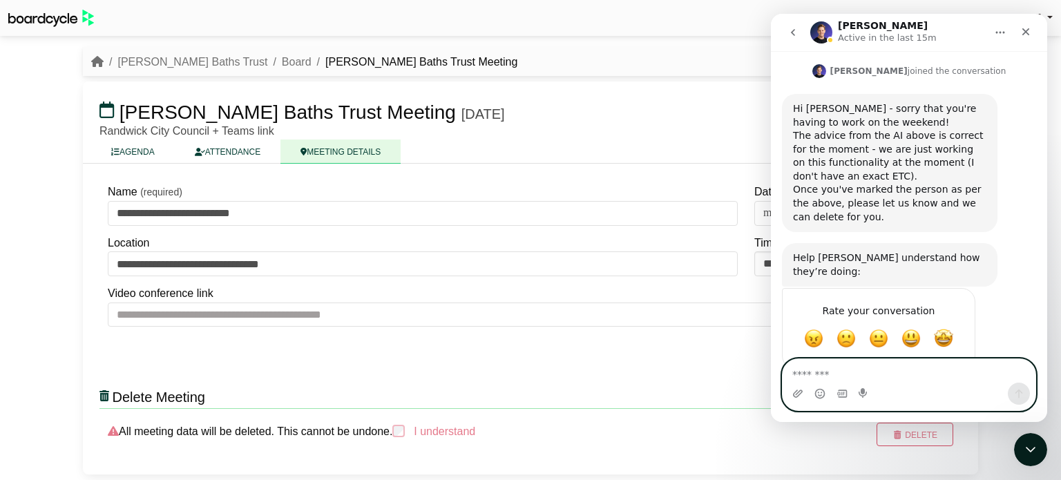
click at [843, 373] on textarea "Message…" at bounding box center [909, 370] width 253 height 23
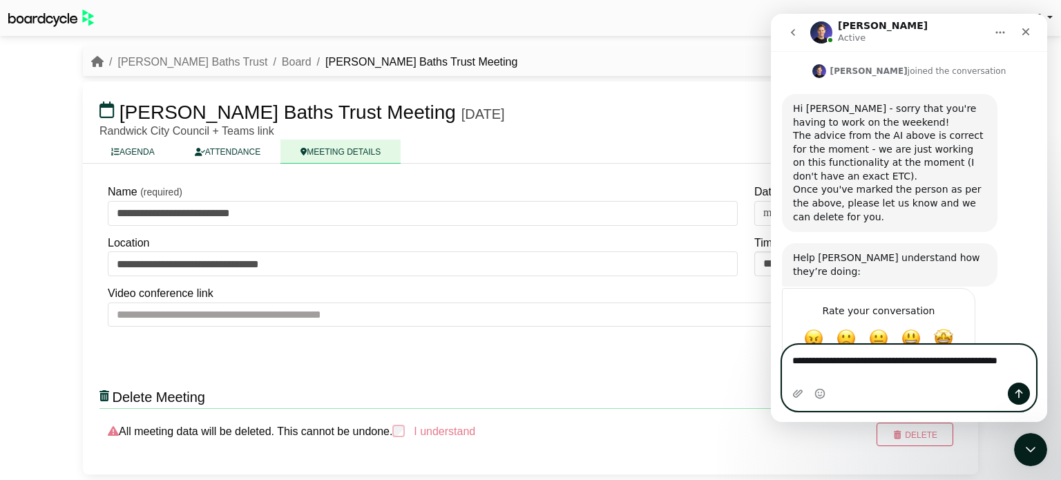
type textarea "**********"
click at [1016, 396] on icon "Send a message…" at bounding box center [1018, 393] width 11 height 11
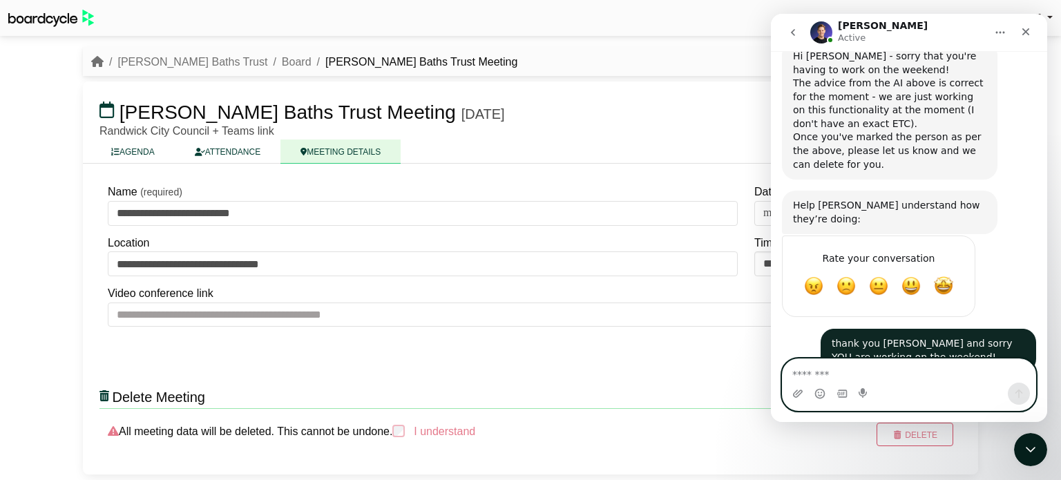
scroll to position [457, 0]
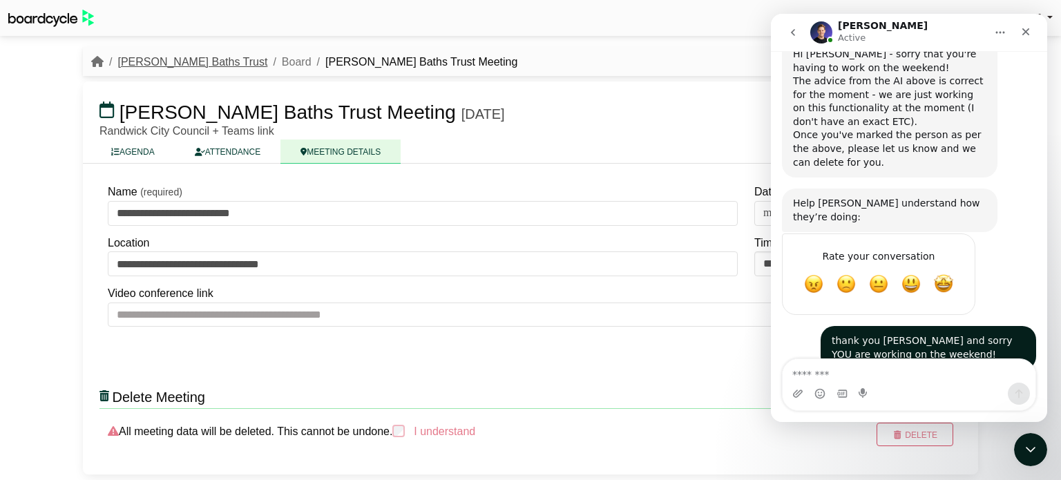
click at [166, 64] on link "[PERSON_NAME] Baths Trust" at bounding box center [192, 62] width 150 height 12
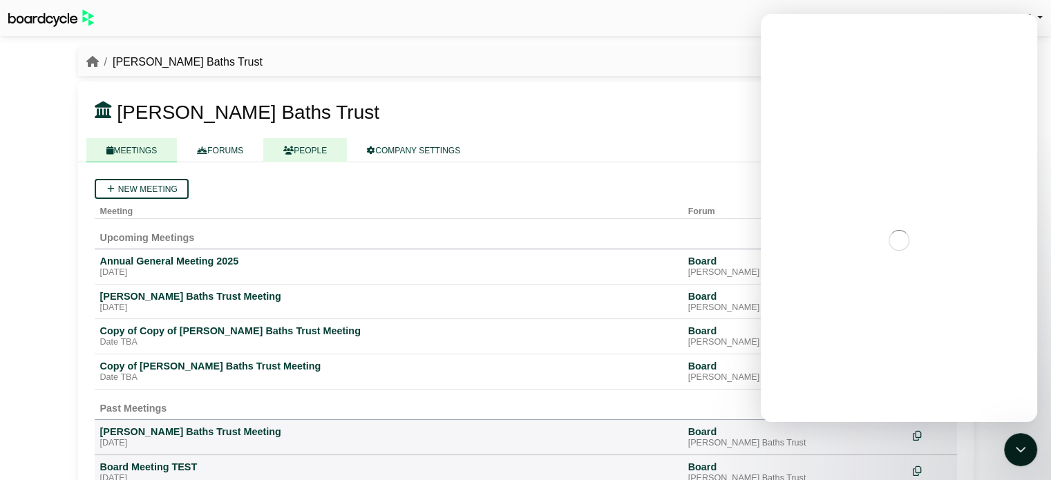
click at [310, 150] on link "PEOPLE" at bounding box center [305, 150] width 84 height 24
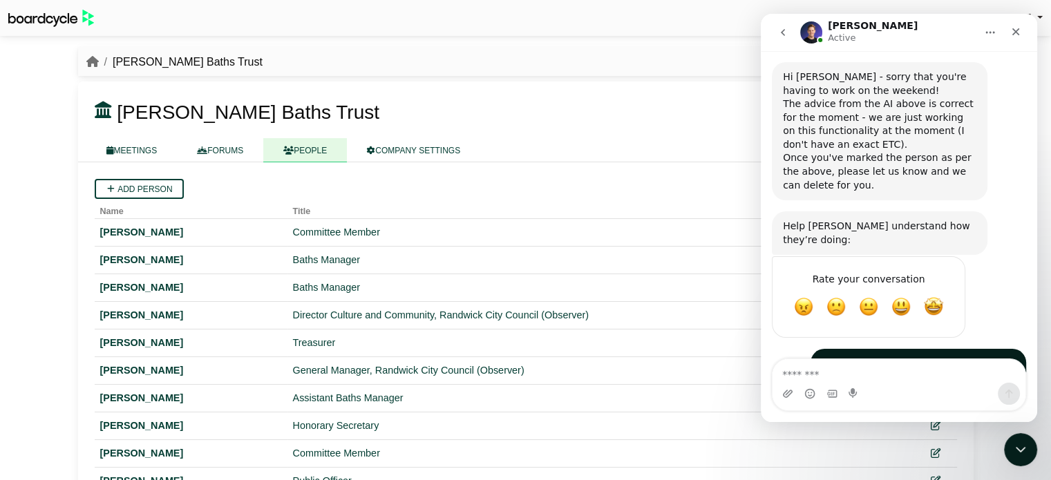
scroll to position [457, 0]
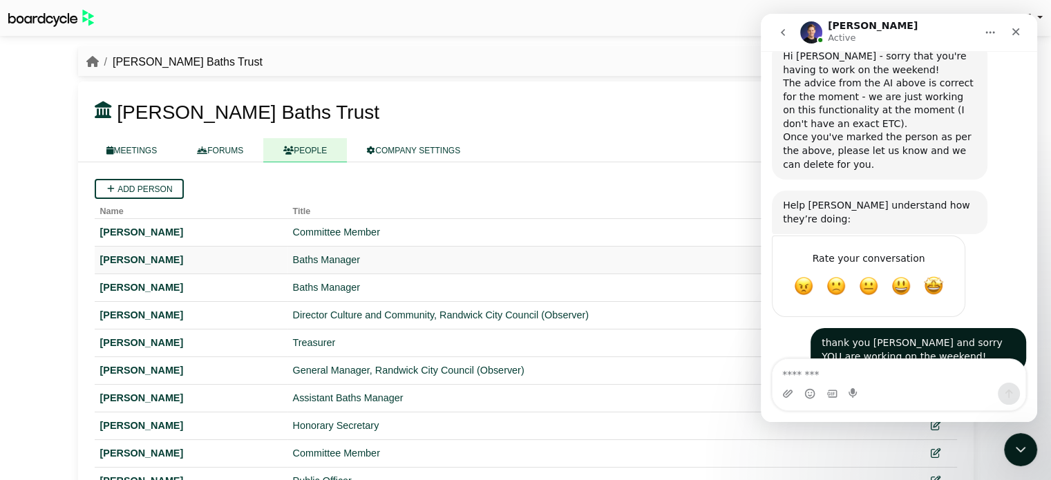
click at [363, 265] on div "Baths Manager" at bounding box center [601, 260] width 616 height 16
click at [1025, 32] on div "Close" at bounding box center [1015, 31] width 25 height 25
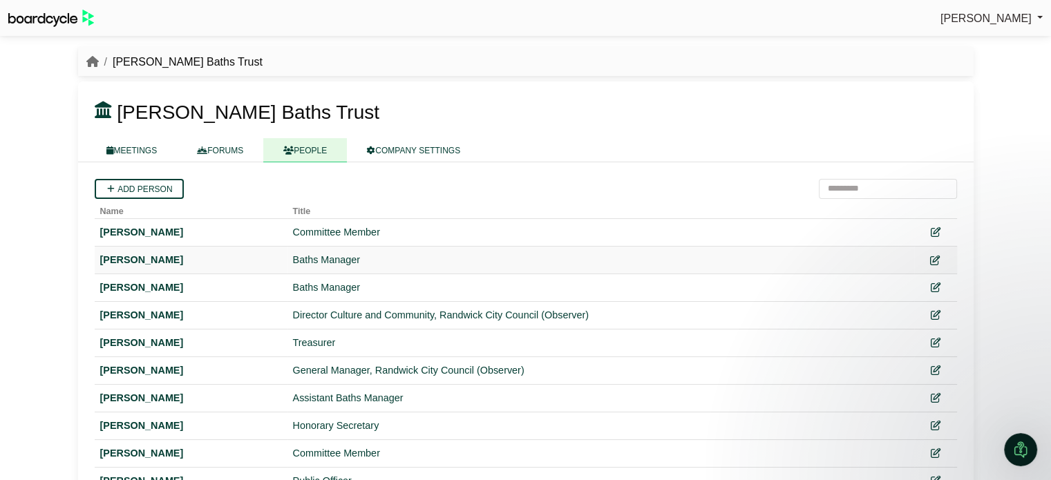
click at [930, 260] on icon at bounding box center [935, 261] width 10 height 10
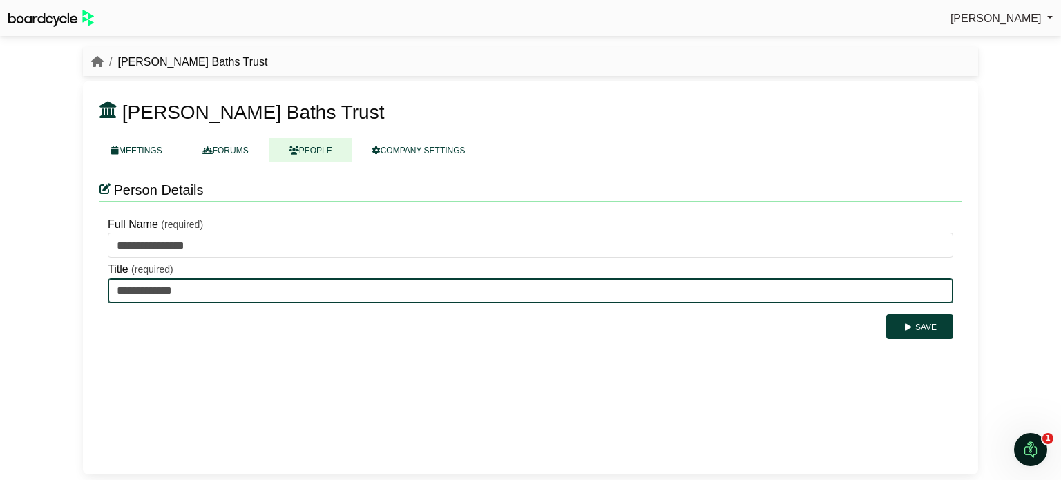
click at [248, 296] on input "**********" at bounding box center [531, 290] width 846 height 25
type input "*"
type input "**********"
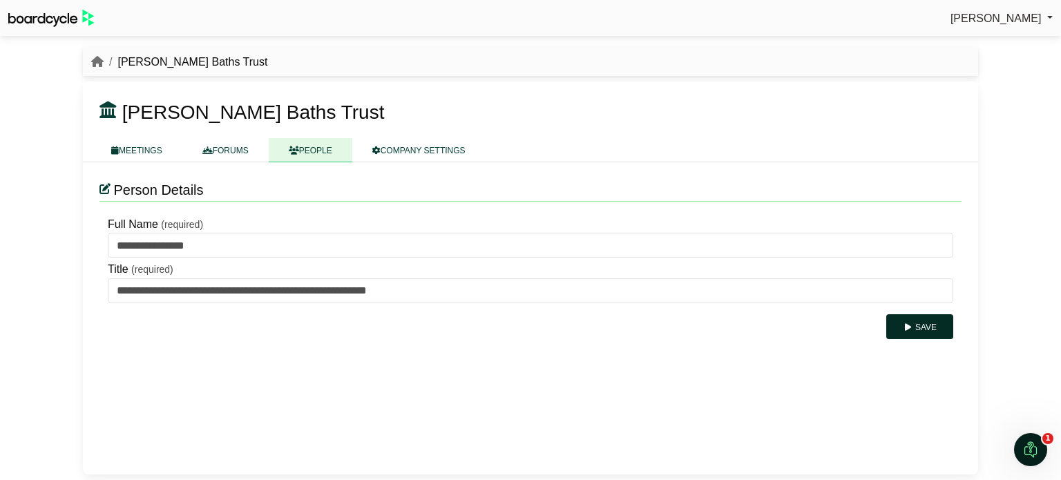
click at [923, 333] on button "Save" at bounding box center [919, 326] width 67 height 25
